Goal: Information Seeking & Learning: Understand process/instructions

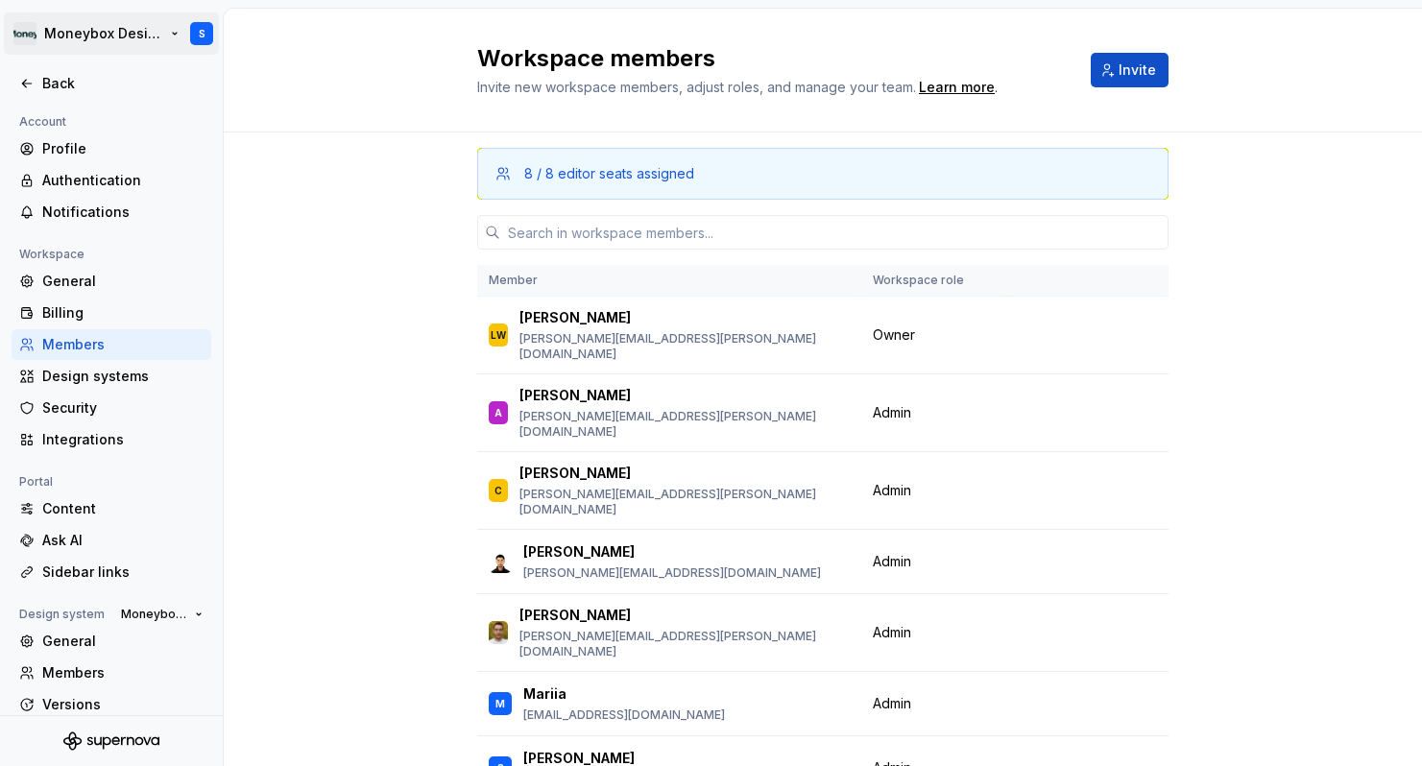
click at [28, 45] on html "Moneybox Design System S Back Account Profile Authentication Notifications Work…" at bounding box center [711, 383] width 1422 height 766
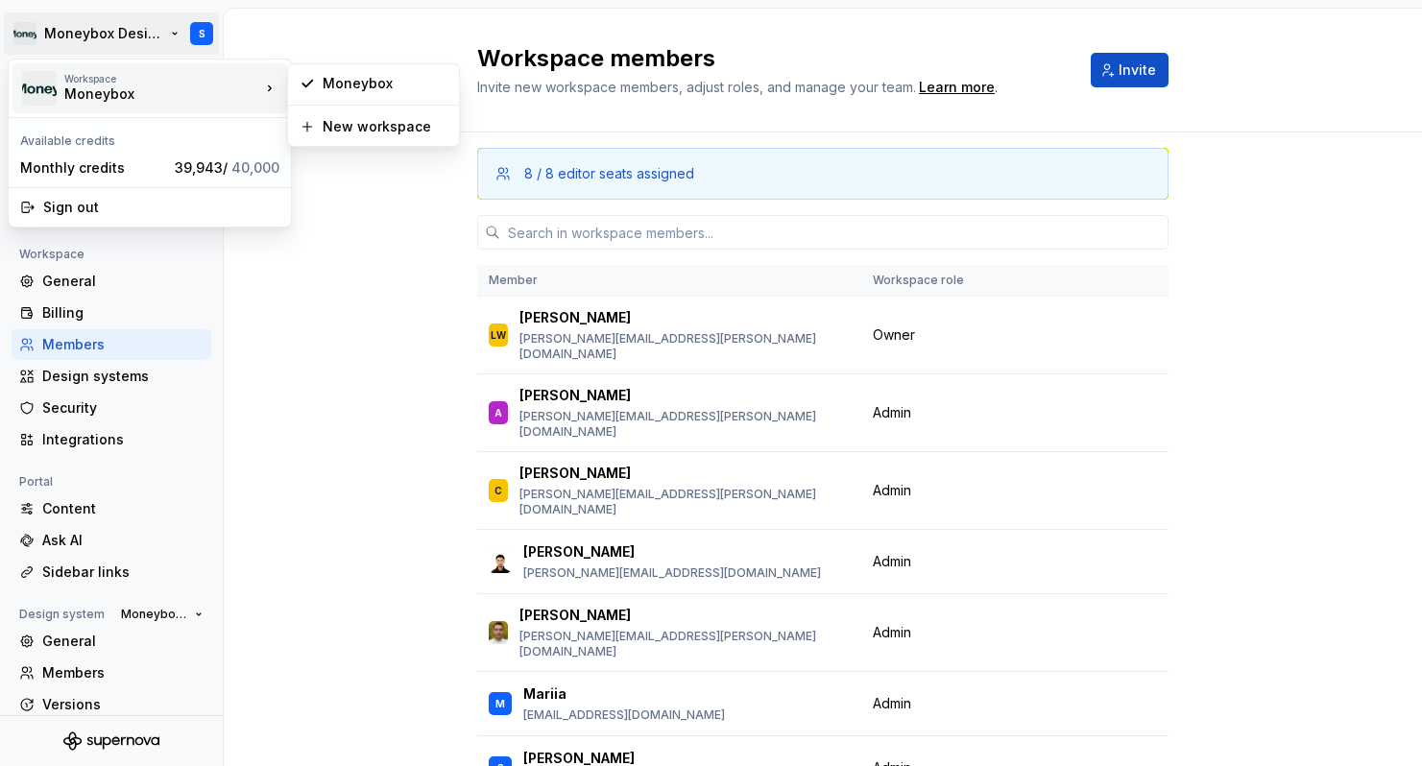
click at [90, 98] on div "Moneybox" at bounding box center [145, 93] width 163 height 19
click at [362, 87] on div "Moneybox" at bounding box center [385, 83] width 125 height 19
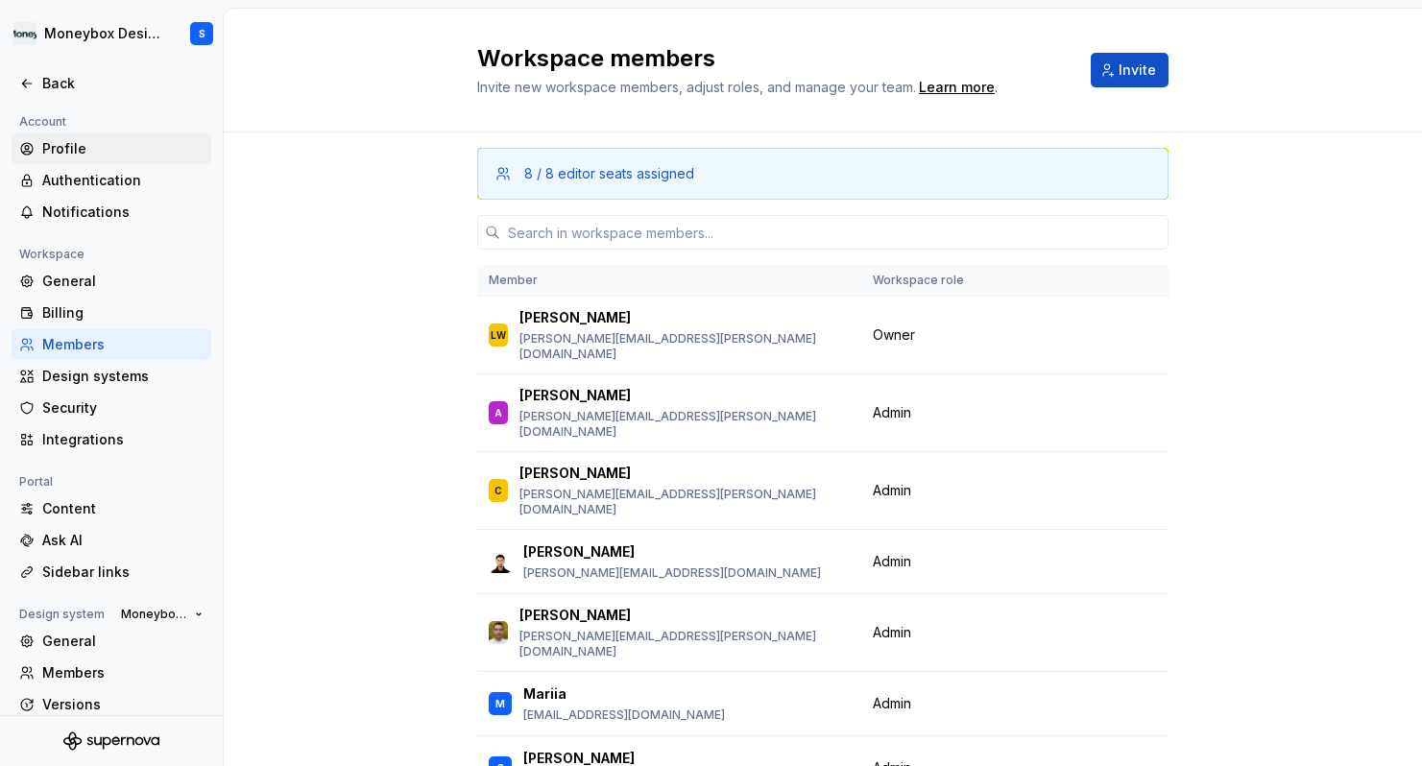
click at [150, 156] on div "Profile" at bounding box center [122, 148] width 161 height 19
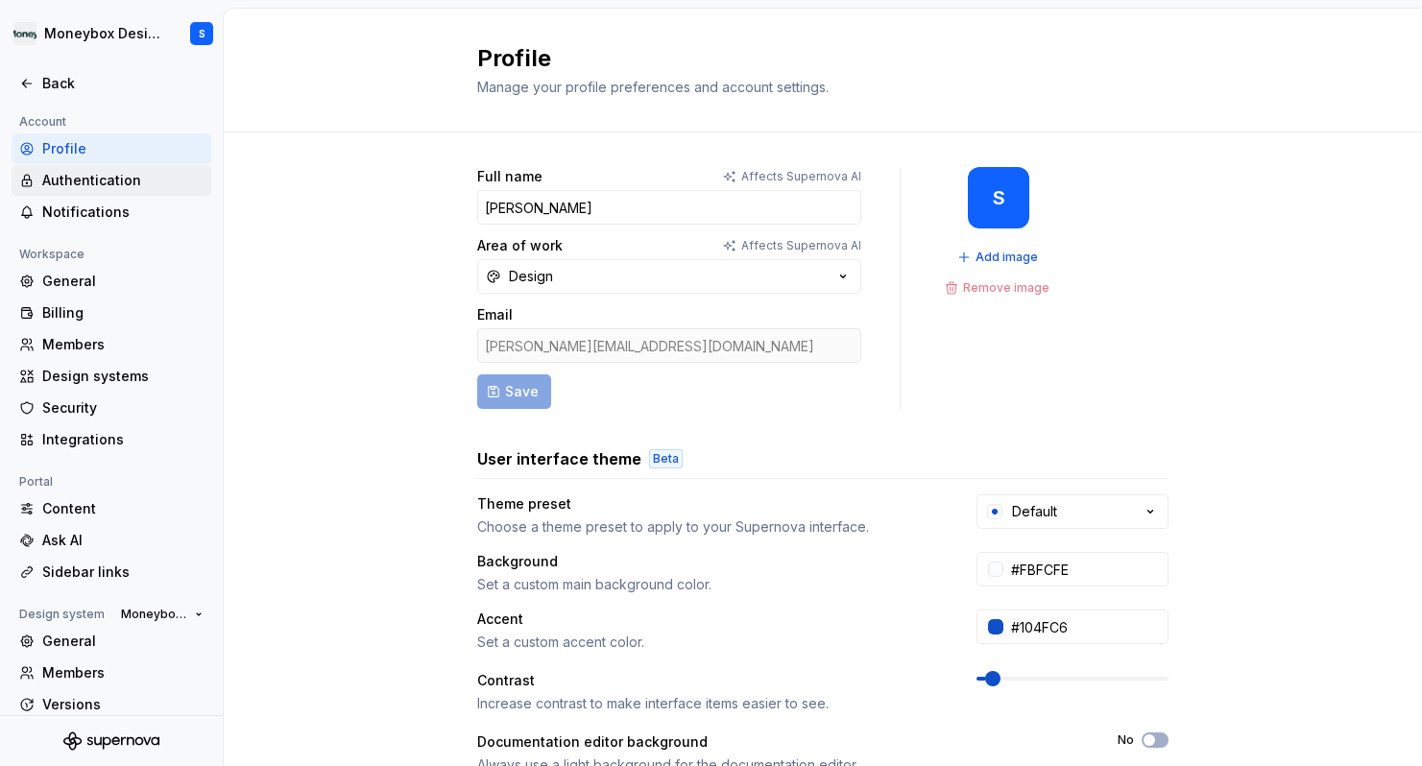
click at [142, 189] on div "Authentication" at bounding box center [122, 180] width 161 height 19
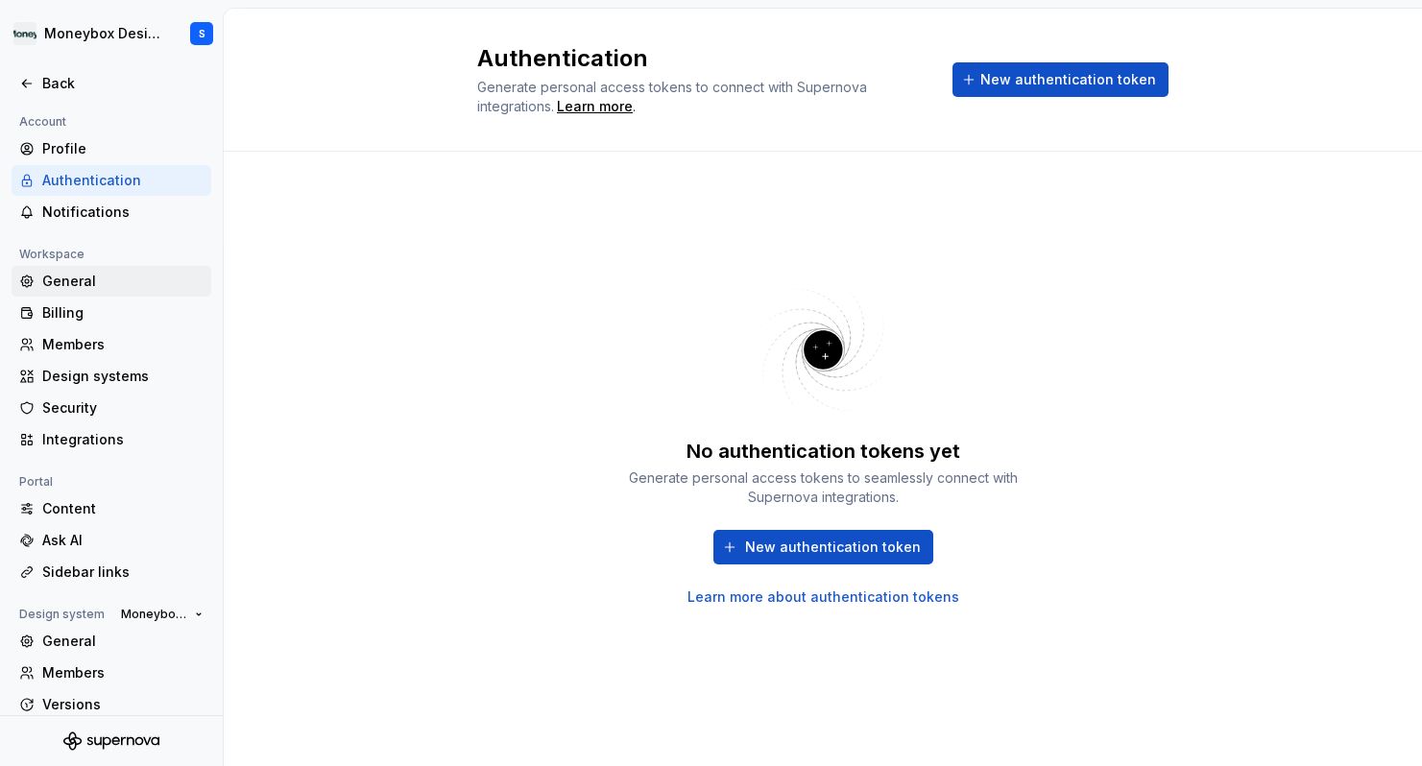
click at [145, 278] on div "General" at bounding box center [122, 281] width 161 height 19
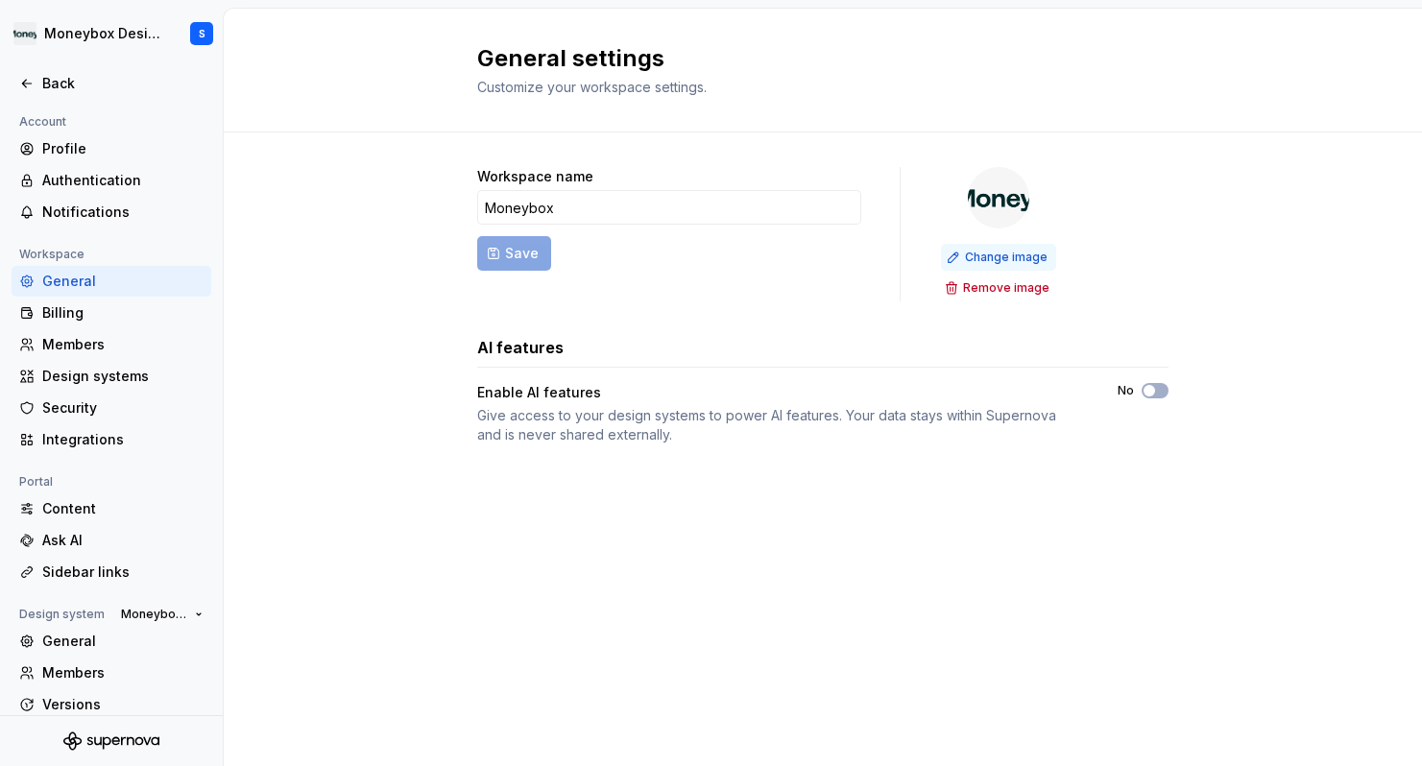
click at [994, 257] on span "Change image" at bounding box center [1006, 257] width 83 height 15
click at [1021, 253] on span "Change image" at bounding box center [1006, 257] width 83 height 15
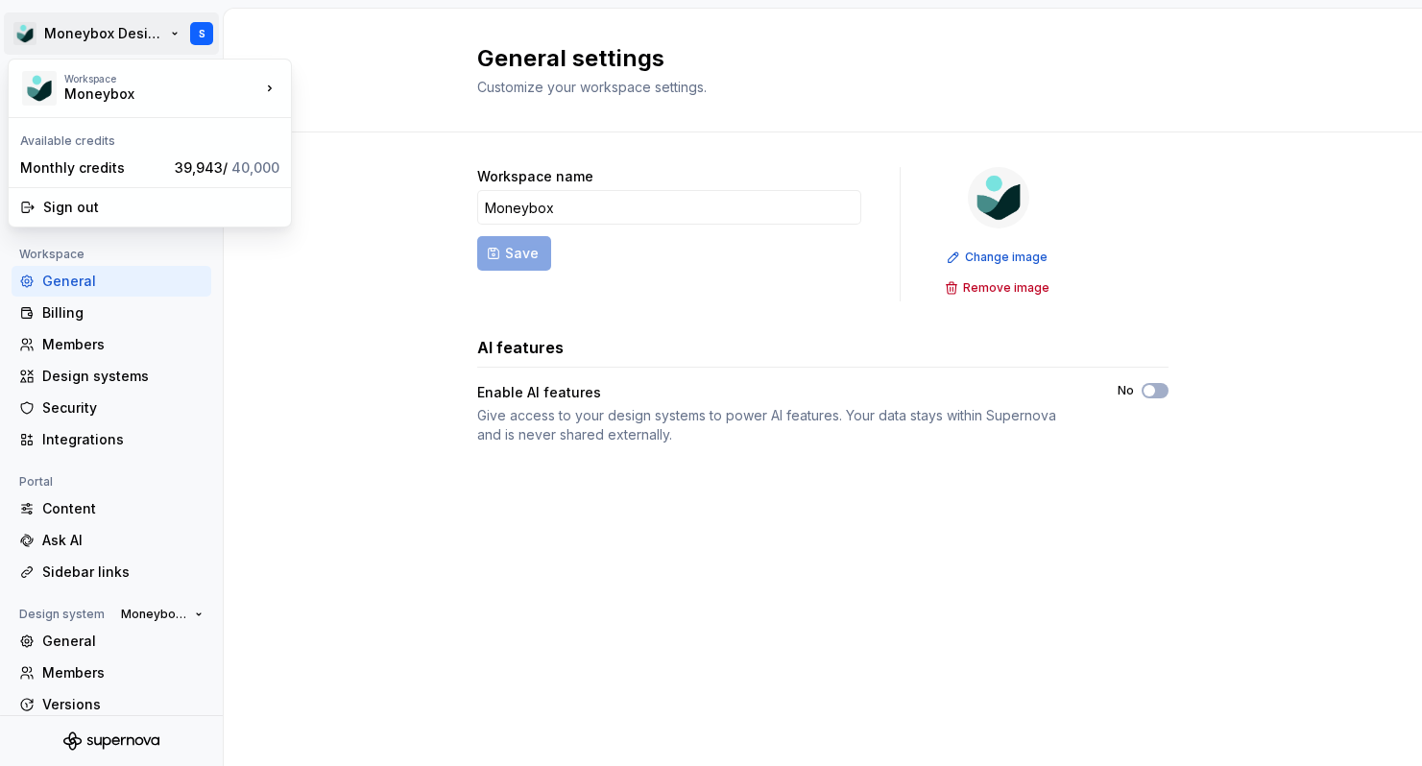
click at [128, 41] on html "Moneybox Design System S Back Account Profile Authentication Notifications Work…" at bounding box center [711, 383] width 1422 height 766
click at [273, 297] on html "Moneybox Design System S Back Account Profile Authentication Notifications Work…" at bounding box center [711, 383] width 1422 height 766
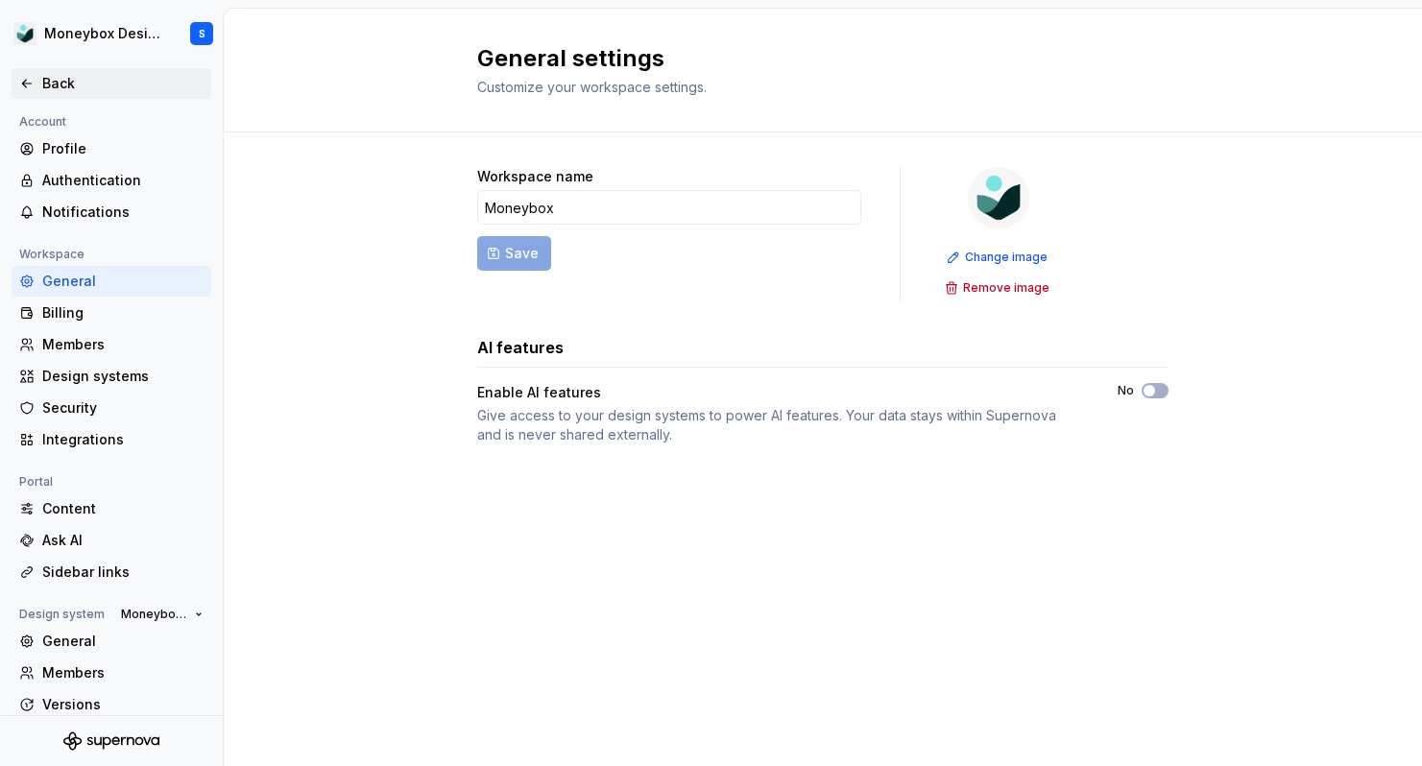
click at [114, 85] on div "Back" at bounding box center [122, 83] width 161 height 19
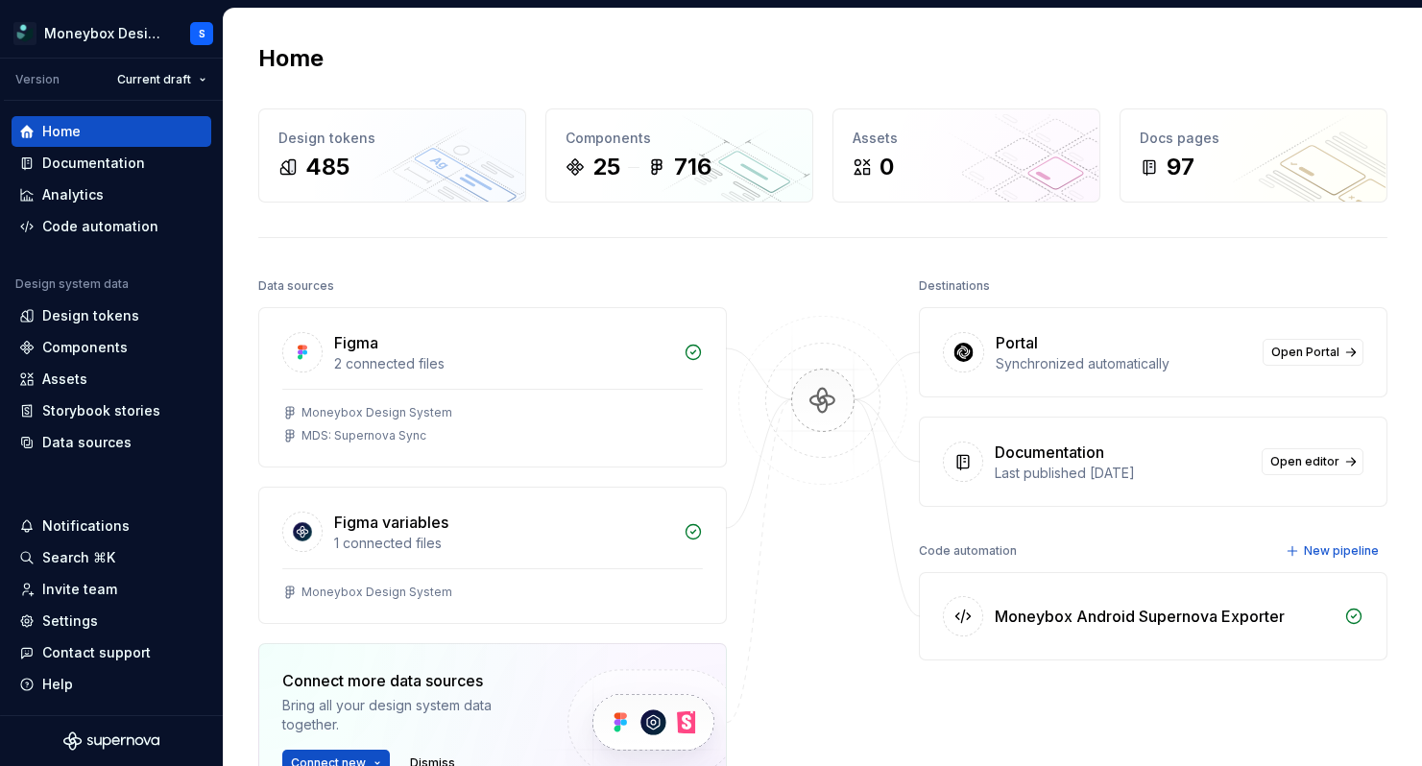
scroll to position [192, 0]
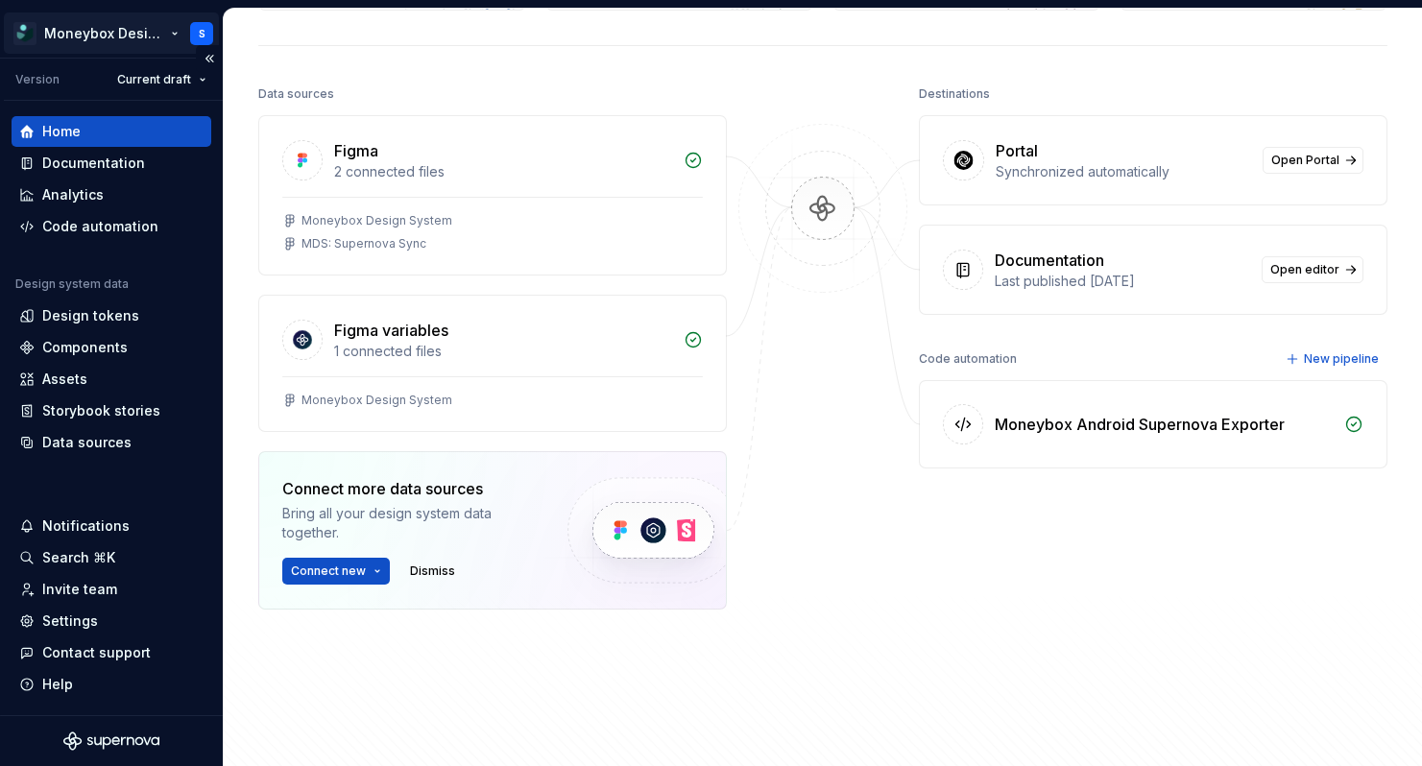
click at [79, 35] on html "Moneybox Design System S Version Current draft Home Documentation Analytics Cod…" at bounding box center [711, 383] width 1422 height 766
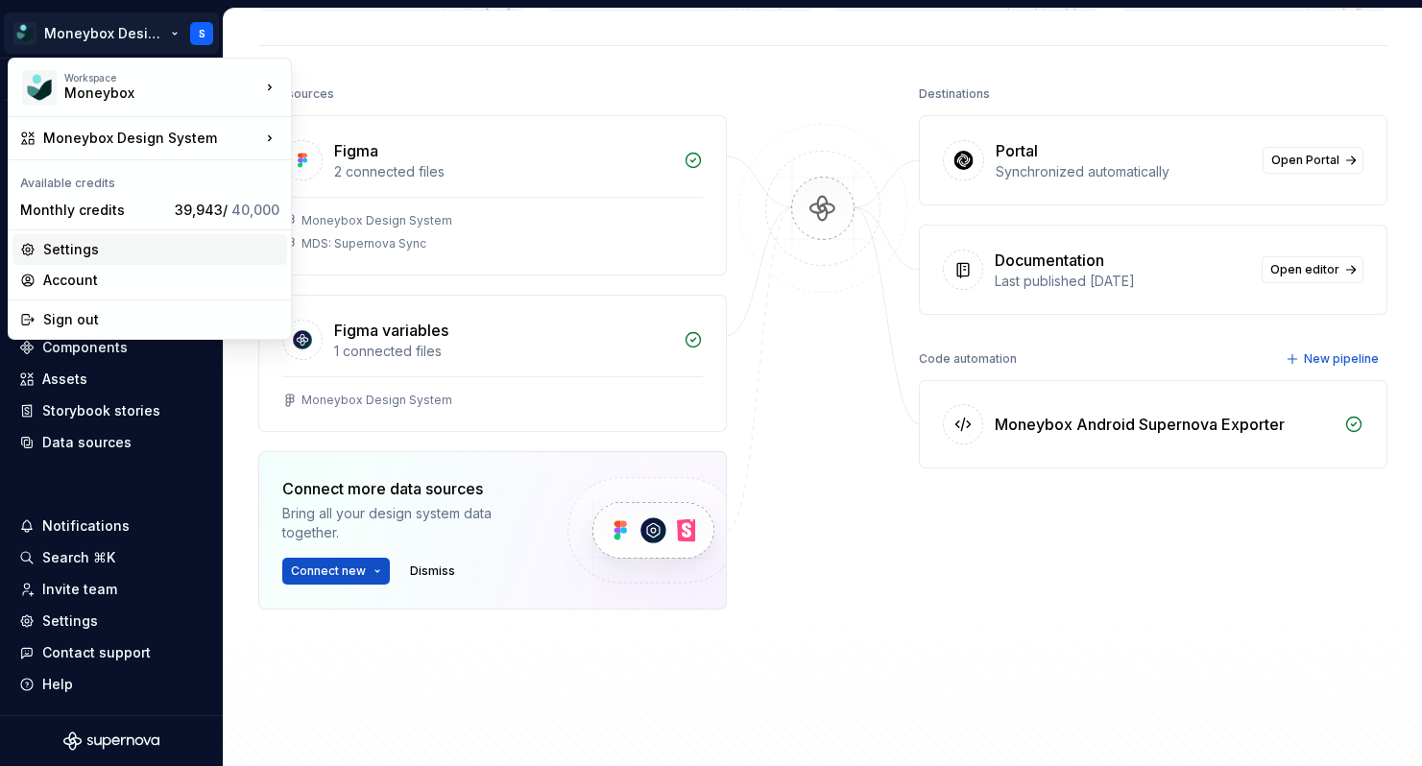
click at [134, 246] on div "Settings" at bounding box center [161, 249] width 236 height 19
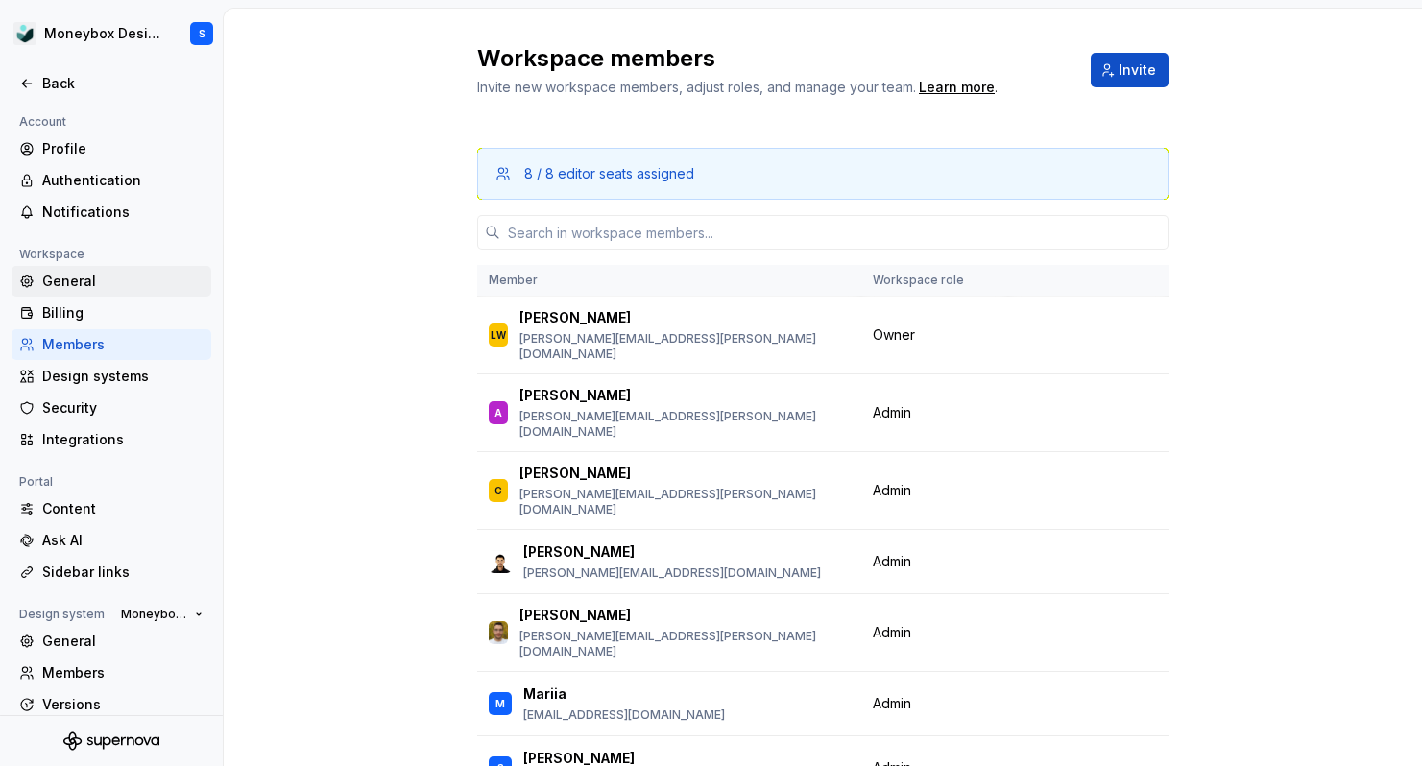
click at [152, 283] on div "General" at bounding box center [122, 281] width 161 height 19
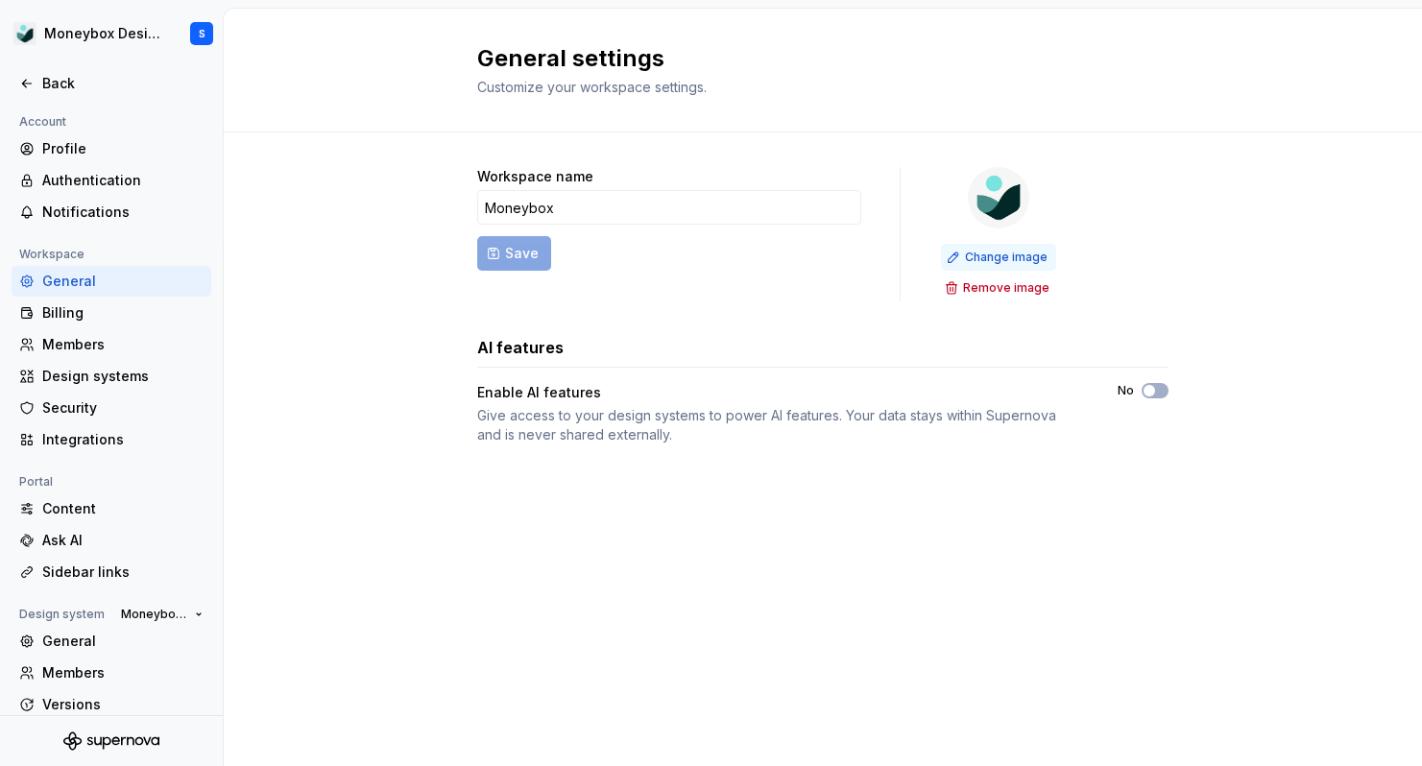
click at [1000, 256] on span "Change image" at bounding box center [1006, 257] width 83 height 15
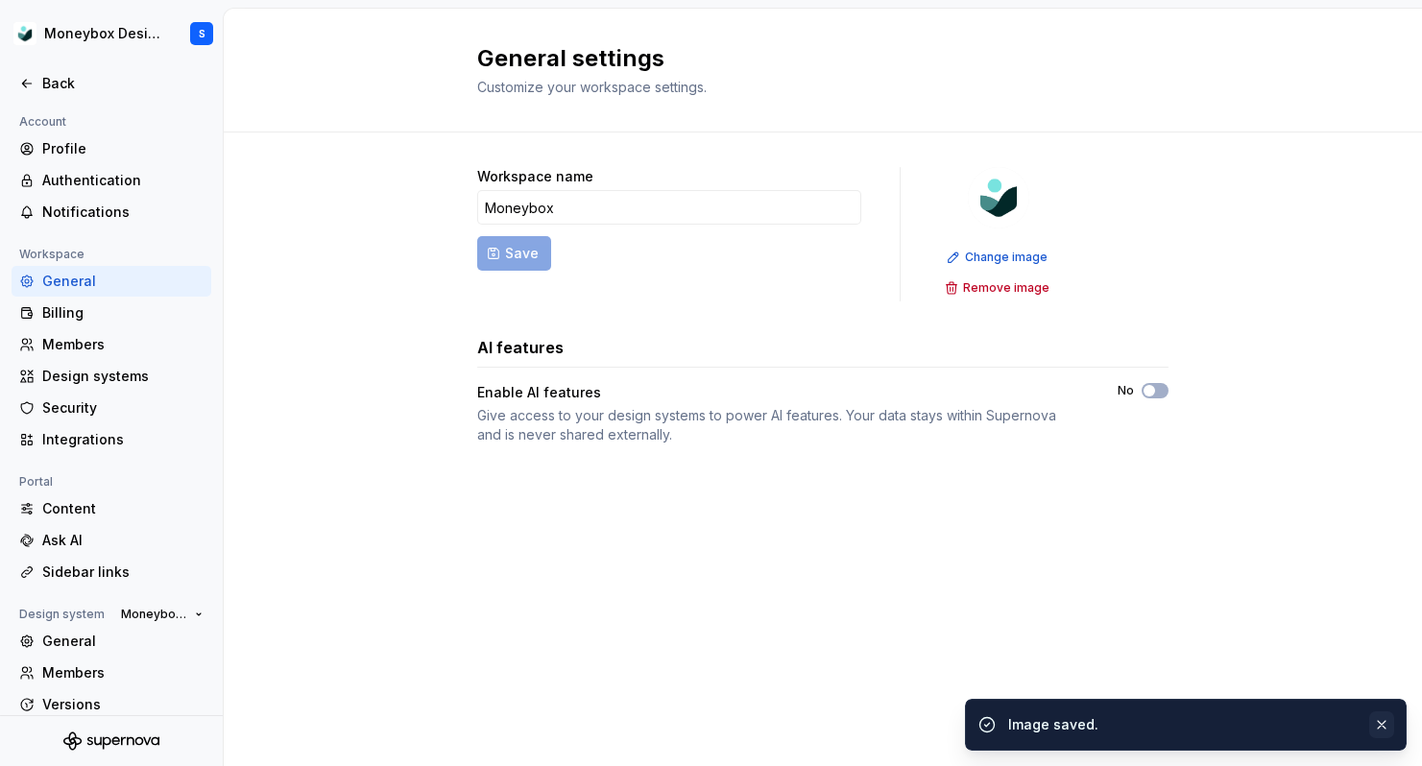
click at [1387, 724] on button "button" at bounding box center [1381, 724] width 25 height 27
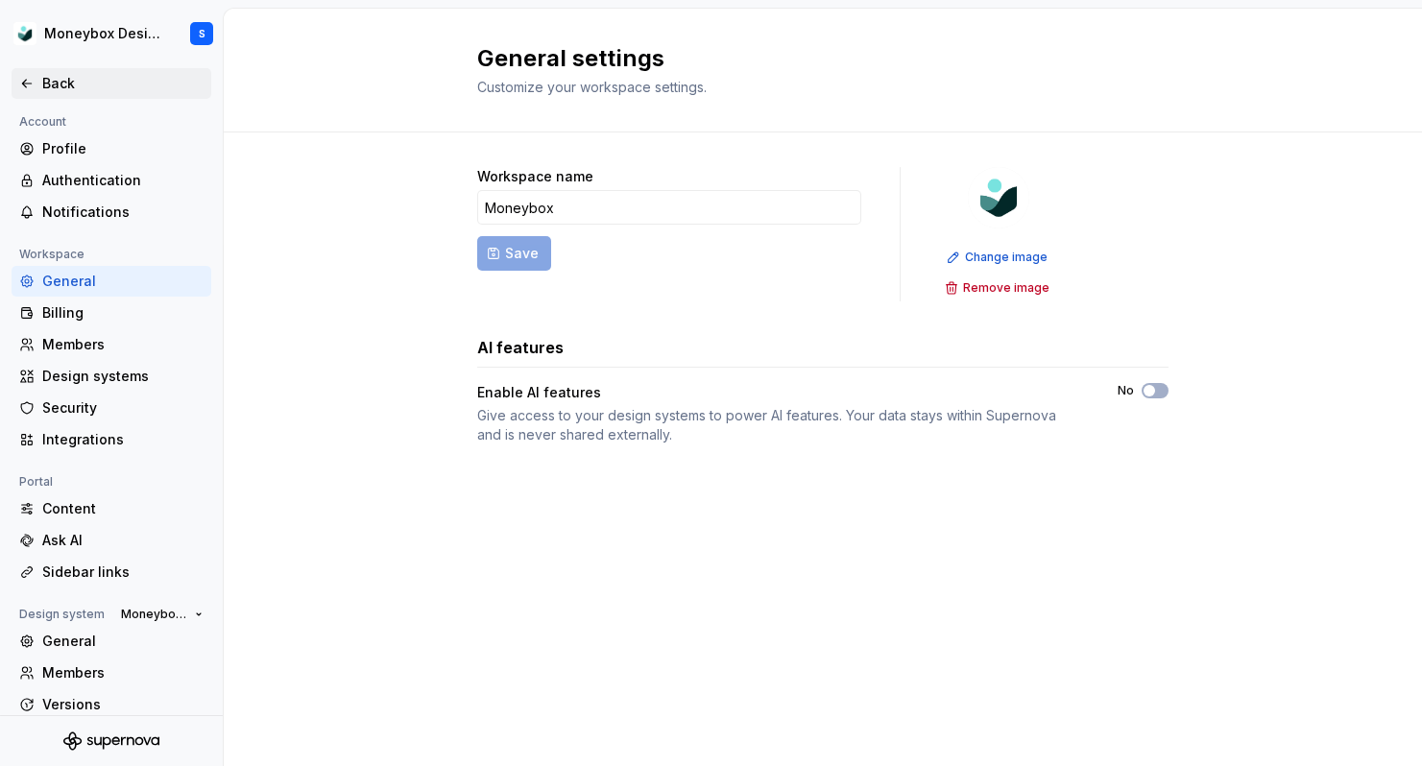
click at [146, 88] on div "Back" at bounding box center [122, 83] width 161 height 19
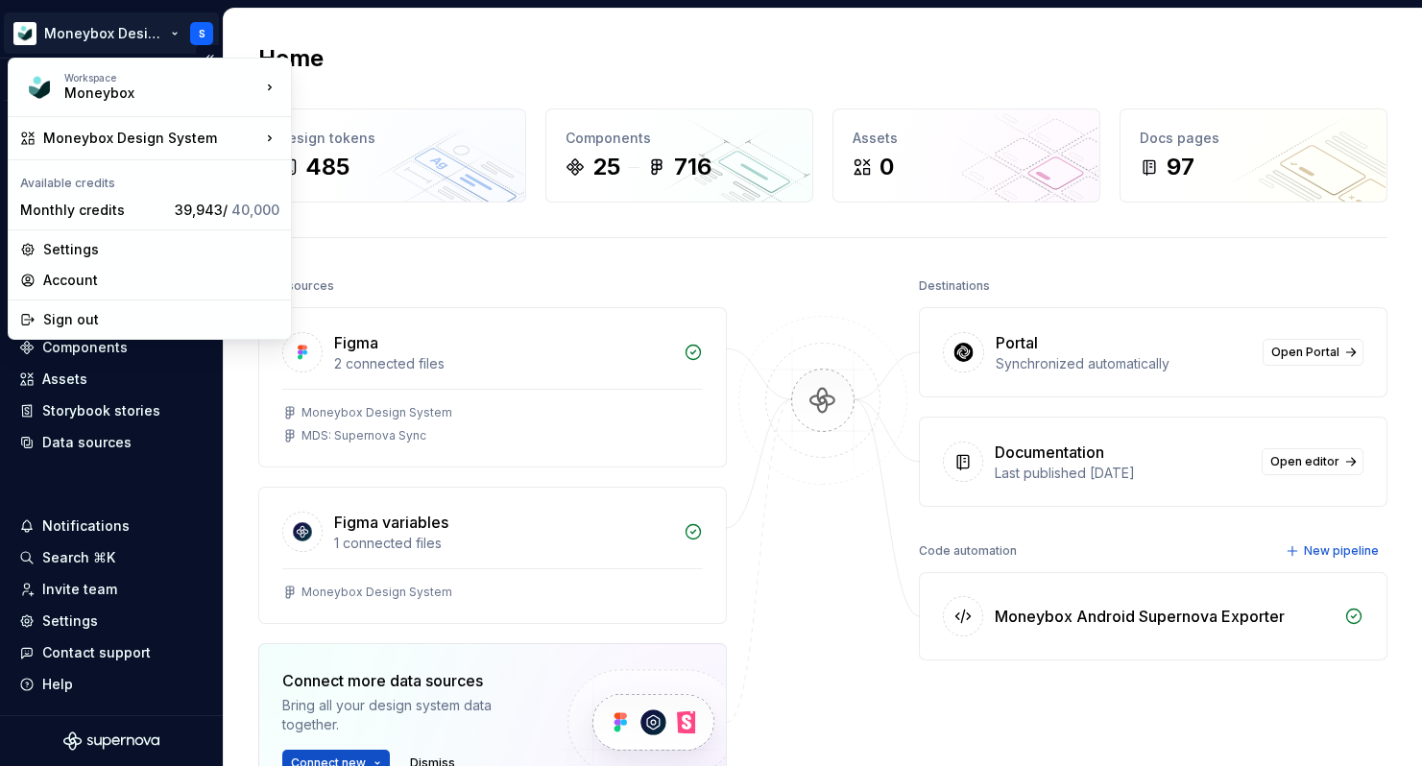
click at [121, 37] on html "Moneybox Design System S Version Current draft Home Documentation Analytics Cod…" at bounding box center [711, 383] width 1422 height 766
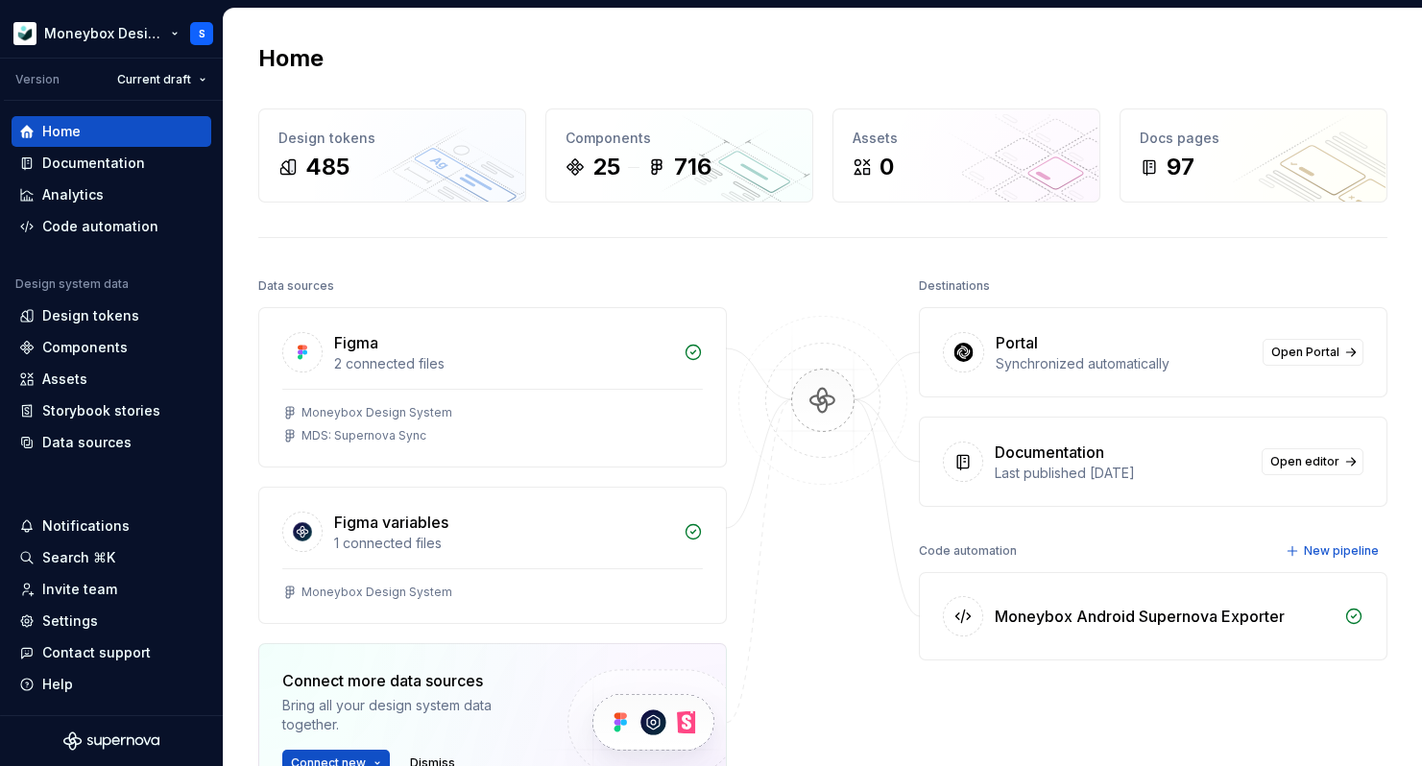
click at [102, 34] on html "Moneybox Design System S Version Current draft Home Documentation Analytics Cod…" at bounding box center [711, 383] width 1422 height 766
click at [199, 32] on html "Moneybox Design System S Version Current draft Home Documentation Analytics Cod…" at bounding box center [711, 383] width 1422 height 766
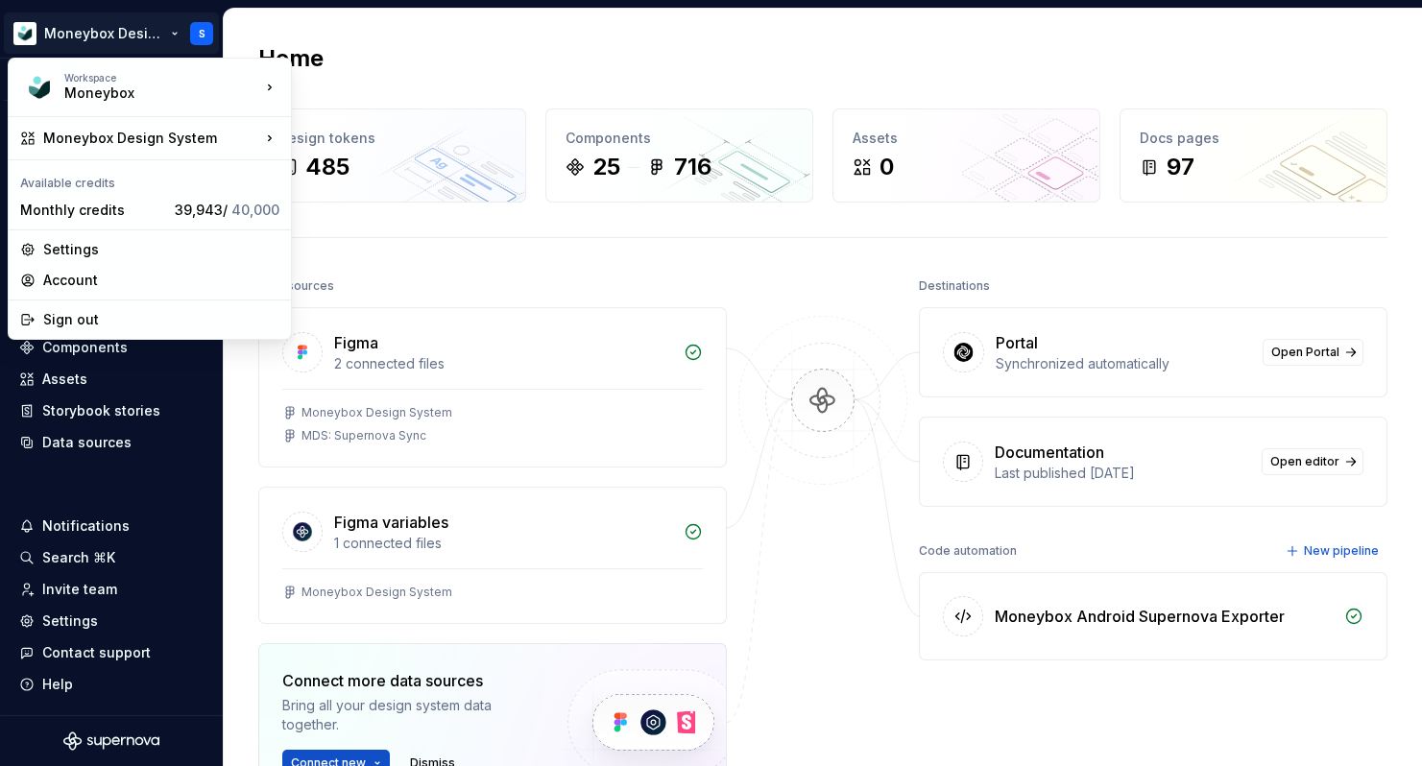
click at [179, 34] on html "Moneybox Design System S Version Current draft Home Documentation Analytics Cod…" at bounding box center [711, 383] width 1422 height 766
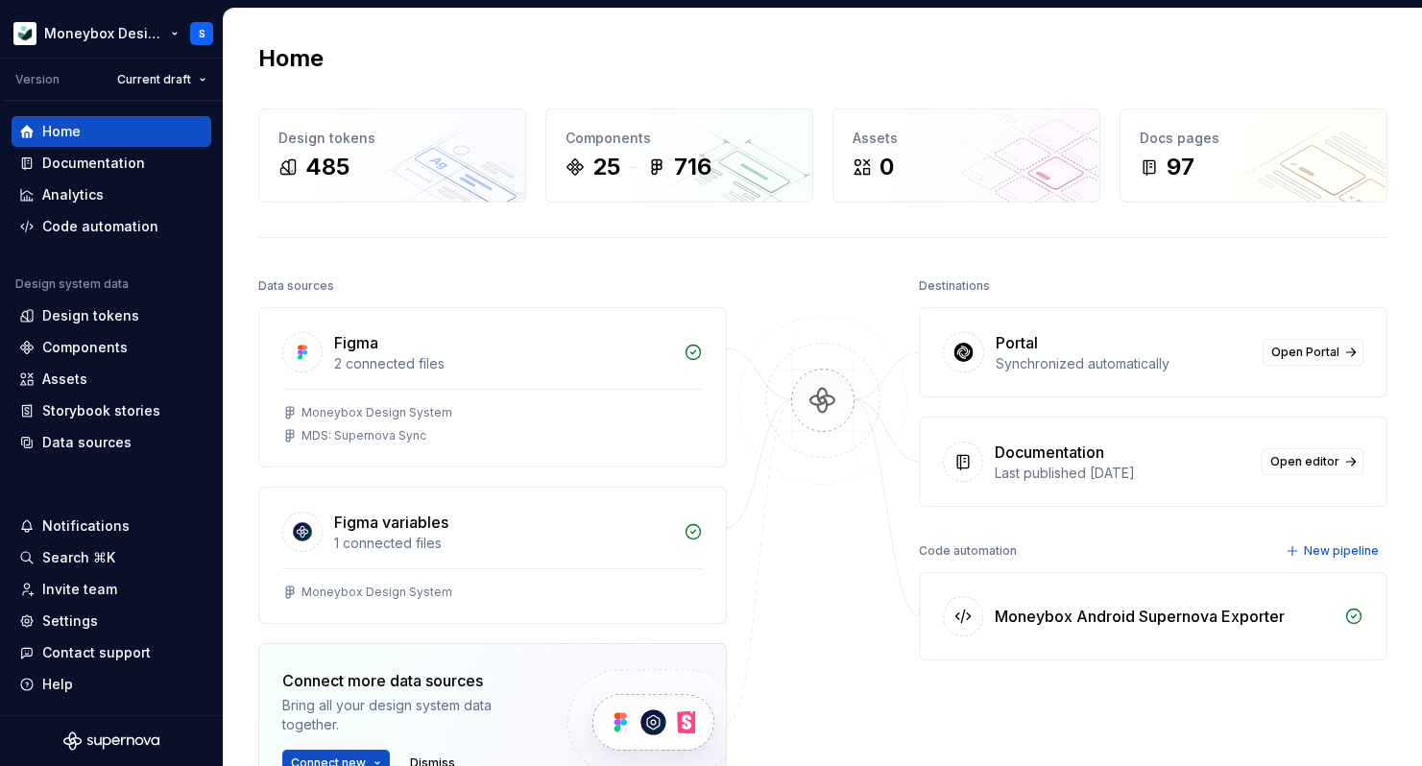
click at [179, 34] on html "Moneybox Design System S Version Current draft Home Documentation Analytics Cod…" at bounding box center [711, 383] width 1422 height 766
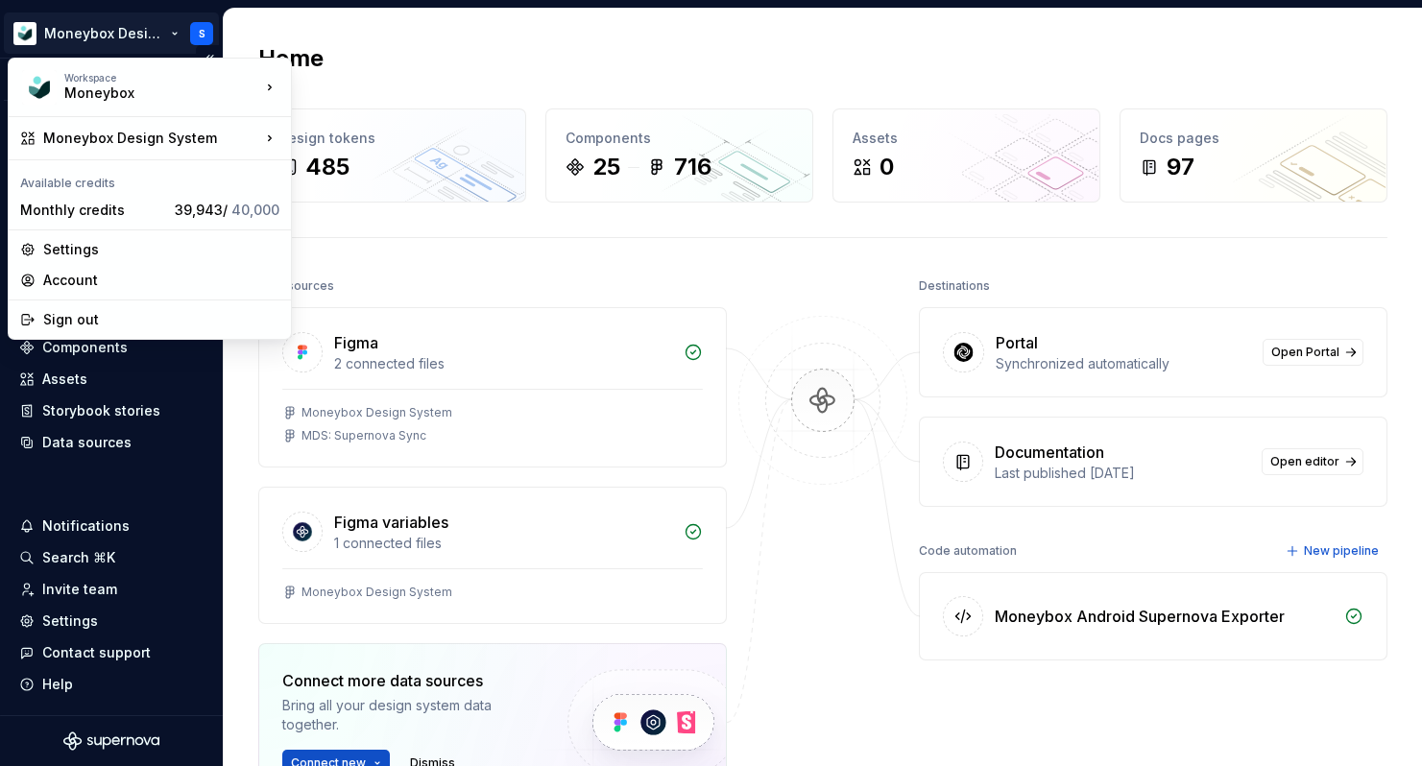
click at [118, 46] on html "Moneybox Design System S Version Current draft Home Documentation Analytics Cod…" at bounding box center [711, 383] width 1422 height 766
click at [150, 55] on html "Moneybox Design System S Version Current draft Home Documentation Analytics Cod…" at bounding box center [711, 383] width 1422 height 766
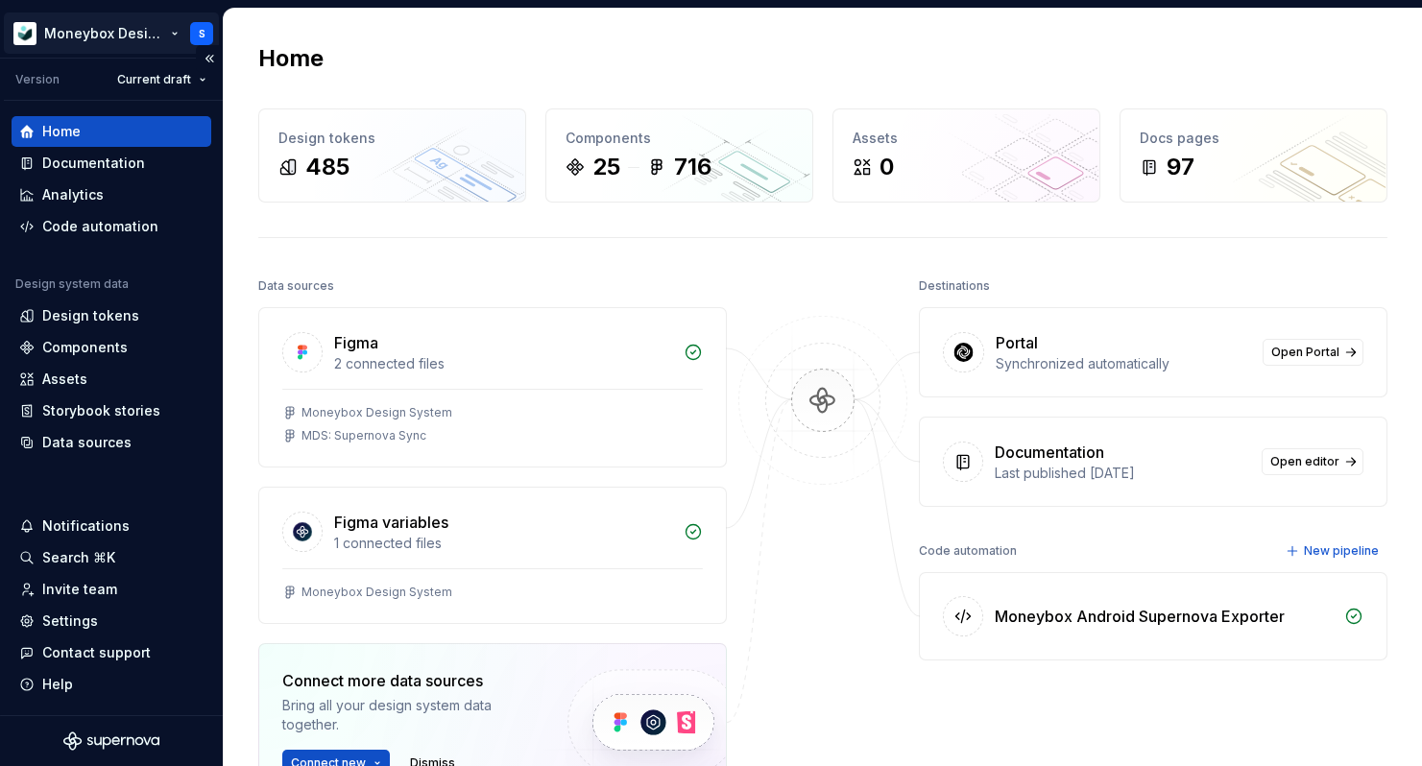
click at [115, 50] on html "Moneybox Design System S Version Current draft Home Documentation Analytics Cod…" at bounding box center [711, 383] width 1422 height 766
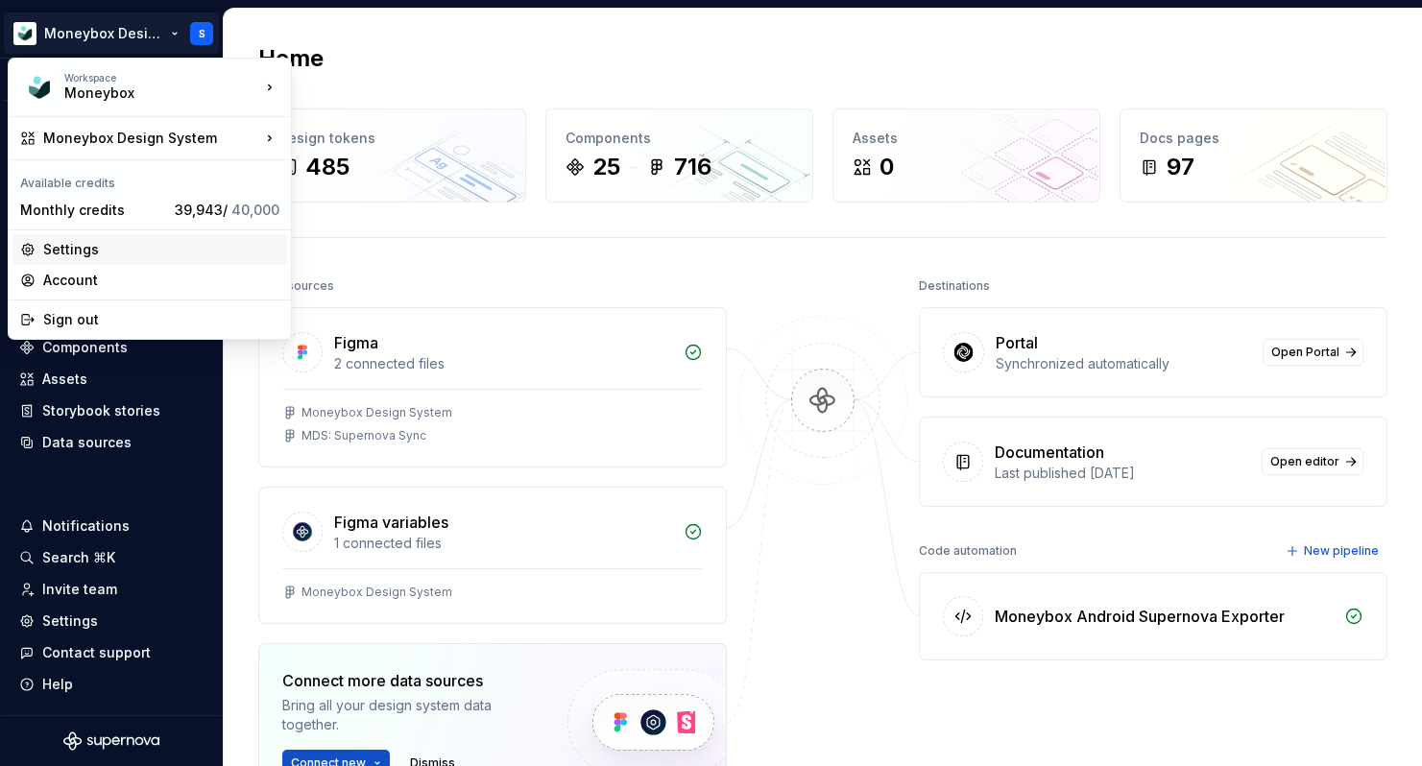
click at [137, 253] on div "Settings" at bounding box center [161, 249] width 236 height 19
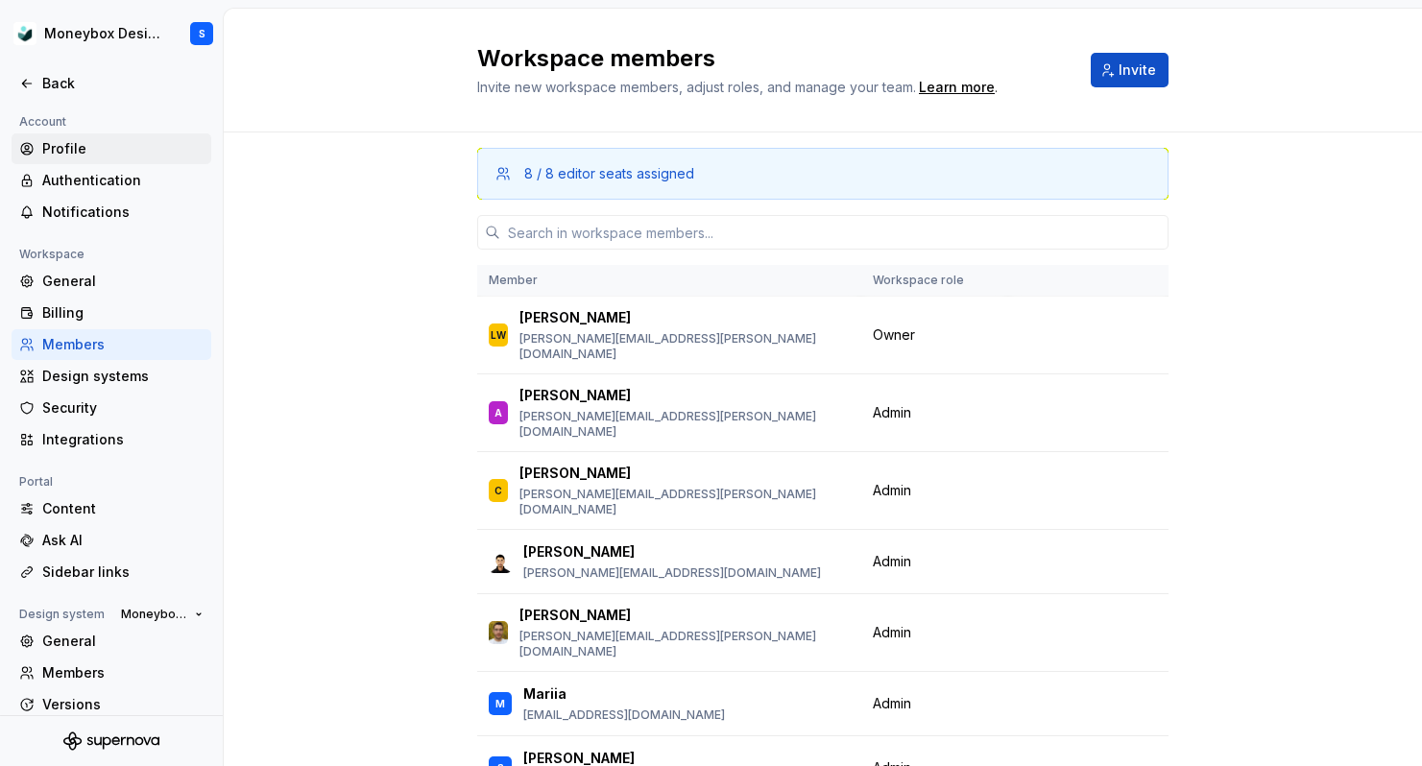
click at [143, 136] on div "Profile" at bounding box center [112, 148] width 200 height 31
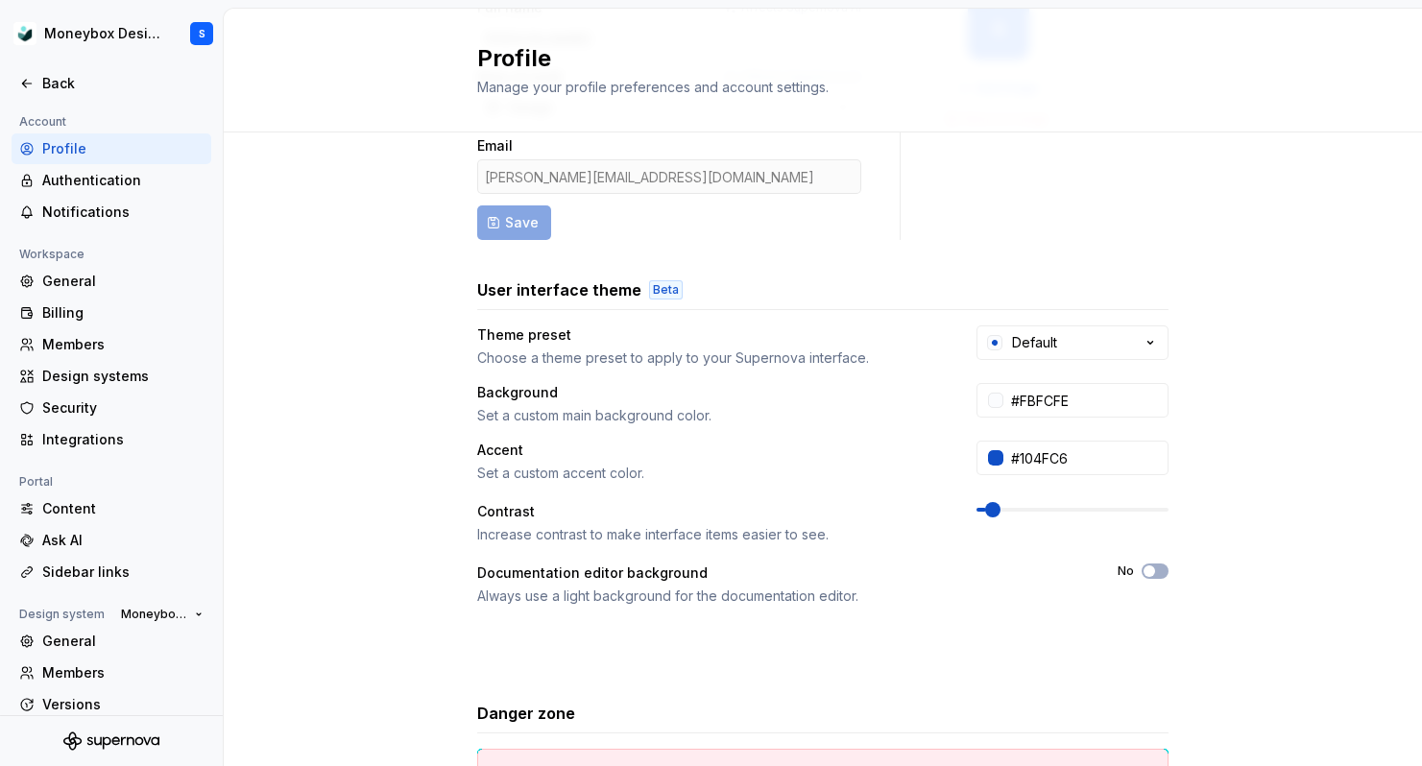
scroll to position [168, 0]
click at [1053, 355] on button "Default" at bounding box center [1072, 343] width 192 height 35
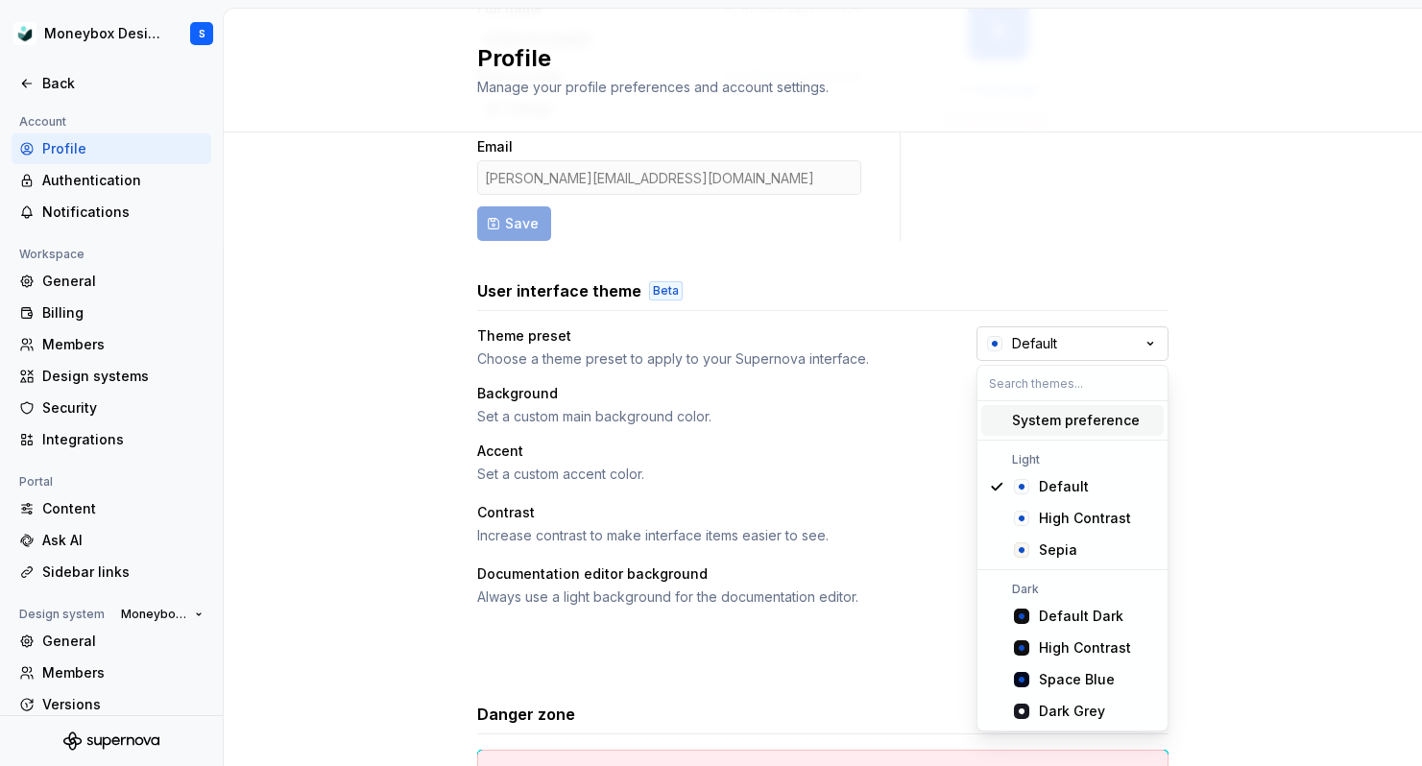
click at [1053, 351] on div "Default" at bounding box center [1034, 343] width 45 height 19
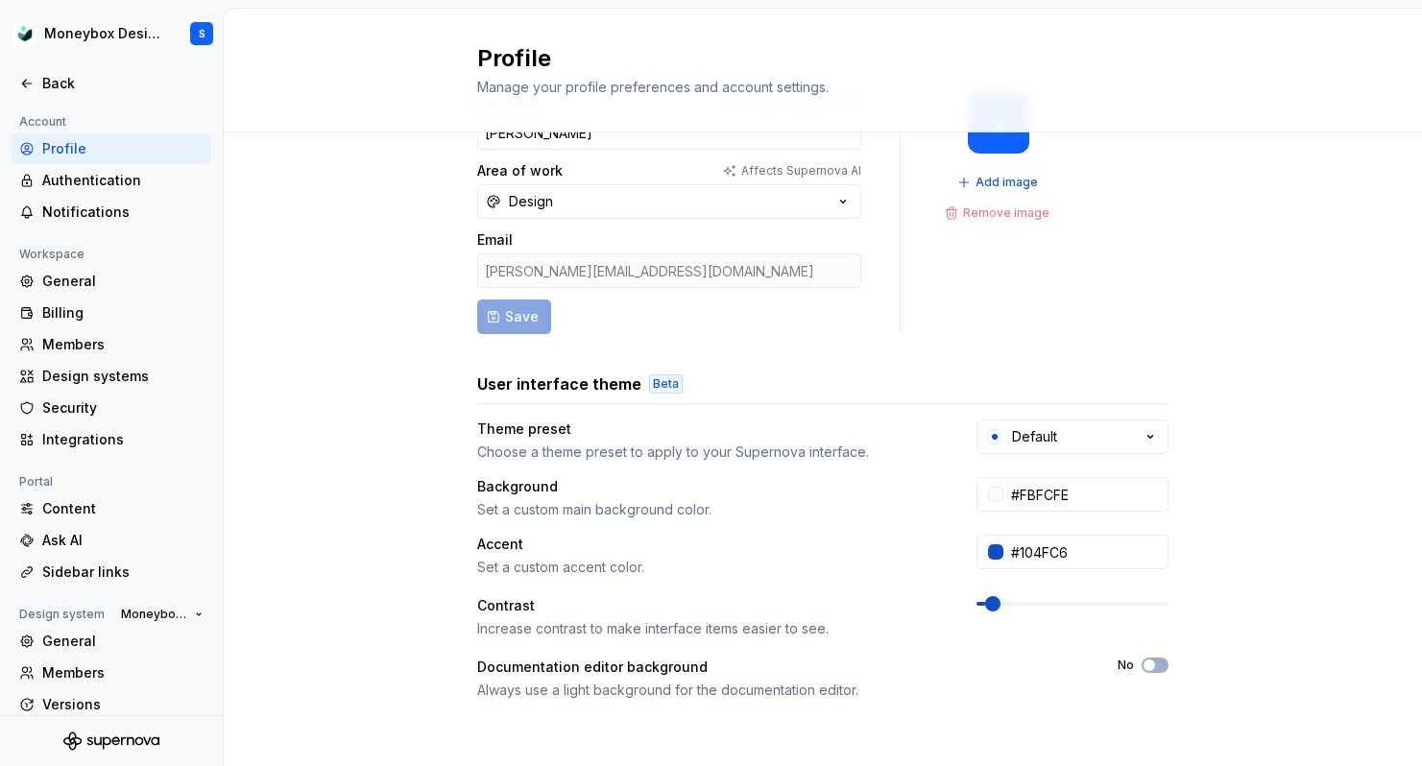
scroll to position [71, 0]
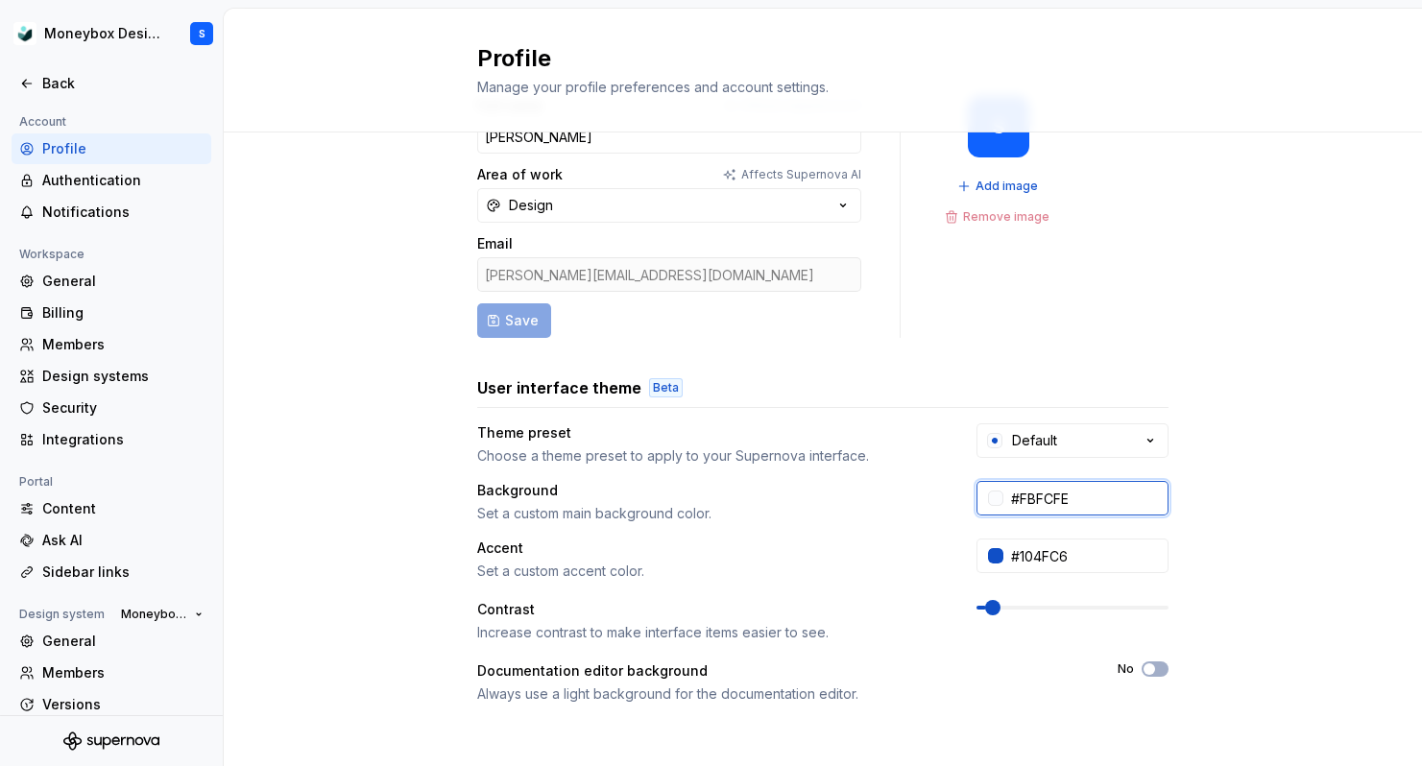
drag, startPoint x: 1022, startPoint y: 498, endPoint x: 1101, endPoint y: 499, distance: 78.7
click at [1101, 499] on input "#FBFCFE" at bounding box center [1085, 498] width 165 height 35
click at [1096, 558] on input "#104FC6" at bounding box center [1085, 555] width 165 height 35
paste input "022828"
type input "#022828"
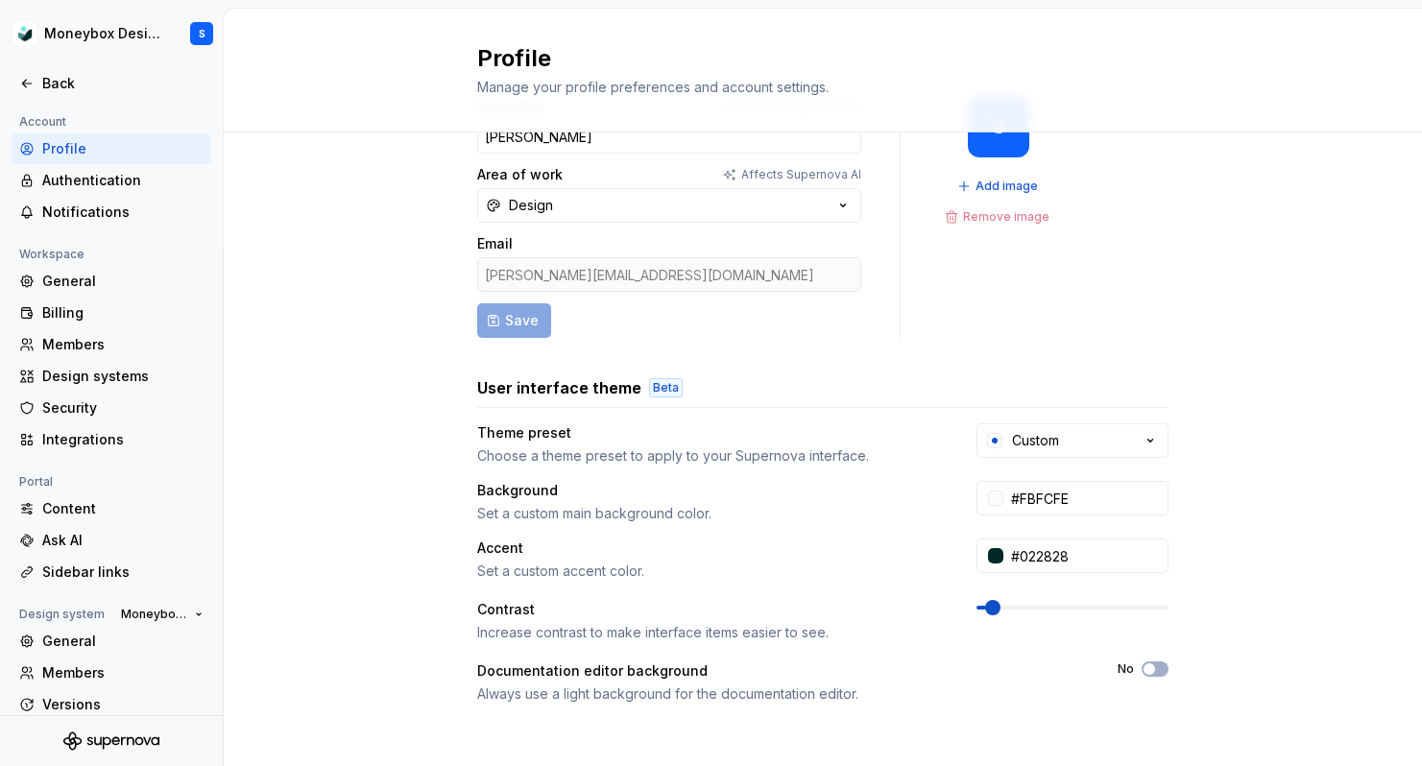
click at [1231, 570] on div "Full name Affects Supernova [PERSON_NAME] Area of work Affects Supernova AI Des…" at bounding box center [823, 545] width 1198 height 968
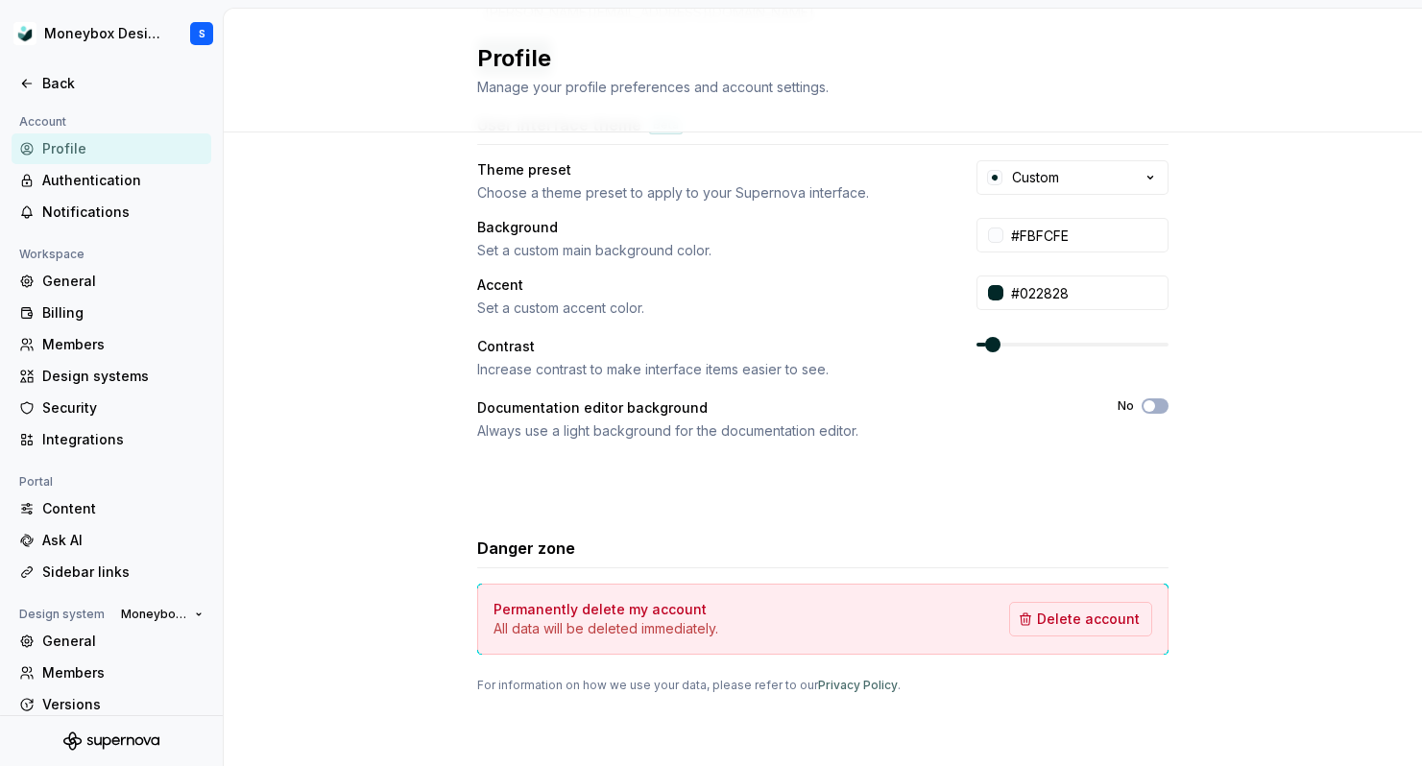
scroll to position [0, 0]
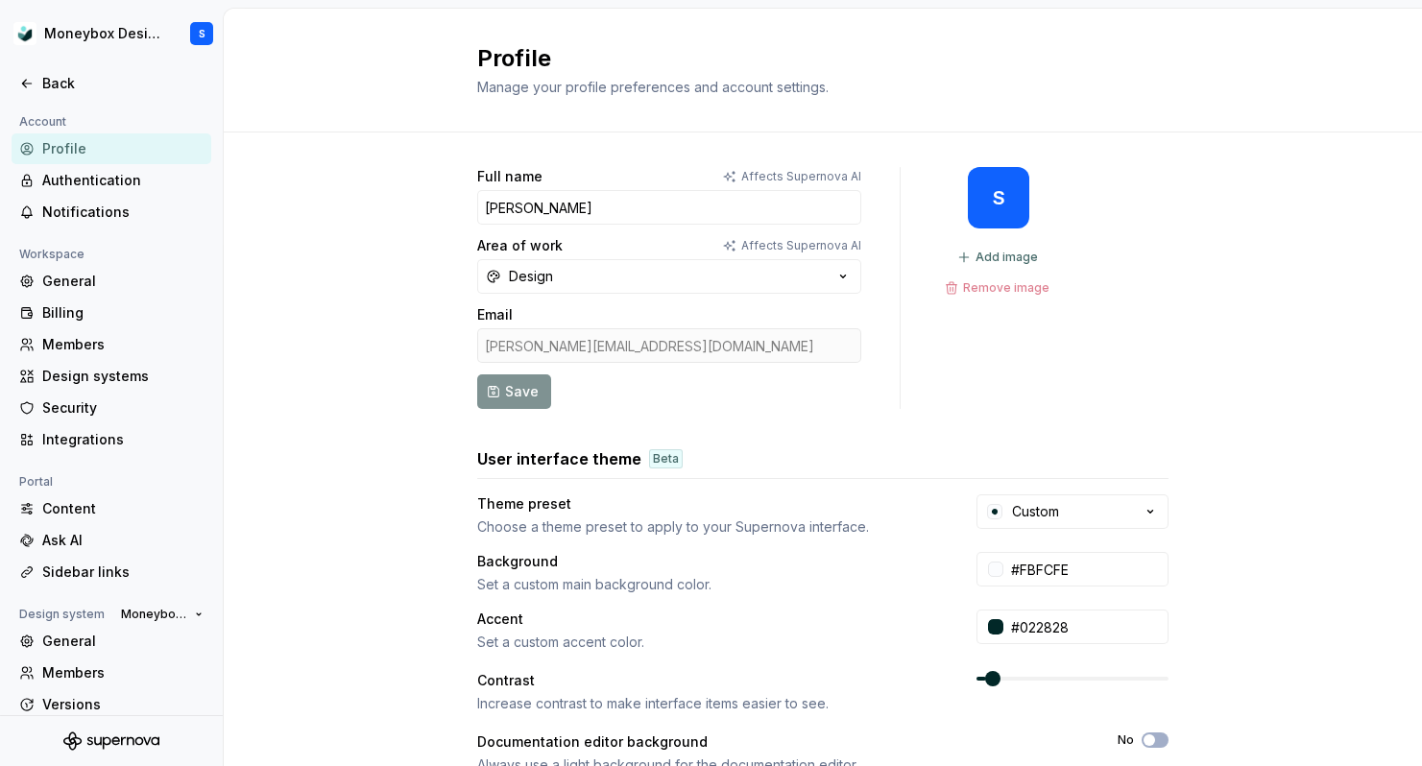
click at [534, 400] on form "Full name Affects Supernova [PERSON_NAME] Area of work Affects Supernova AI Des…" at bounding box center [669, 288] width 384 height 242
click at [508, 397] on form "Full name Affects Supernova [PERSON_NAME] Area of work Affects Supernova AI Des…" at bounding box center [669, 288] width 384 height 242
click at [114, 81] on div "Back" at bounding box center [122, 83] width 161 height 19
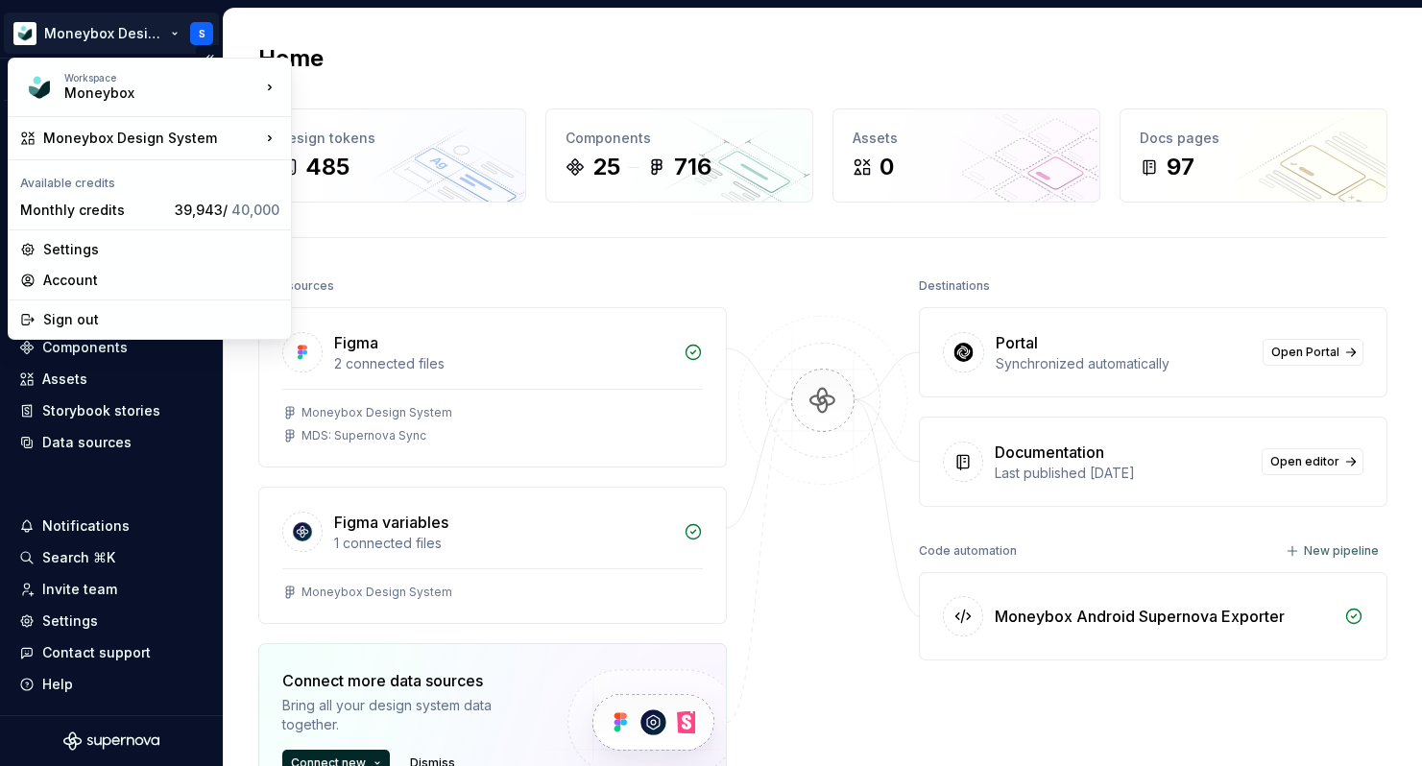
click at [104, 36] on html "Moneybox Design System S Version Current draft Home Documentation Analytics Cod…" at bounding box center [711, 383] width 1422 height 766
click at [150, 249] on div "Settings" at bounding box center [161, 249] width 236 height 19
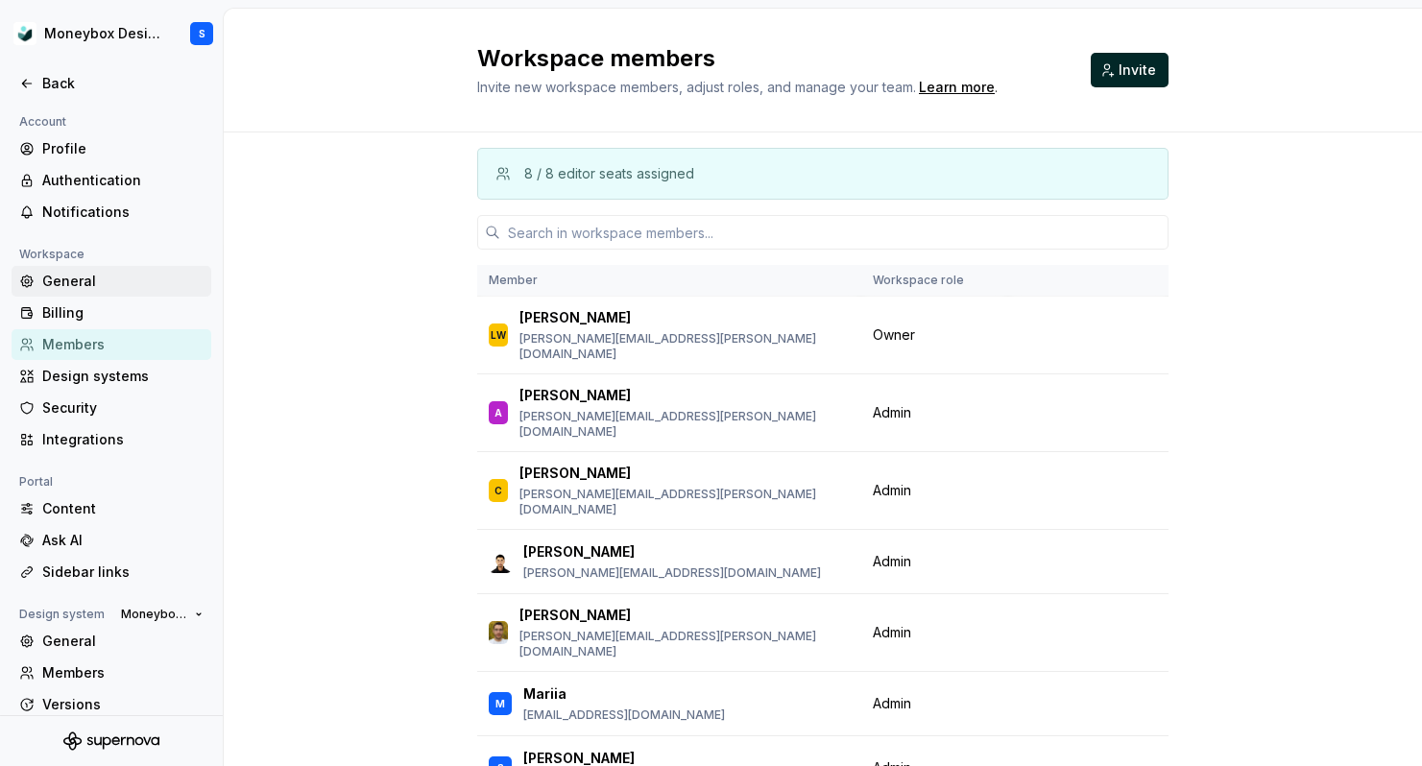
click at [136, 285] on div "General" at bounding box center [122, 281] width 161 height 19
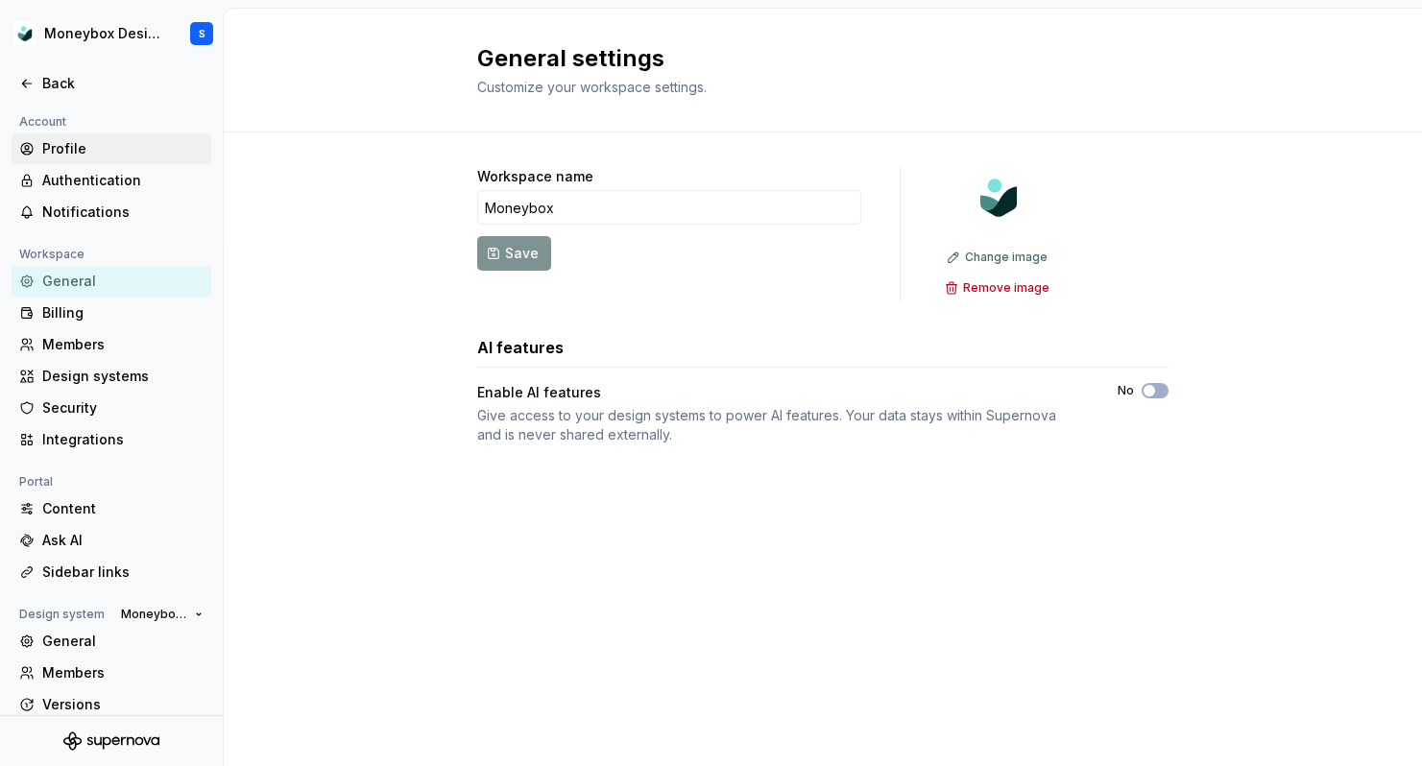
click at [119, 151] on div "Profile" at bounding box center [122, 148] width 161 height 19
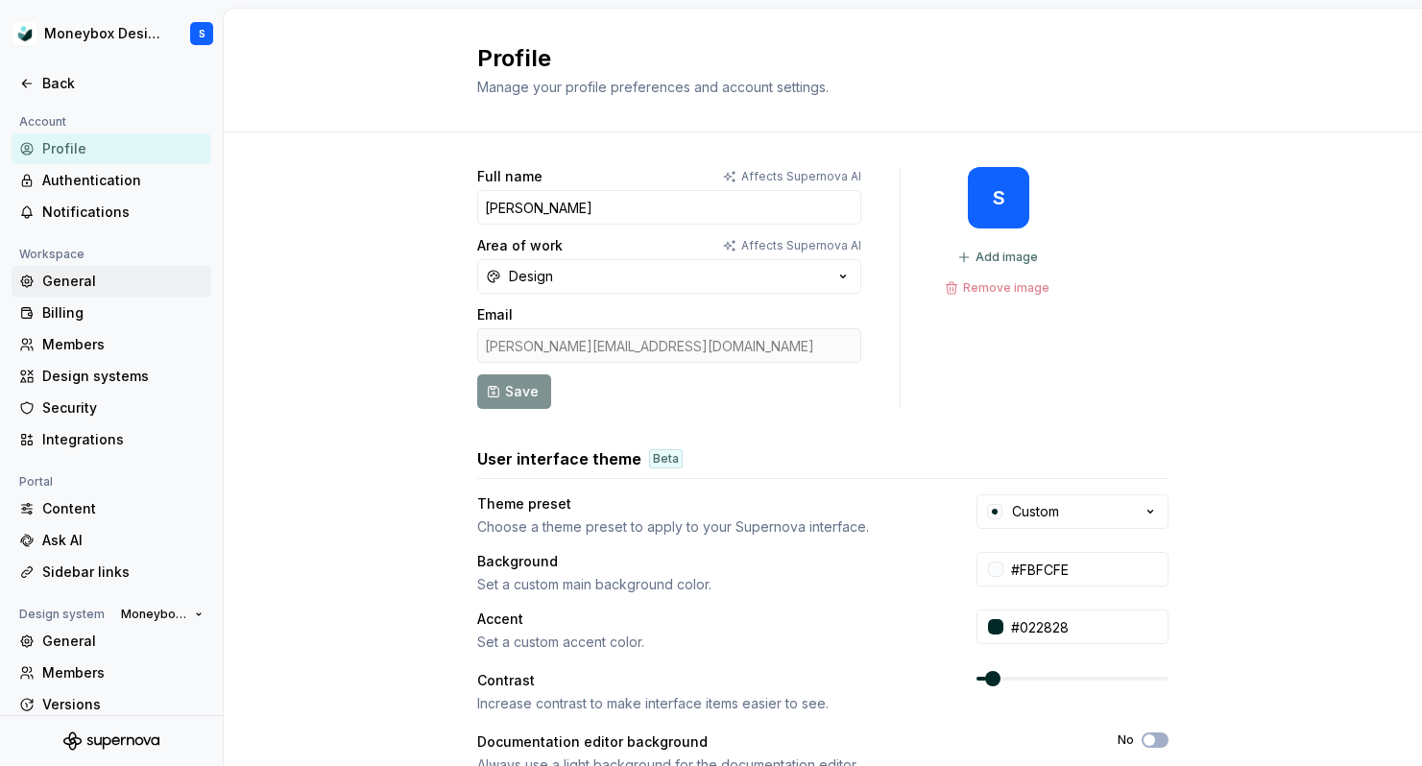
click at [122, 276] on div "General" at bounding box center [122, 281] width 161 height 19
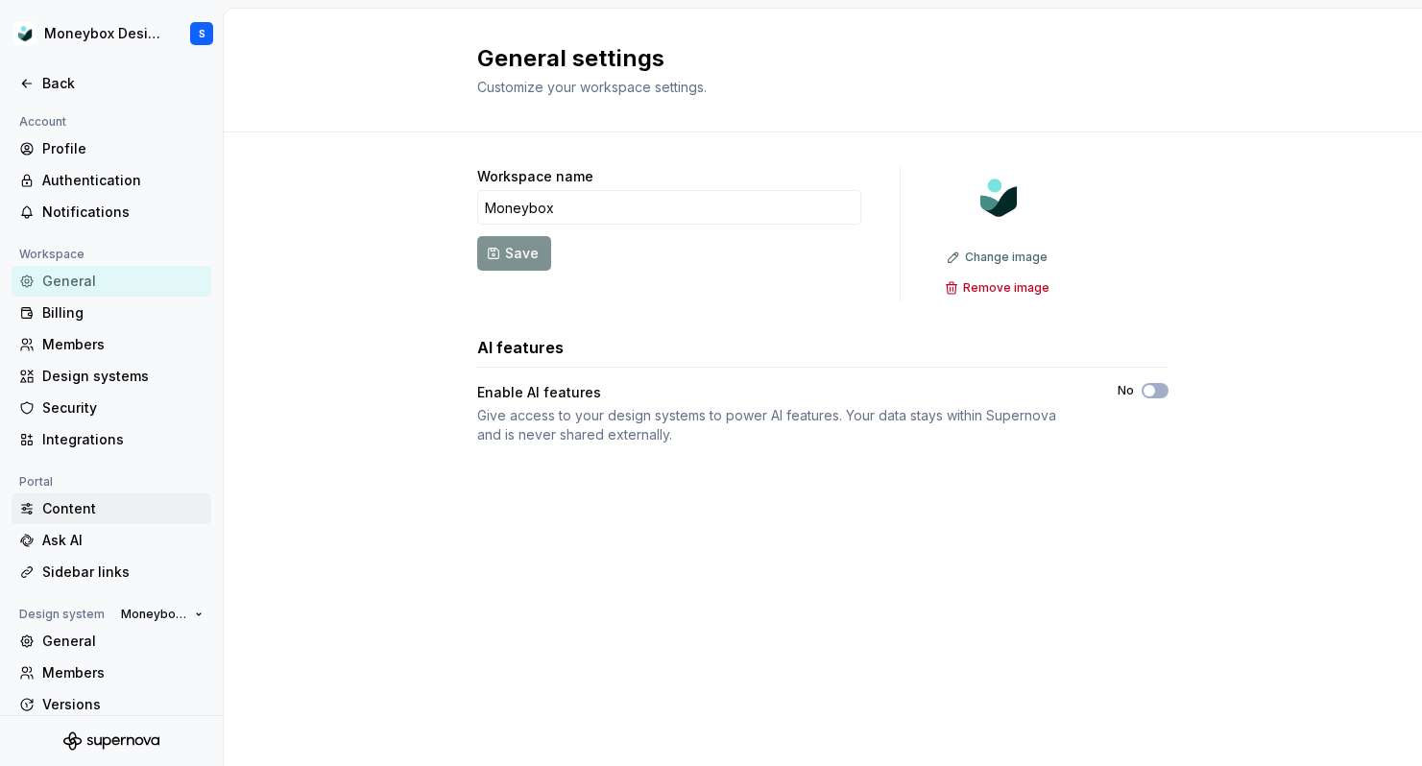
scroll to position [80, 0]
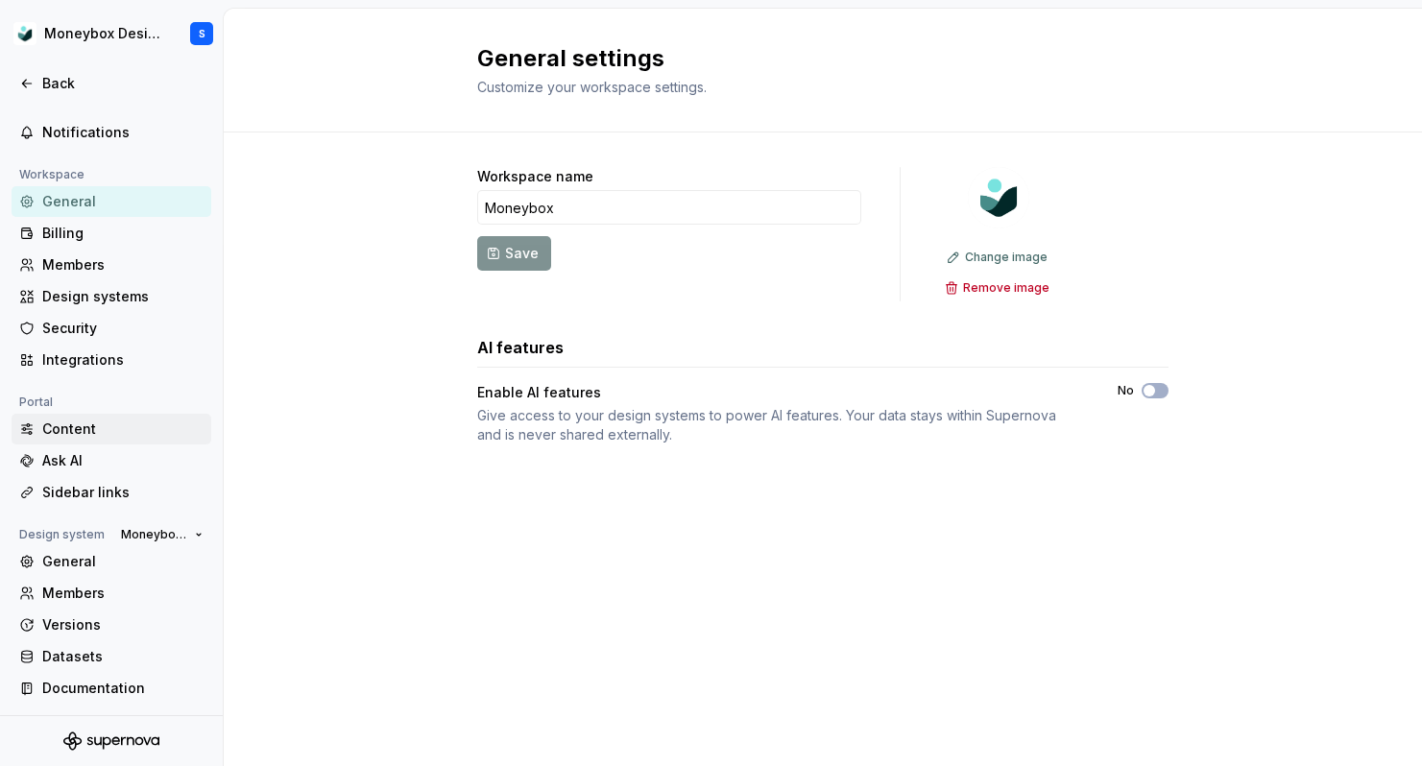
click at [135, 425] on div "Content" at bounding box center [122, 428] width 161 height 19
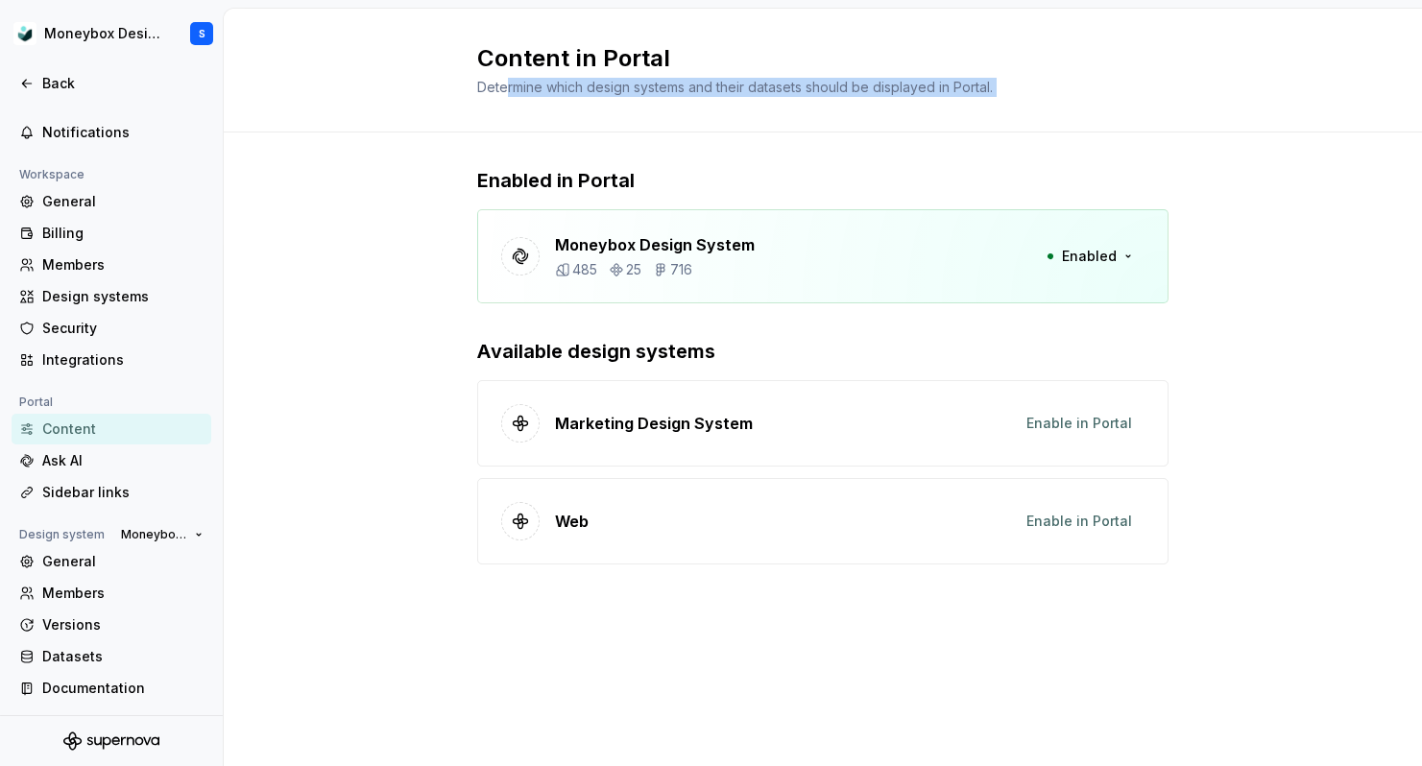
drag, startPoint x: 505, startPoint y: 82, endPoint x: 716, endPoint y: 159, distance: 225.0
click at [713, 155] on div "Content in Portal Determine which design systems and their datasets should be d…" at bounding box center [823, 387] width 1198 height 757
click at [716, 159] on div "Enabled in Portal Moneybox Design System 485 25 716 Enabled Available design sy…" at bounding box center [822, 384] width 691 height 505
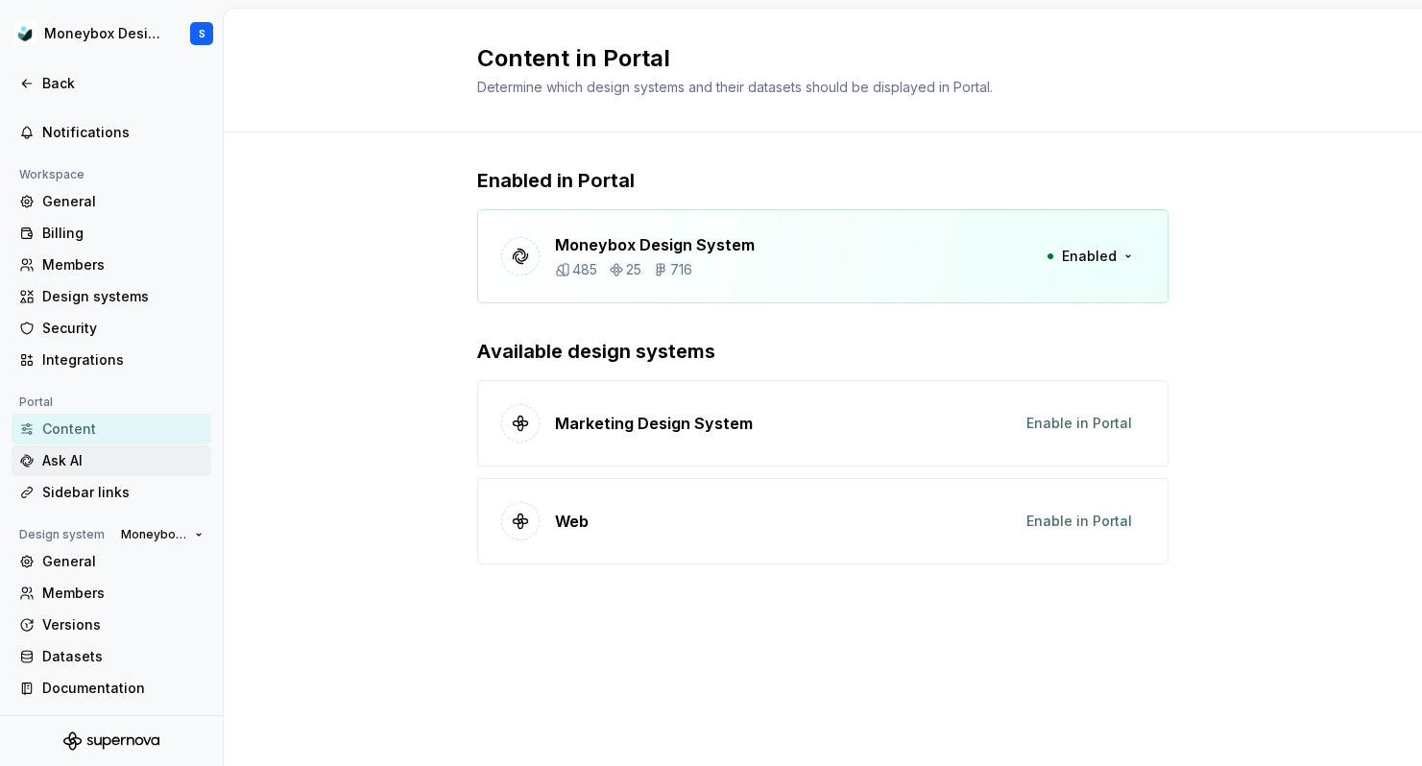
click at [162, 459] on div "Ask AI" at bounding box center [122, 460] width 161 height 19
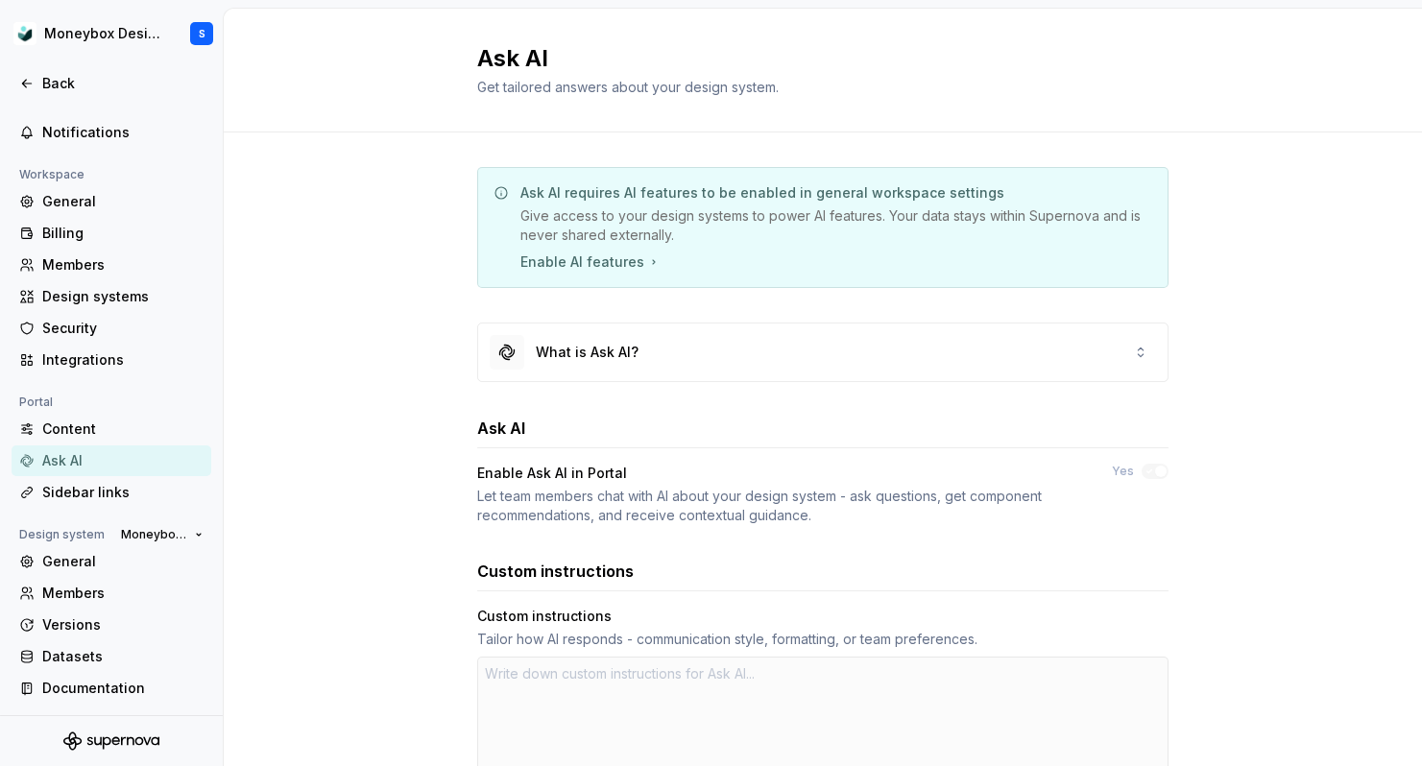
type textarea "*"
click at [158, 480] on div "Sidebar links" at bounding box center [112, 492] width 200 height 31
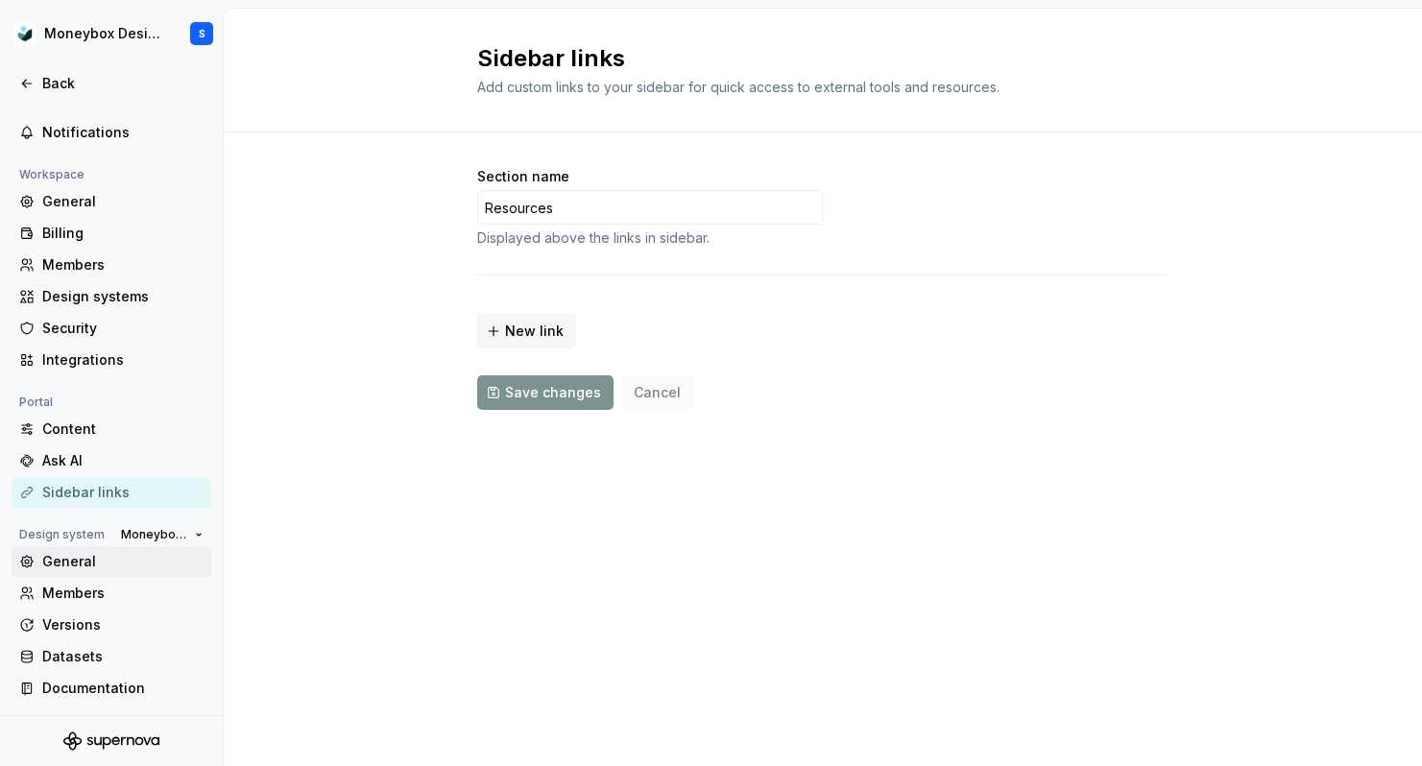
click at [148, 561] on div "General" at bounding box center [122, 561] width 161 height 19
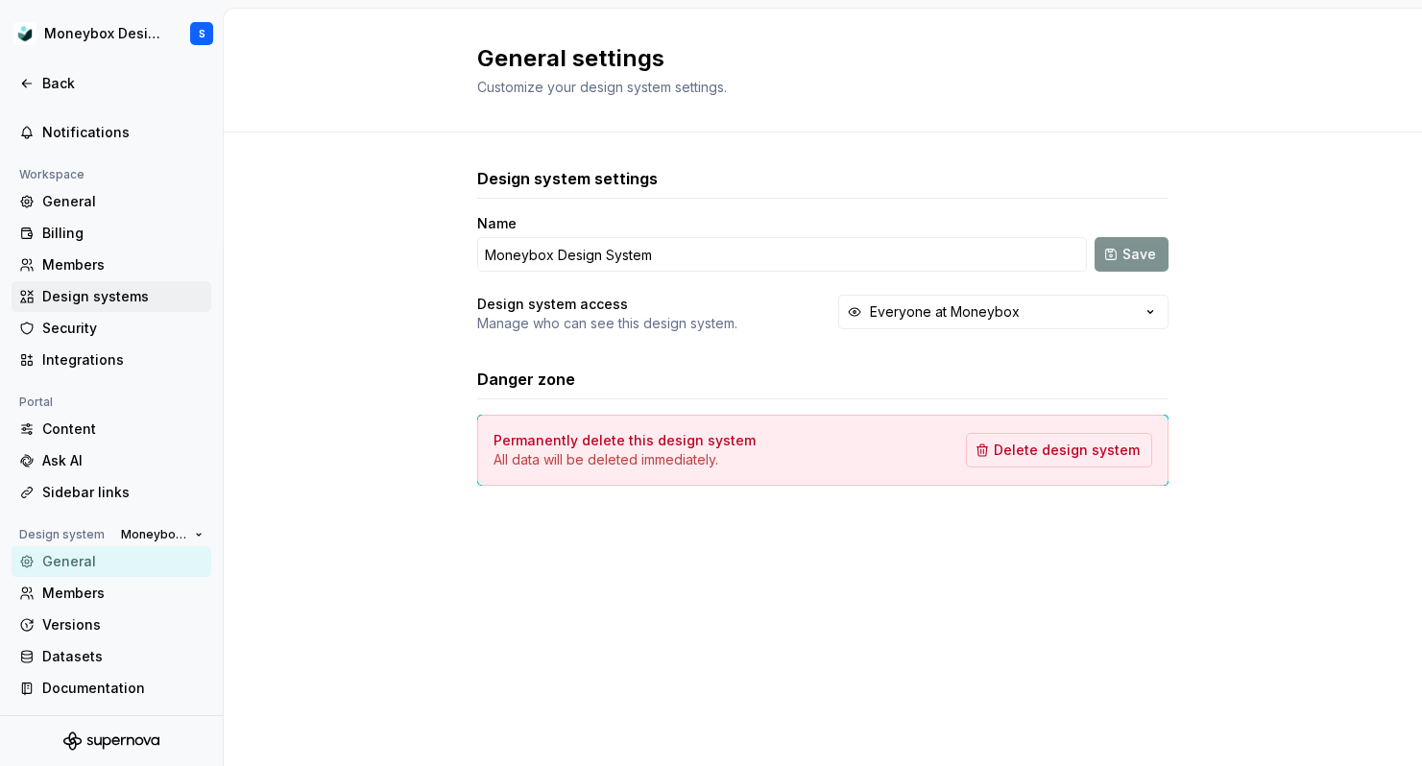
click at [152, 299] on div "Design systems" at bounding box center [122, 296] width 161 height 19
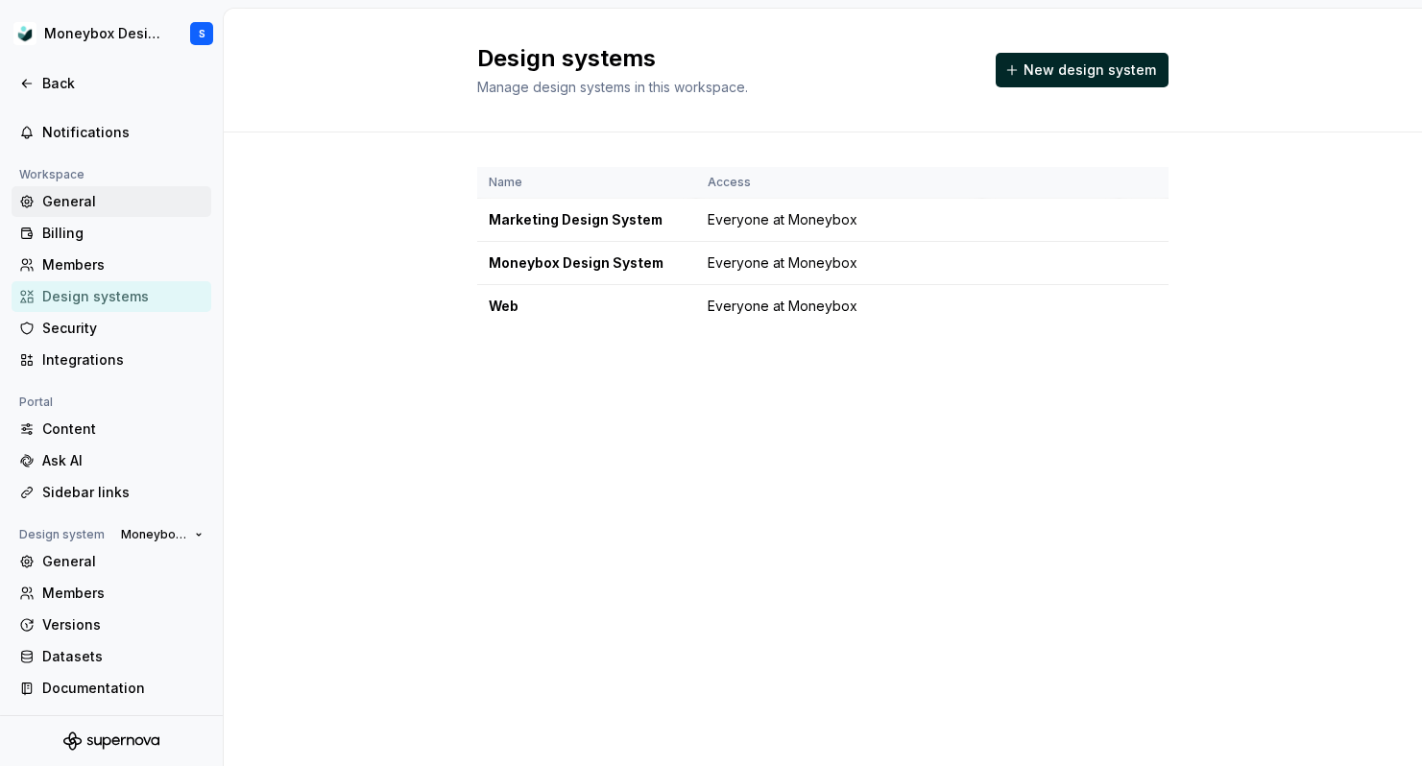
click at [149, 196] on div "General" at bounding box center [122, 201] width 161 height 19
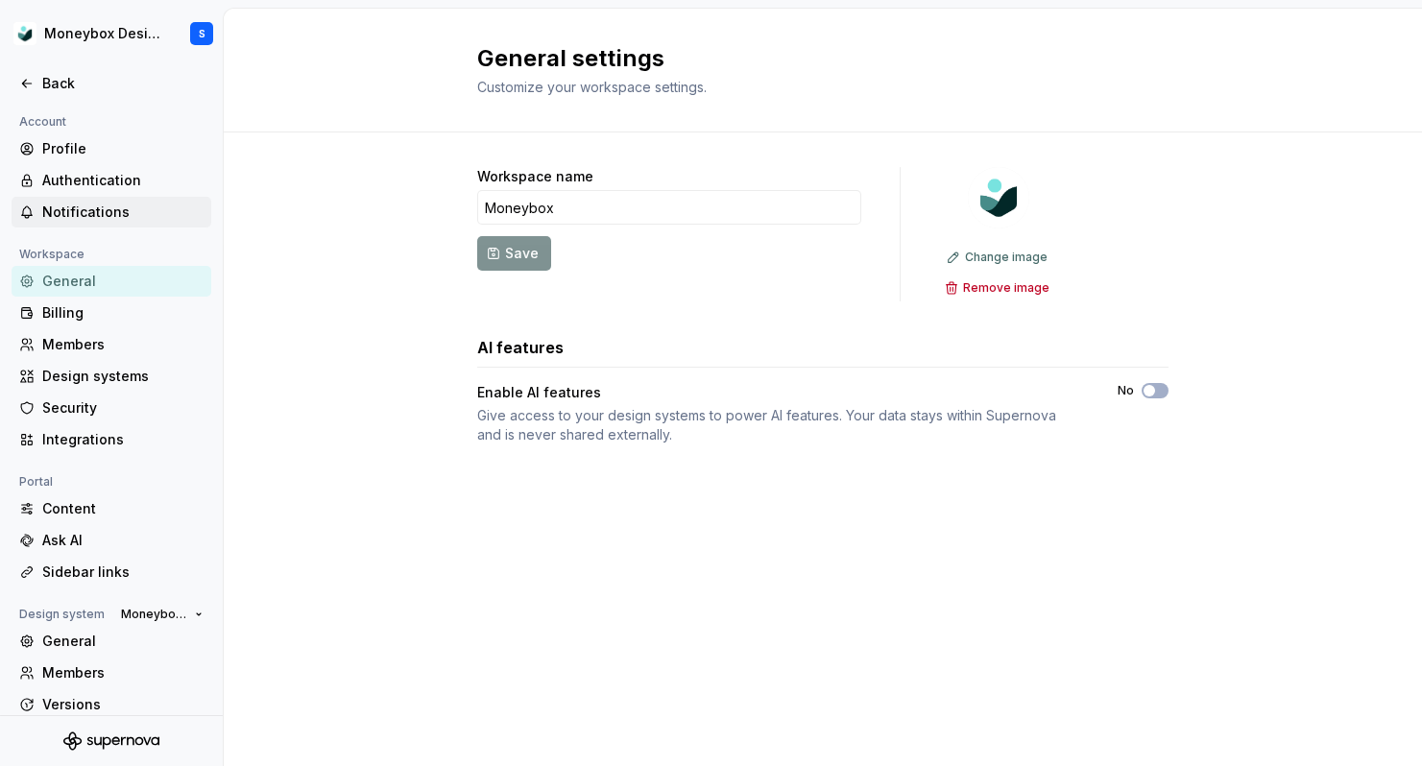
click at [116, 210] on div "Notifications" at bounding box center [122, 212] width 161 height 19
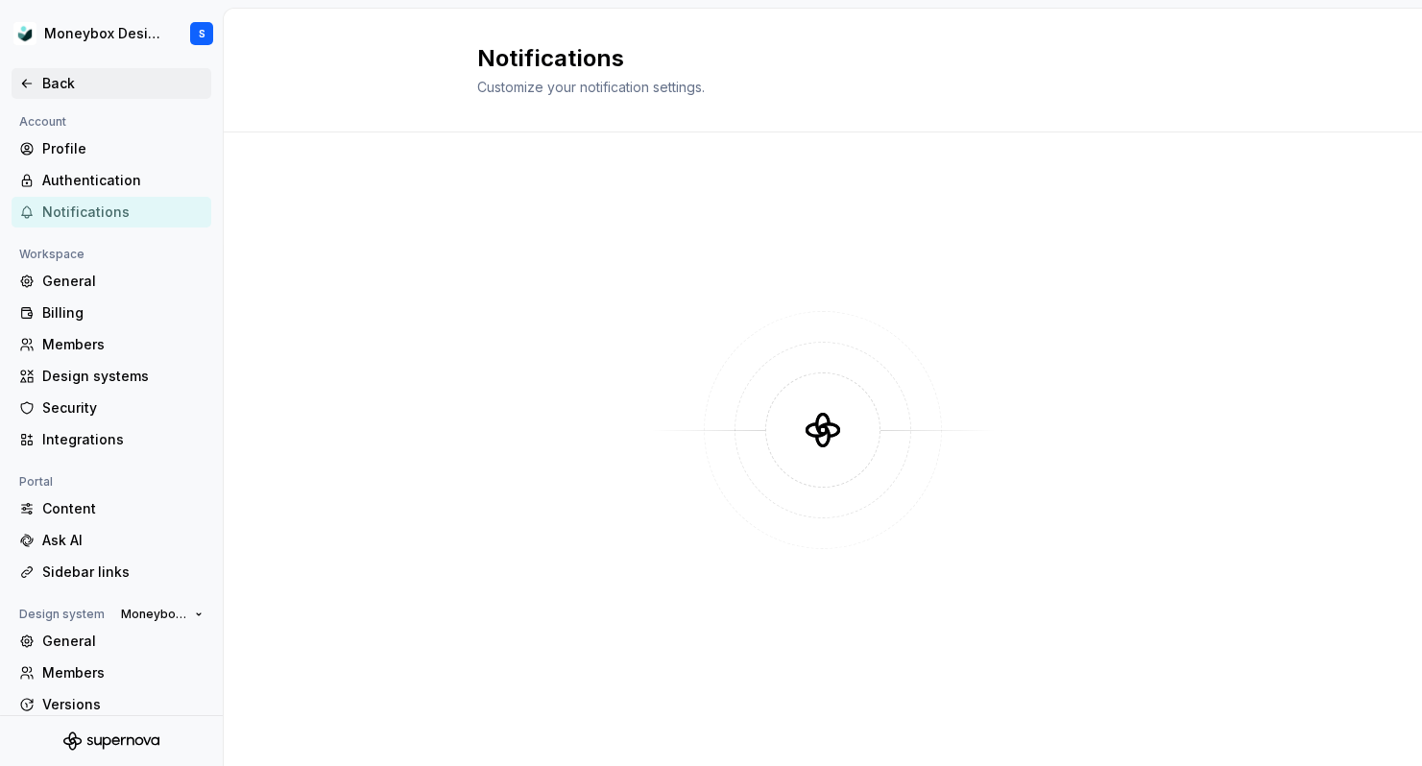
click at [70, 84] on div "Back" at bounding box center [122, 83] width 161 height 19
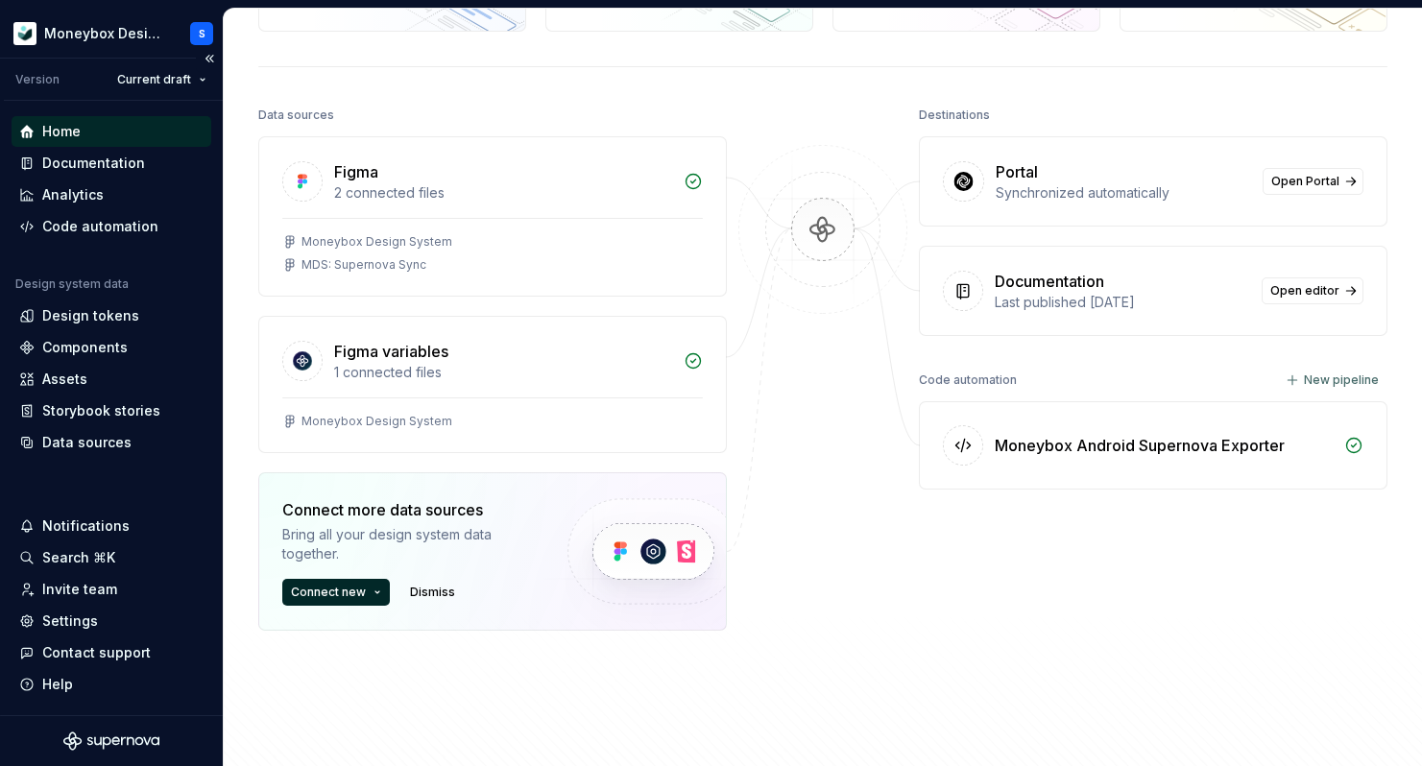
scroll to position [196, 0]
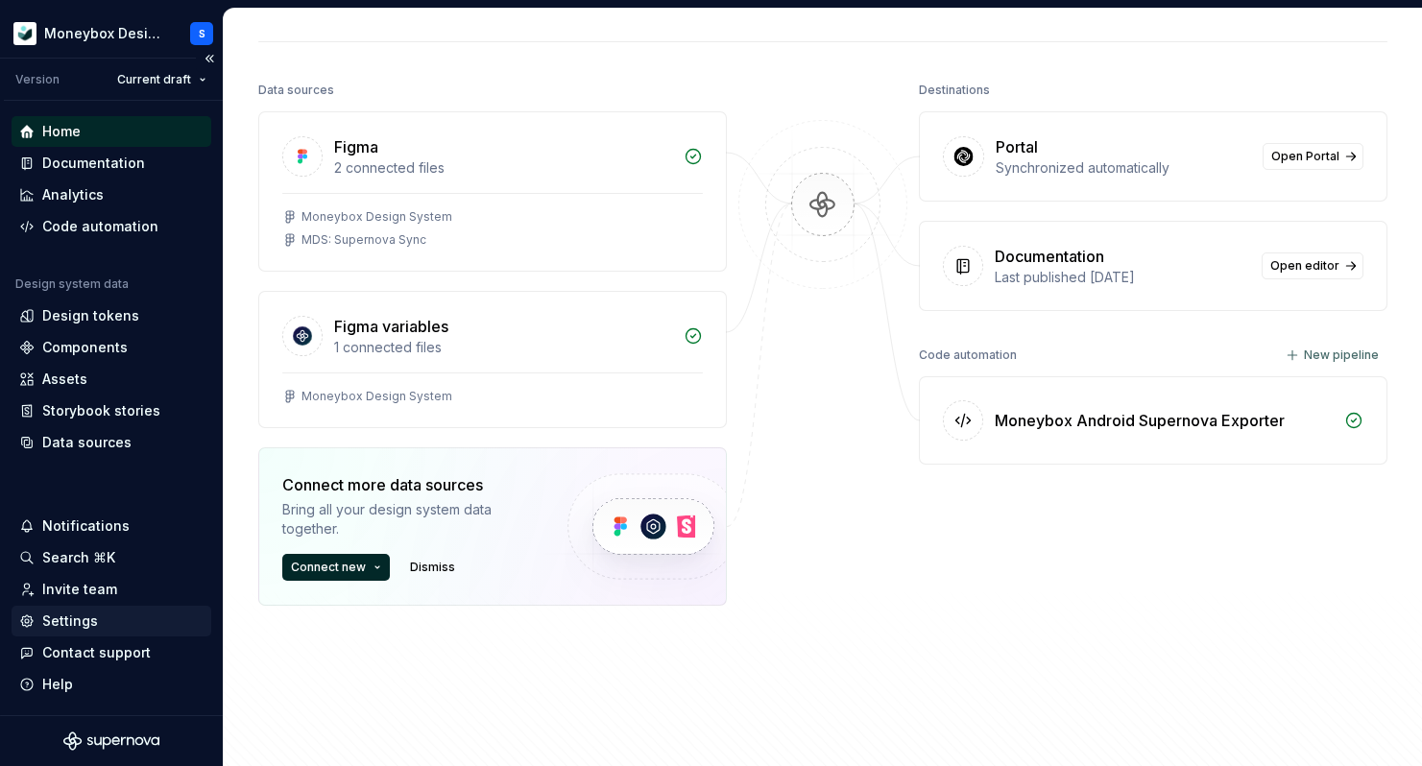
click at [121, 623] on div "Settings" at bounding box center [111, 620] width 184 height 19
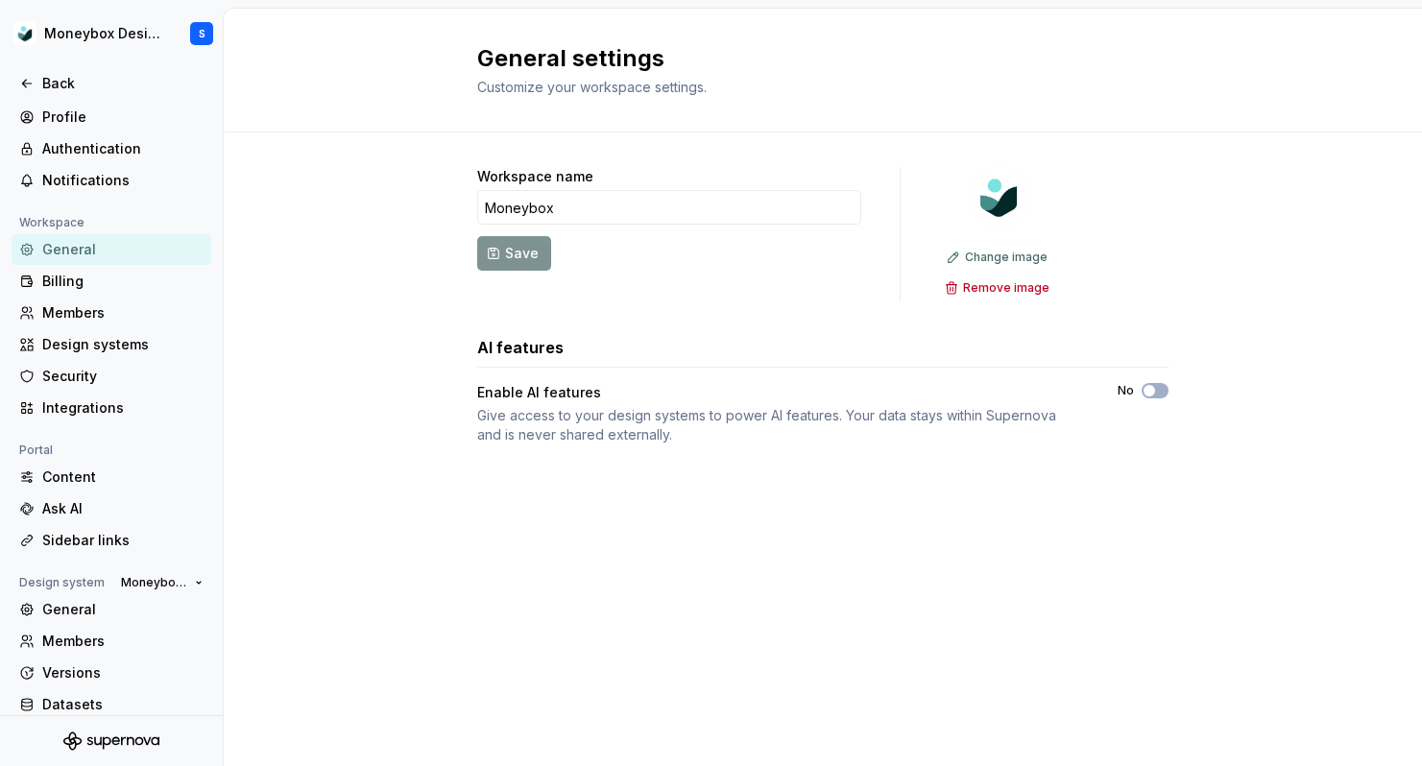
scroll to position [80, 0]
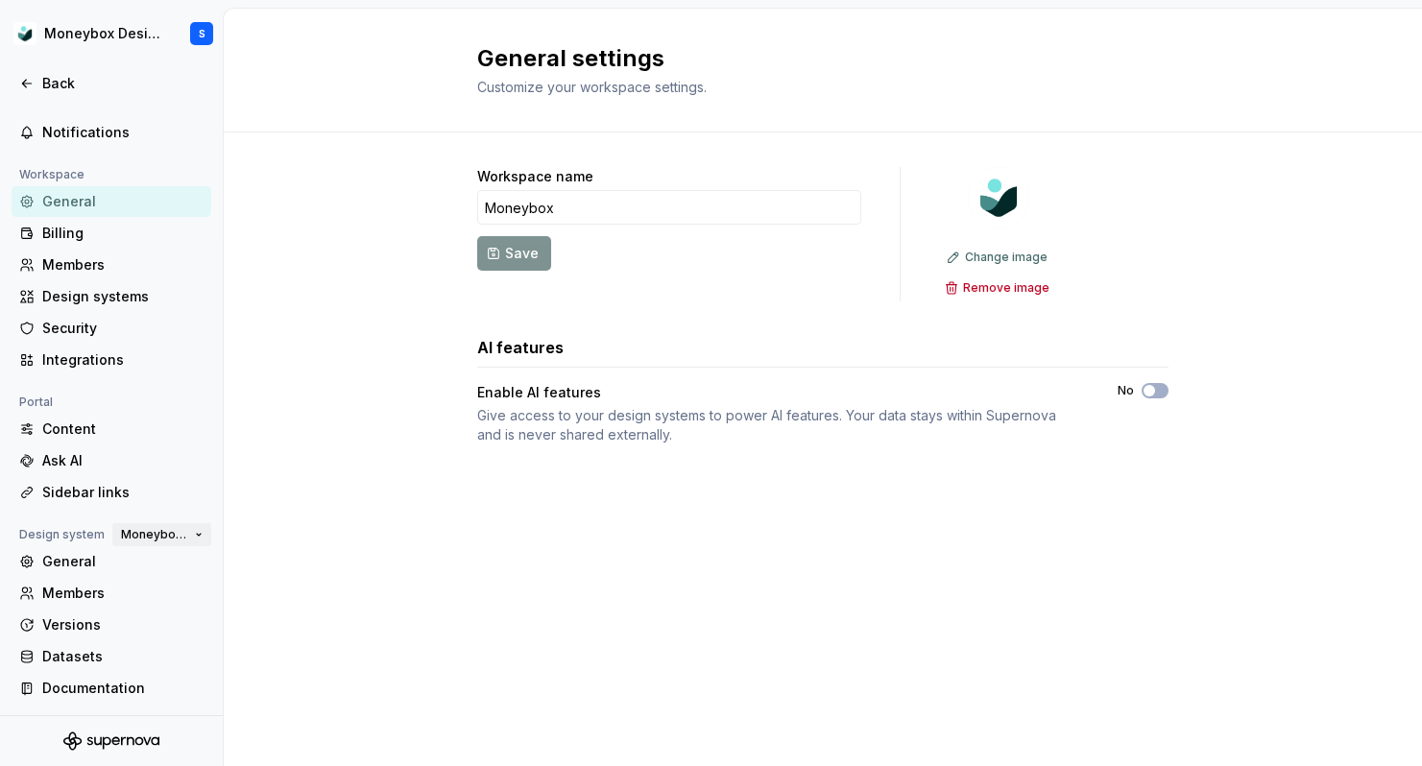
click at [149, 536] on span "Moneybox Design System" at bounding box center [154, 534] width 66 height 15
click at [138, 679] on div "Documentation" at bounding box center [122, 688] width 161 height 19
click at [142, 566] on div "General" at bounding box center [122, 561] width 161 height 19
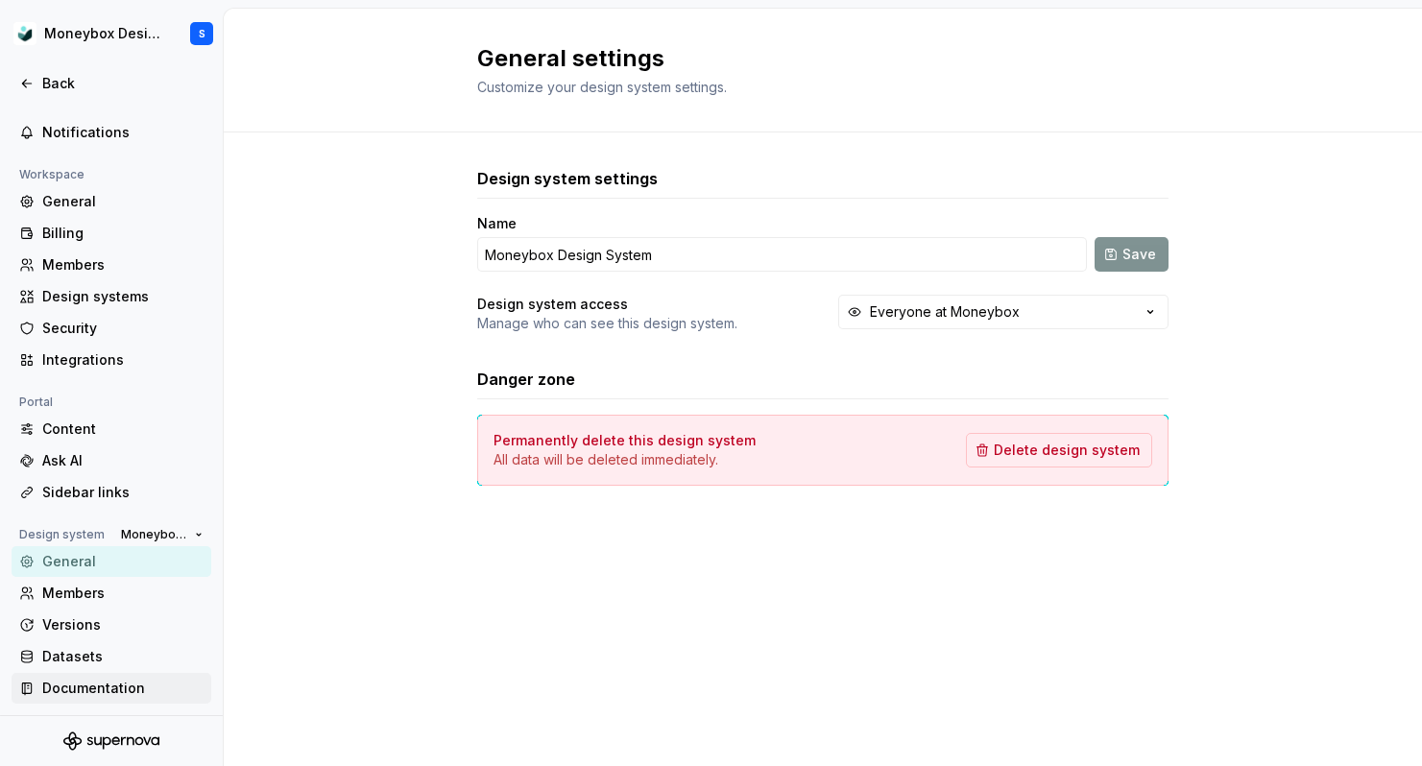
click at [131, 689] on div "Documentation" at bounding box center [122, 688] width 161 height 19
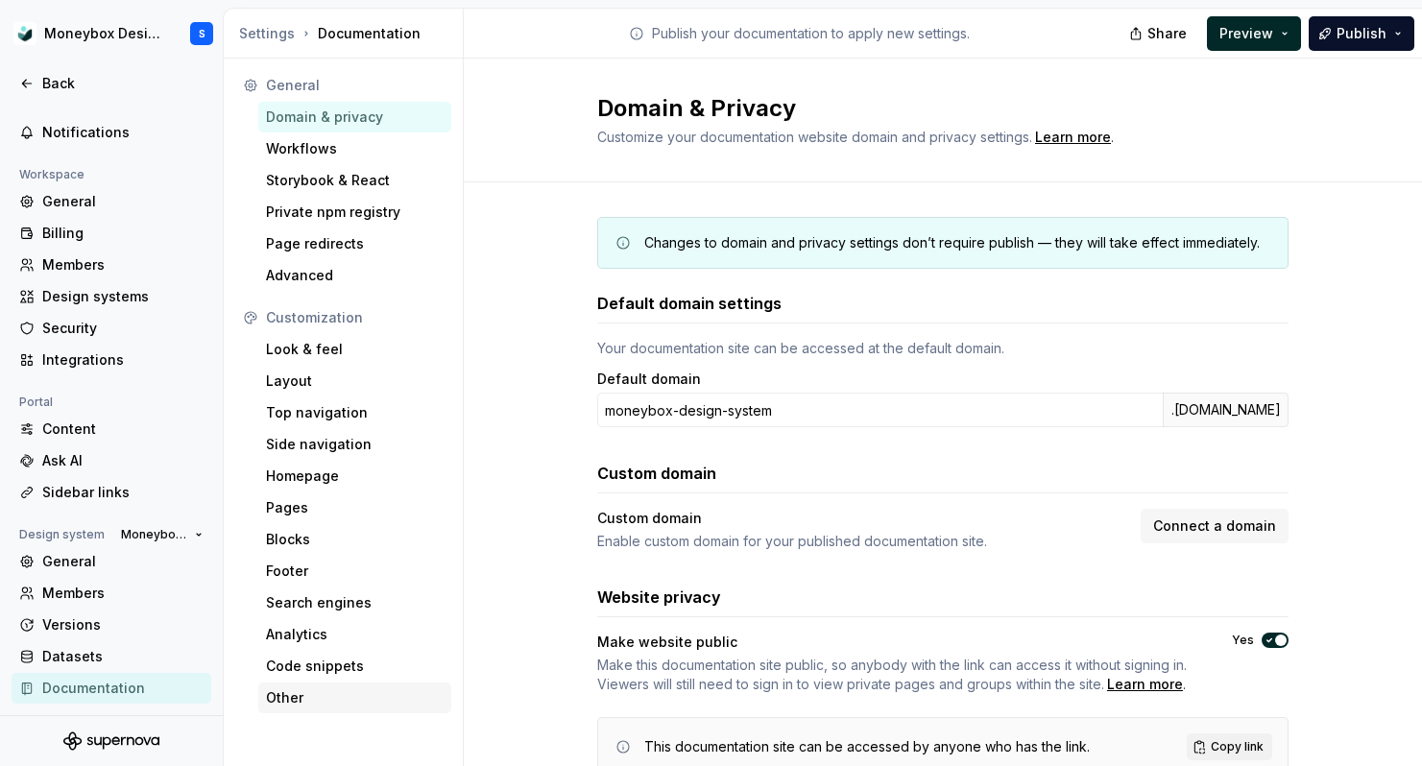
click at [358, 692] on div "Other" at bounding box center [355, 697] width 178 height 19
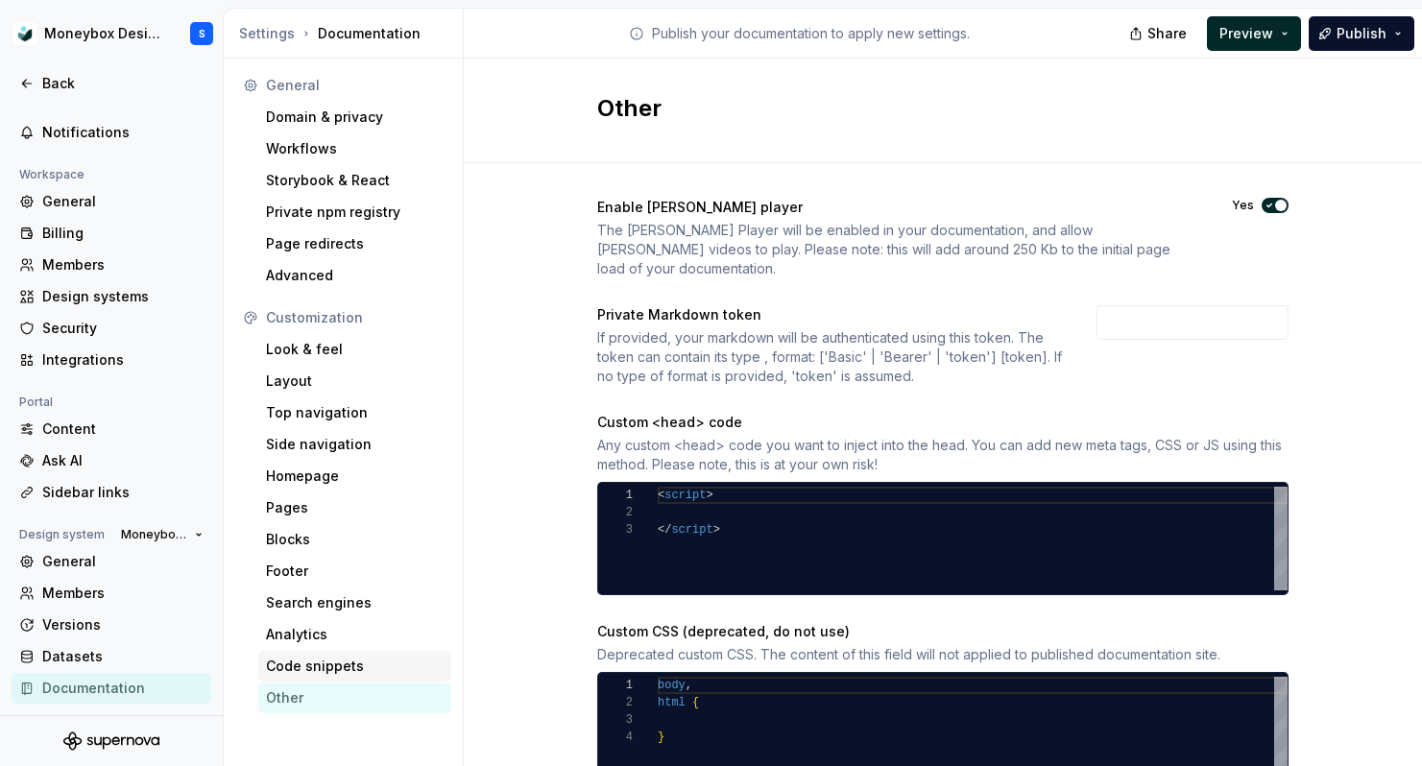
click at [358, 670] on div "Code snippets" at bounding box center [355, 666] width 178 height 19
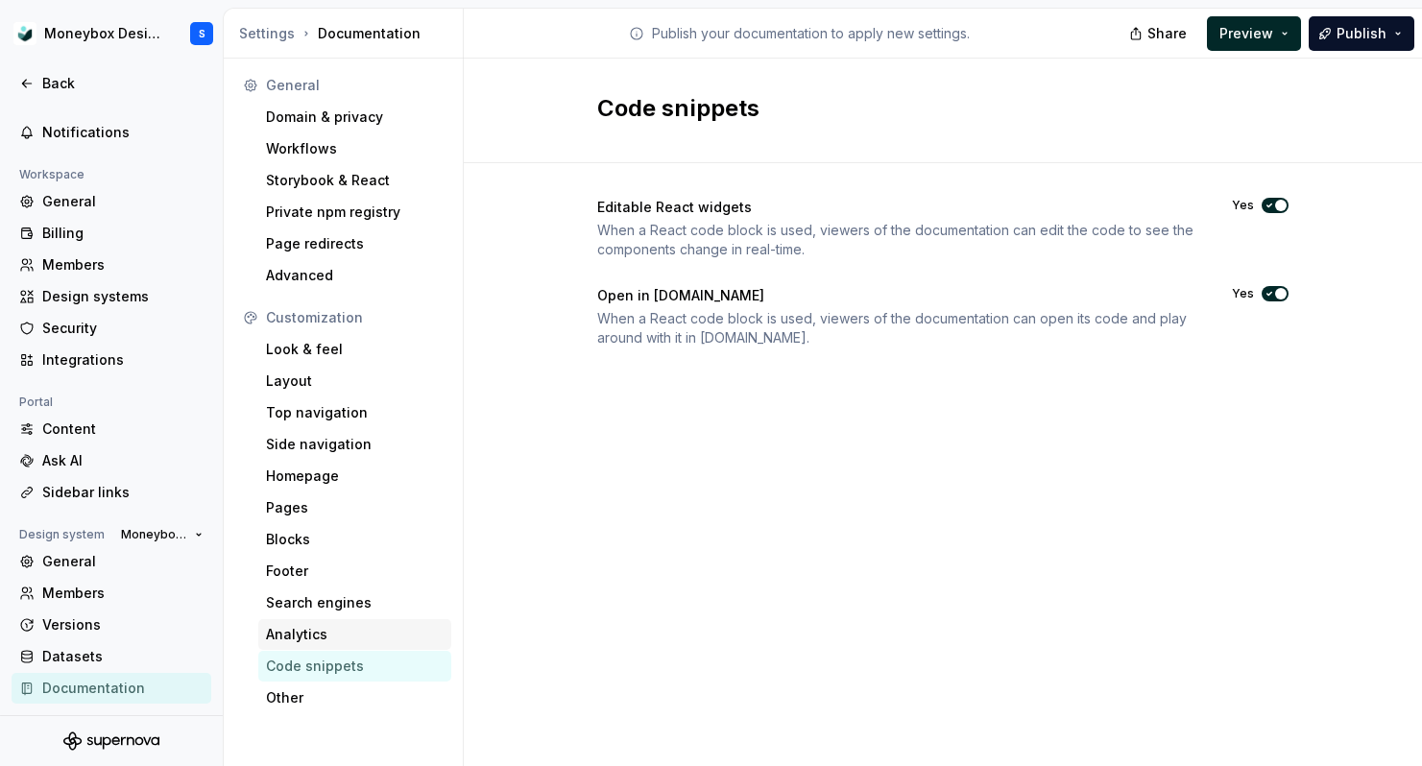
click at [364, 641] on div "Analytics" at bounding box center [355, 634] width 178 height 19
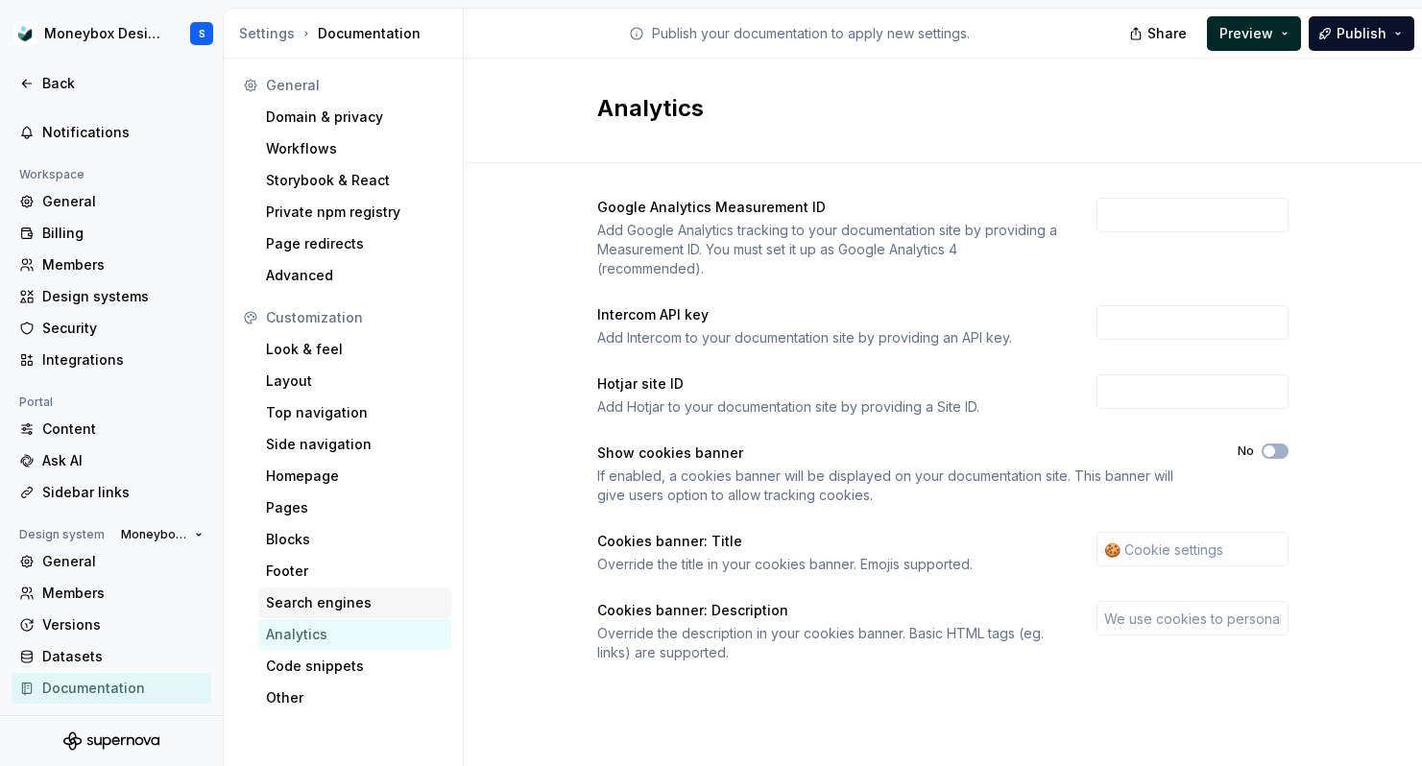
click at [372, 592] on div "Search engines" at bounding box center [354, 602] width 193 height 31
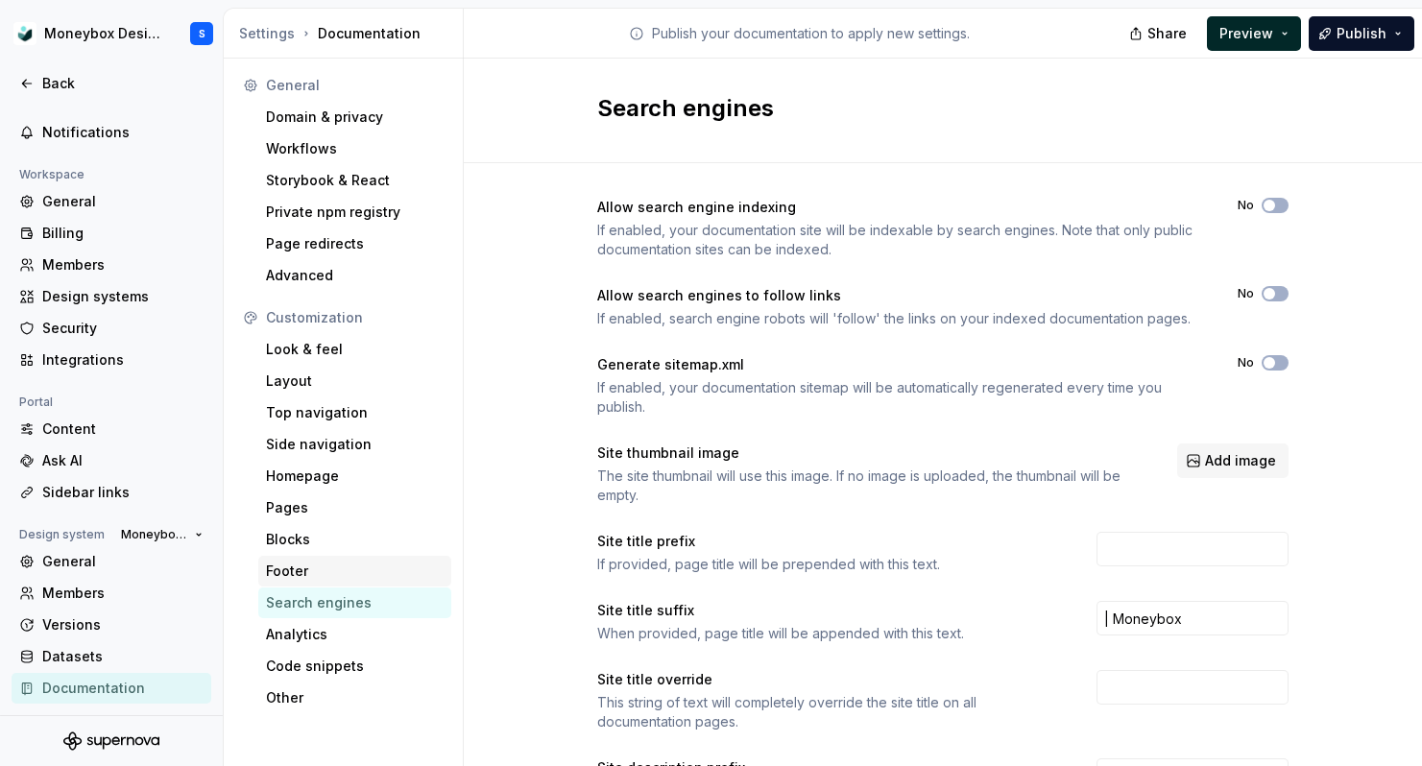
click at [373, 572] on div "Footer" at bounding box center [355, 571] width 178 height 19
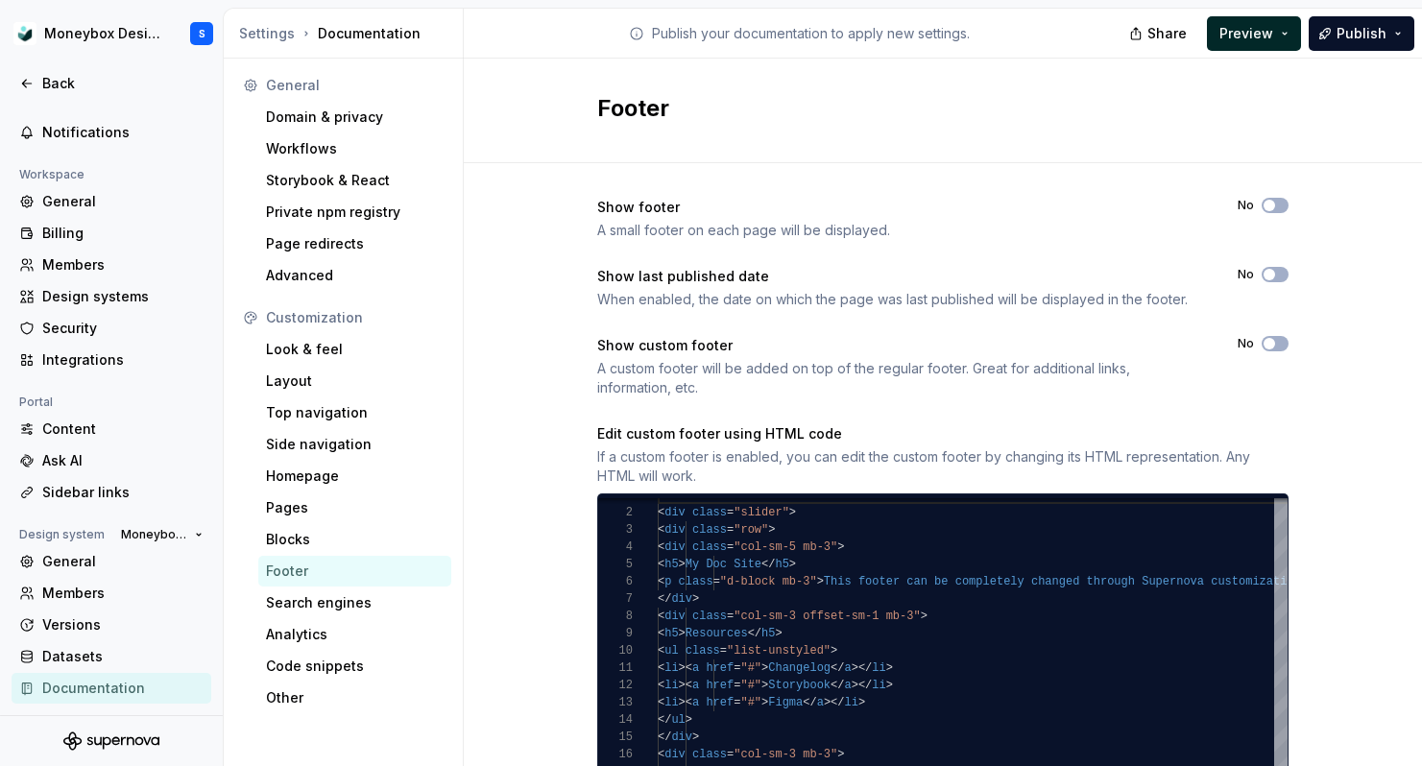
scroll to position [251, 0]
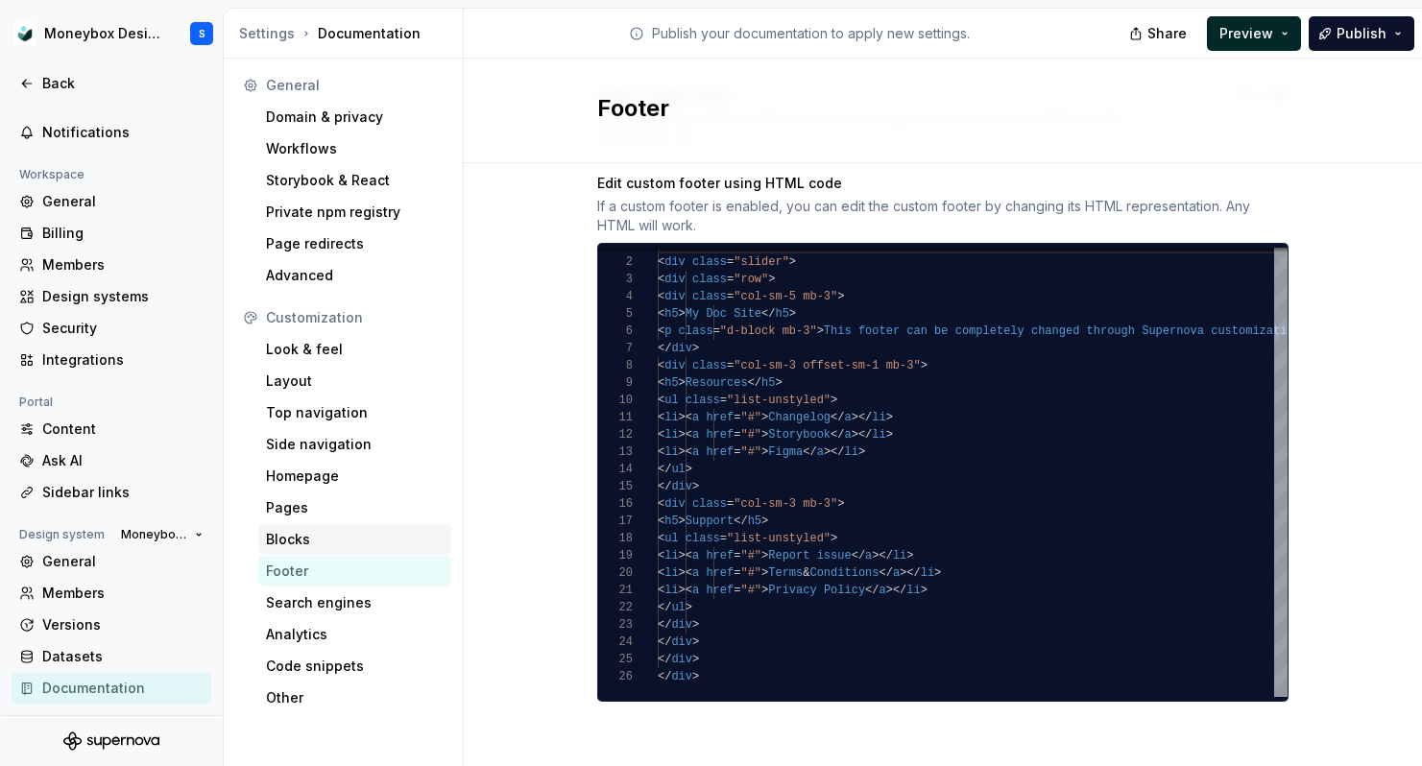
click at [361, 532] on div "Blocks" at bounding box center [355, 539] width 178 height 19
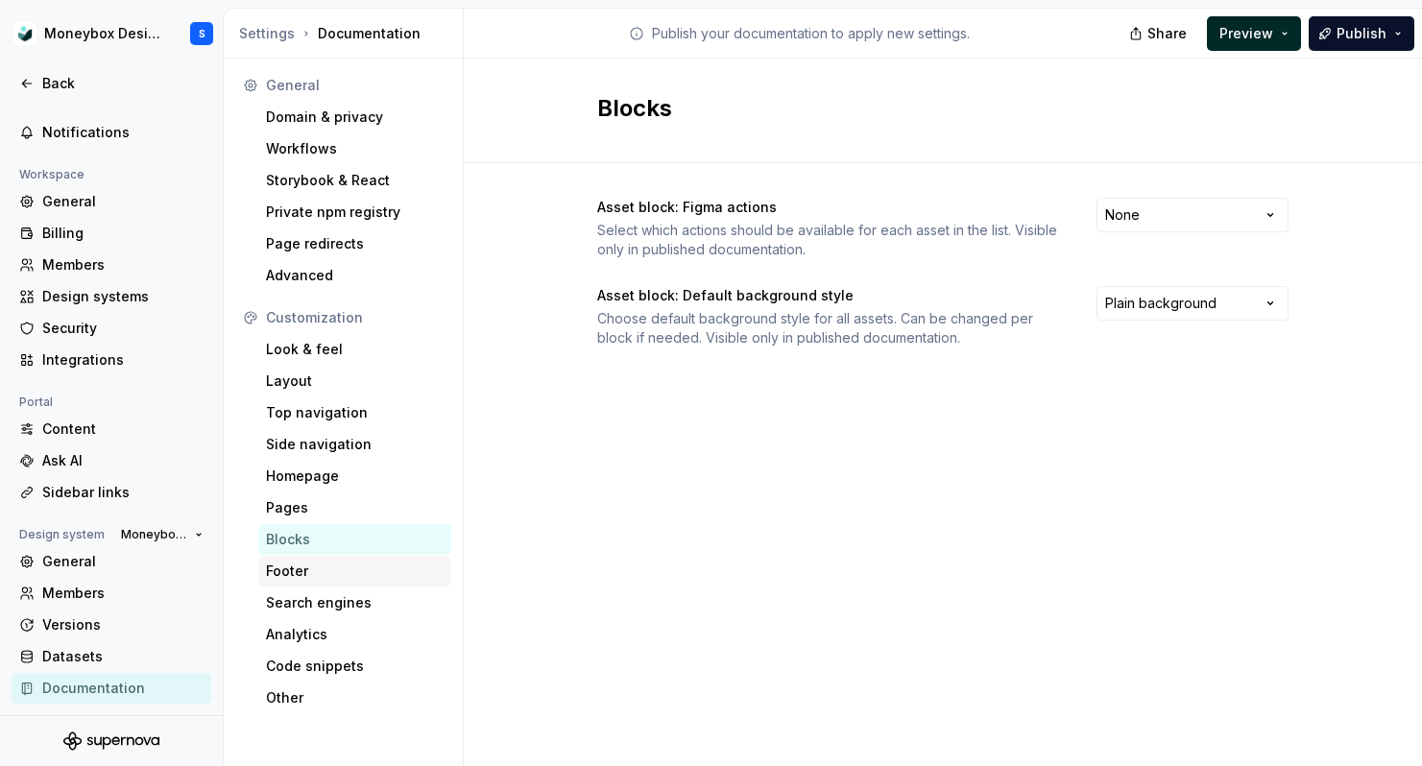
click at [357, 562] on div "Footer" at bounding box center [355, 571] width 178 height 19
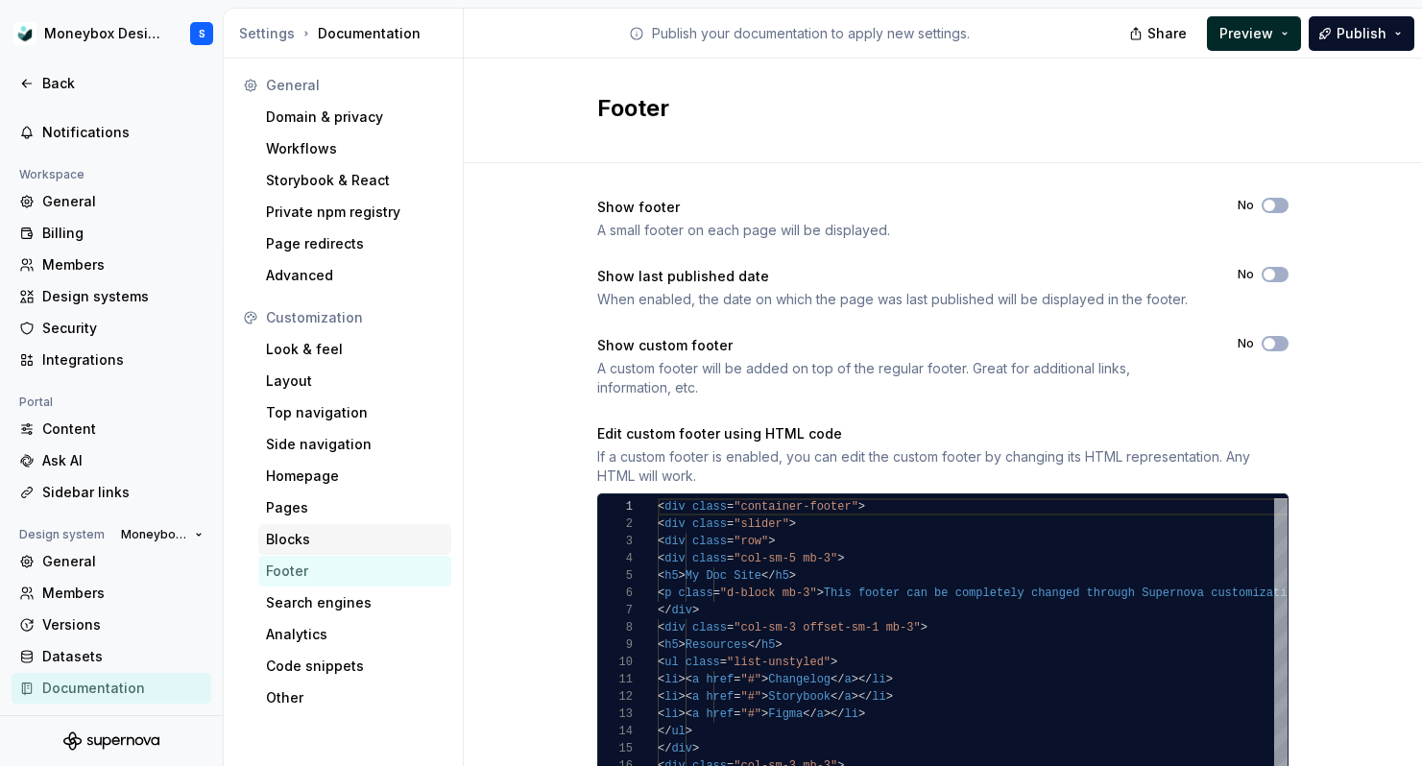
click at [357, 534] on div "Blocks" at bounding box center [355, 539] width 178 height 19
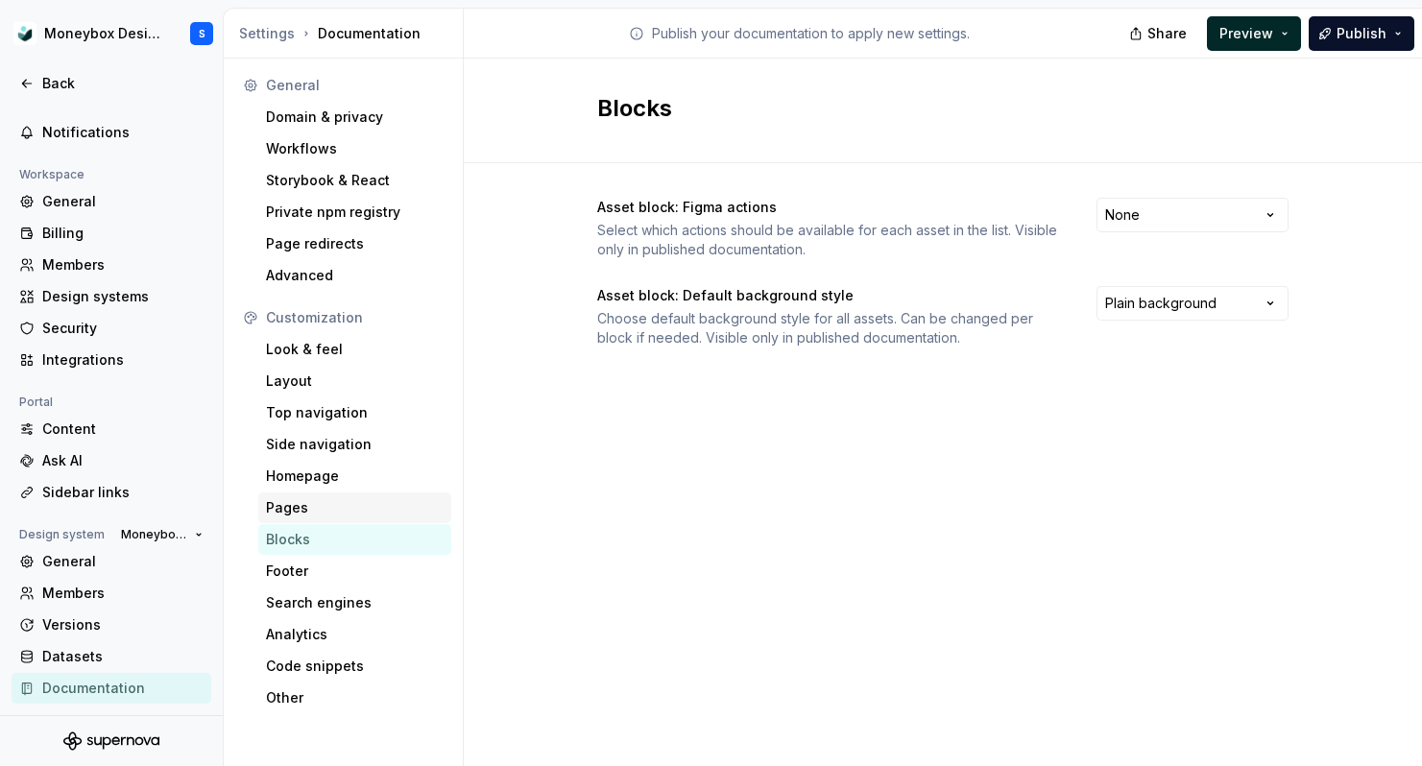
click at [363, 498] on div "Pages" at bounding box center [355, 507] width 178 height 19
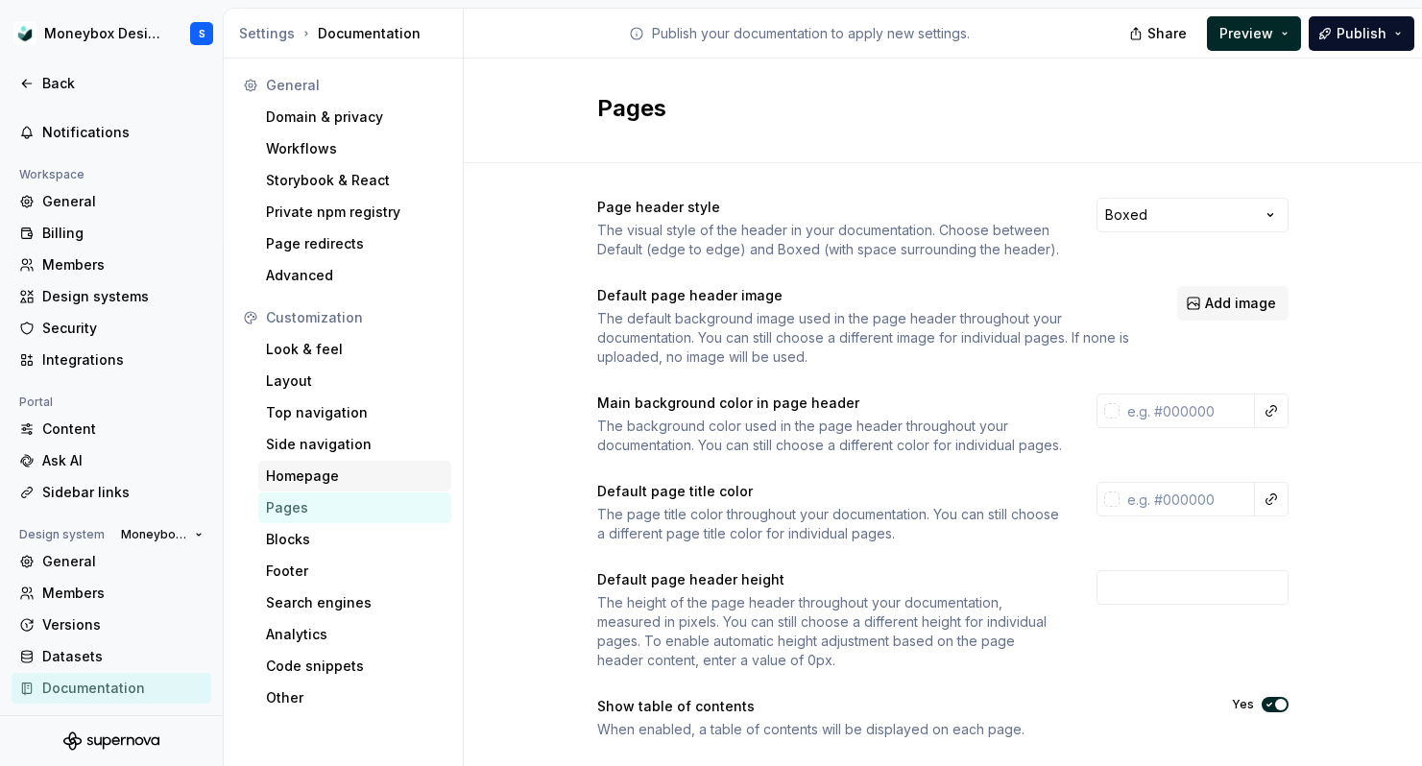
click at [374, 467] on div "Homepage" at bounding box center [355, 475] width 178 height 19
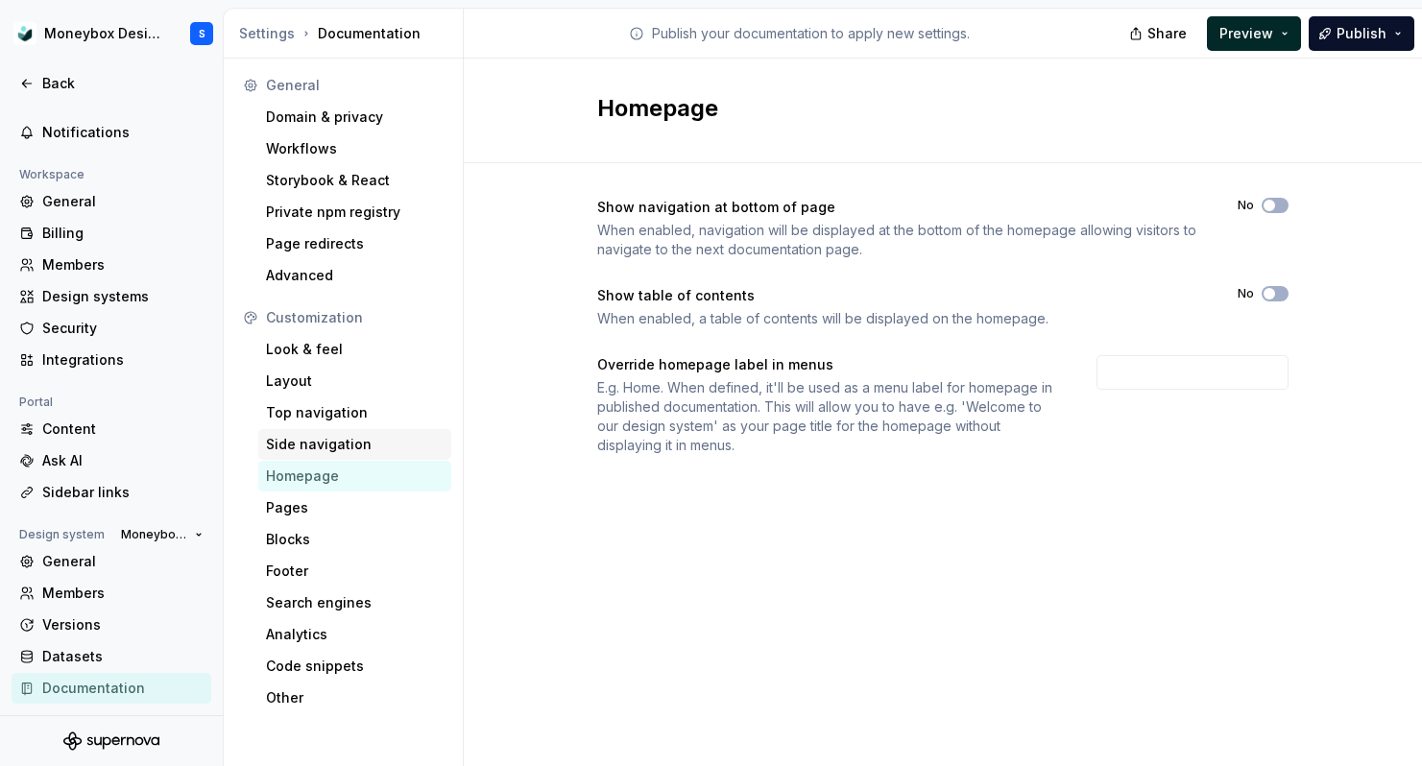
click at [377, 433] on div "Side navigation" at bounding box center [354, 444] width 193 height 31
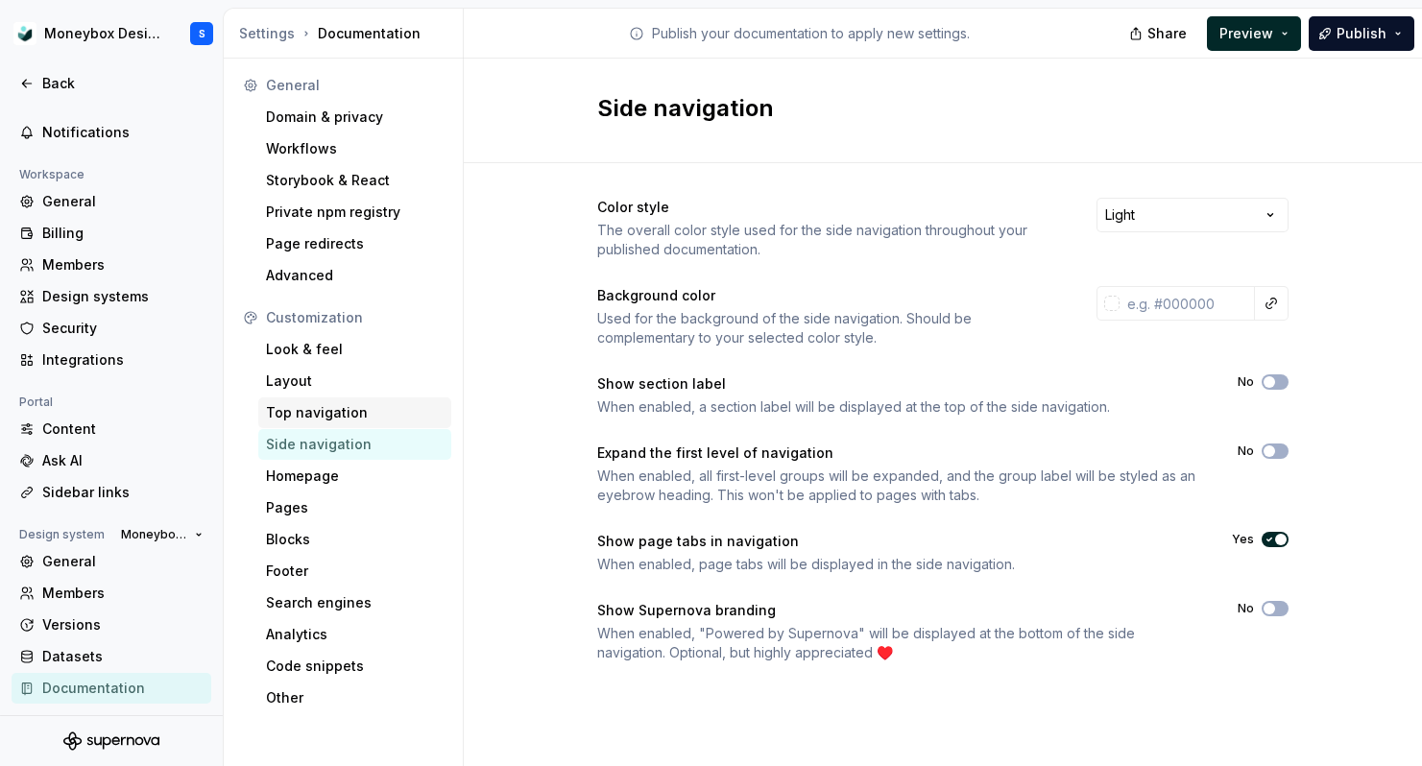
click at [379, 409] on div "Top navigation" at bounding box center [355, 412] width 178 height 19
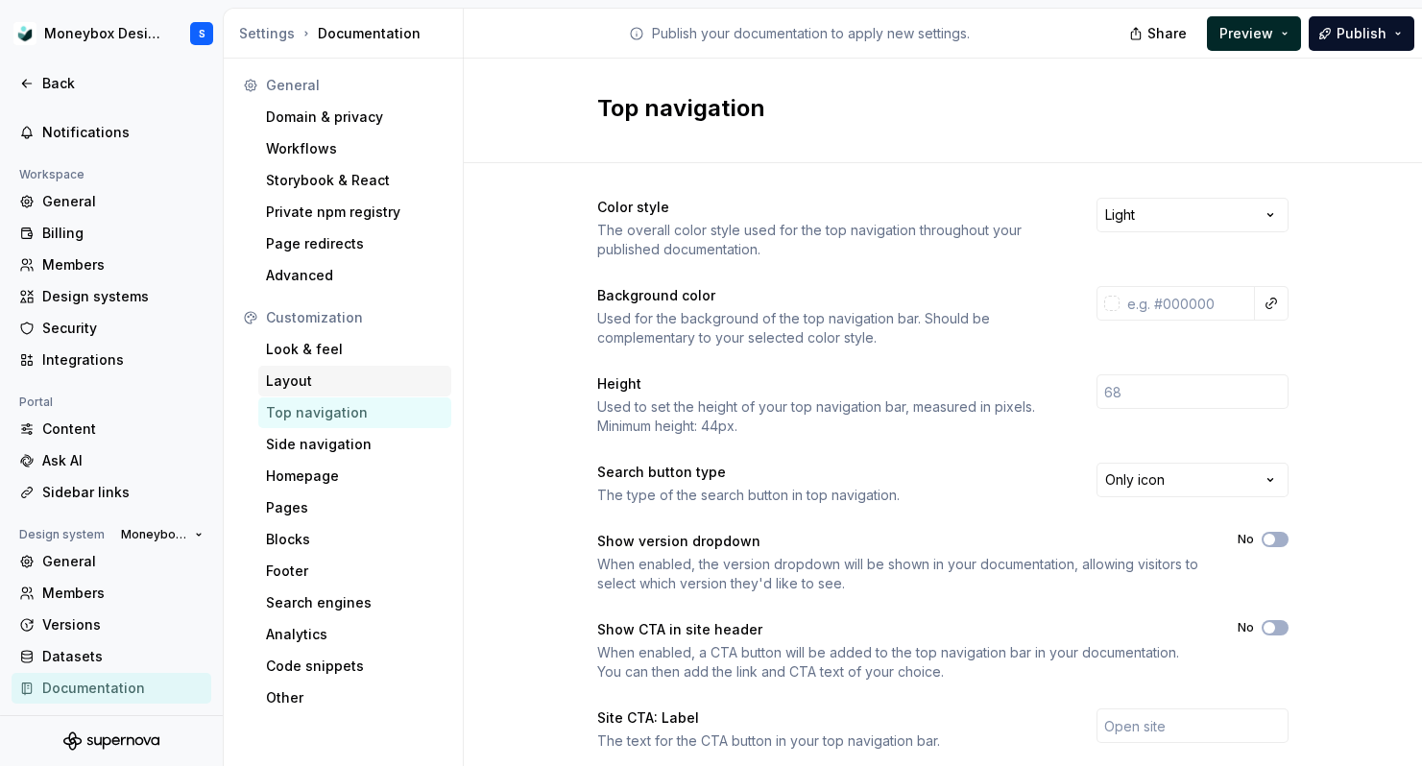
click at [382, 388] on div "Layout" at bounding box center [355, 380] width 178 height 19
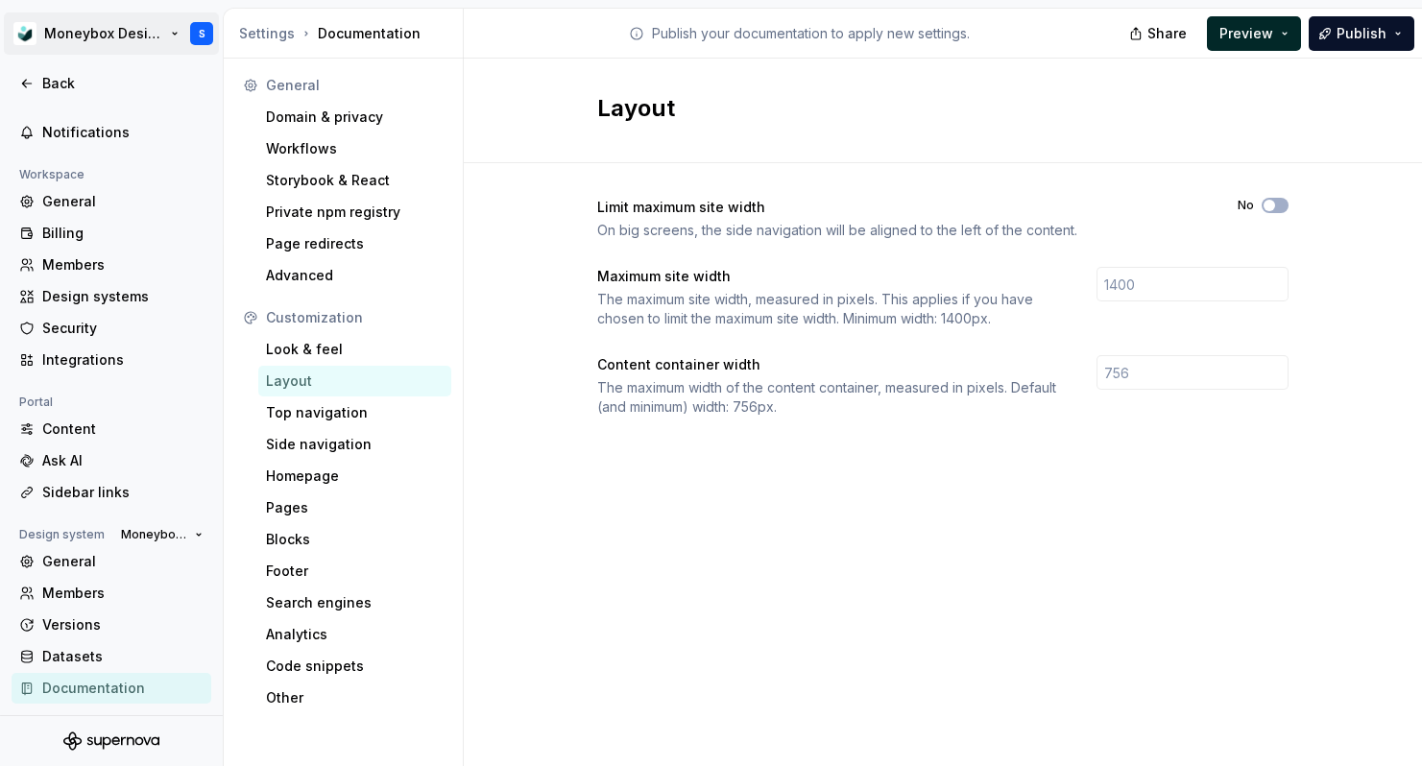
click at [135, 36] on html "Moneybox Design System S Back Account Profile Authentication Notifications Work…" at bounding box center [711, 383] width 1422 height 766
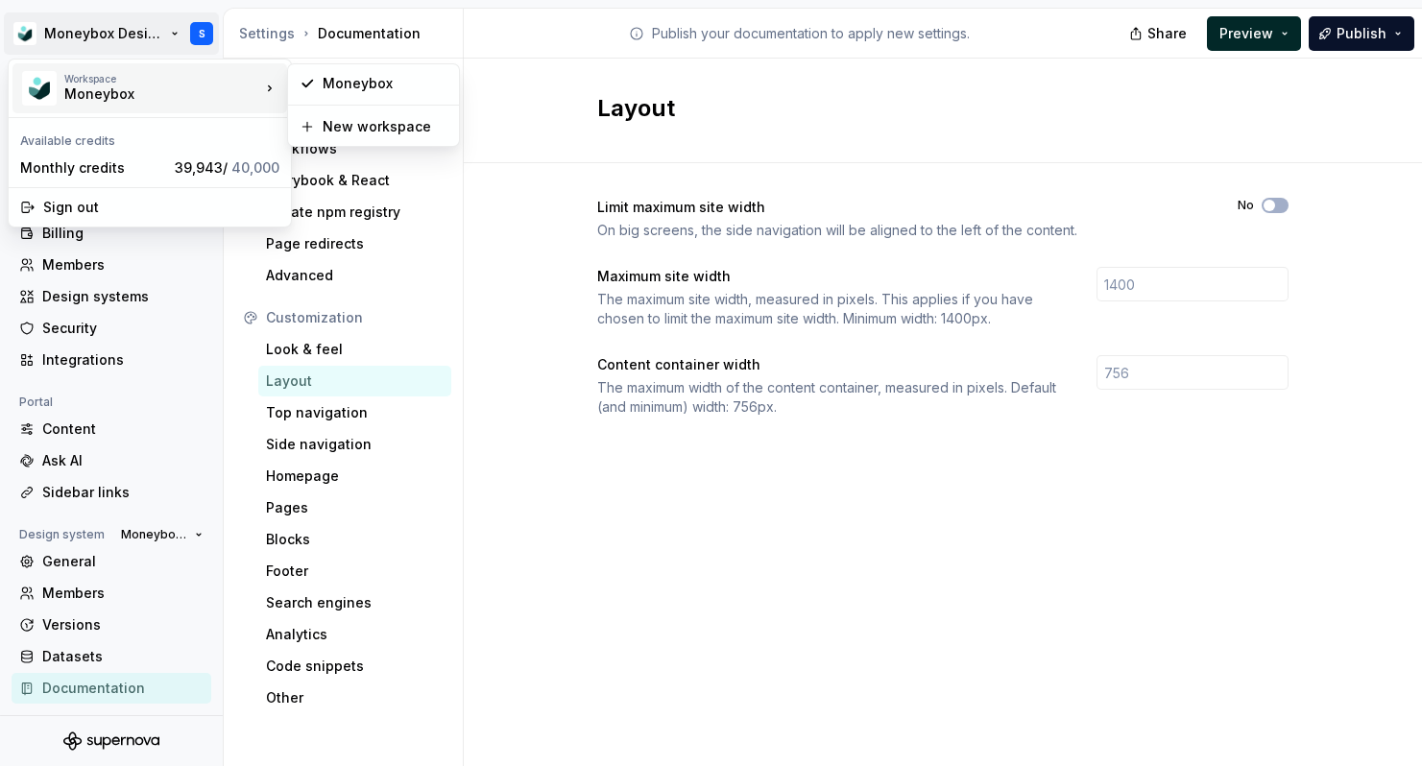
click at [135, 79] on div "Workspace" at bounding box center [162, 79] width 196 height 12
click at [375, 90] on div "Moneybox" at bounding box center [385, 83] width 125 height 19
